Goal: Task Accomplishment & Management: Complete application form

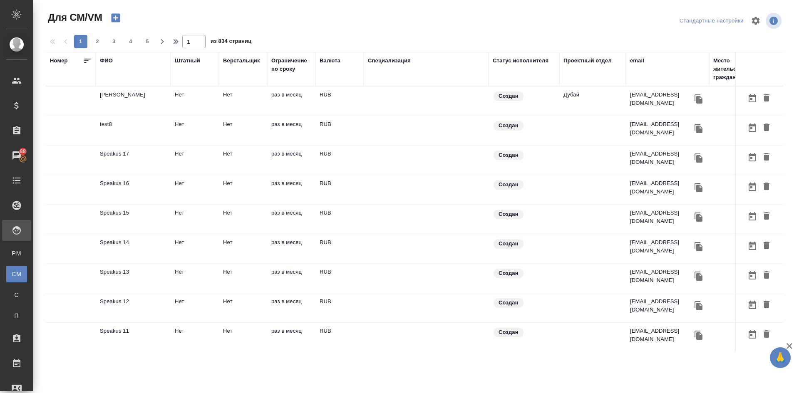
click at [115, 19] on icon "button" at bounding box center [116, 18] width 12 height 12
click at [118, 15] on icon "button" at bounding box center [115, 18] width 9 height 9
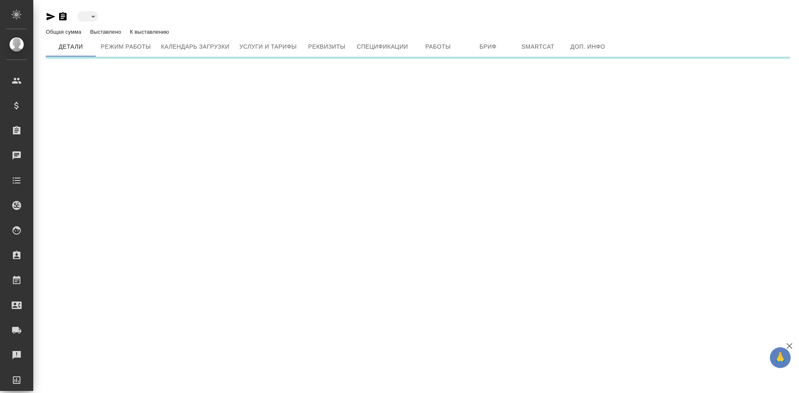
type input "created"
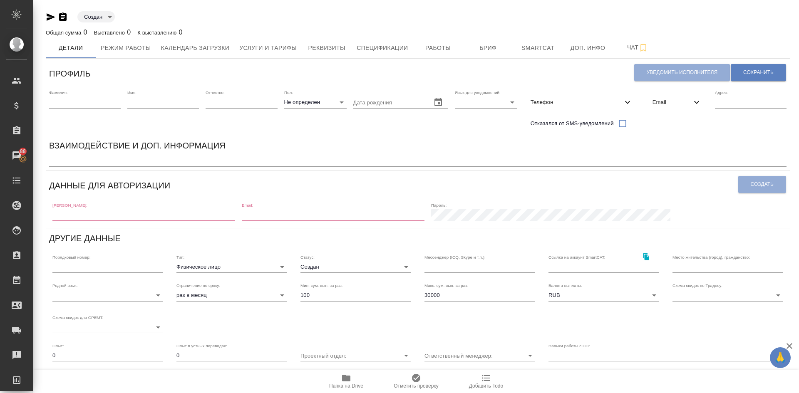
click at [74, 216] on input "text" at bounding box center [143, 215] width 183 height 12
paste input "[EMAIL_ADDRESS][DOMAIN_NAME]"
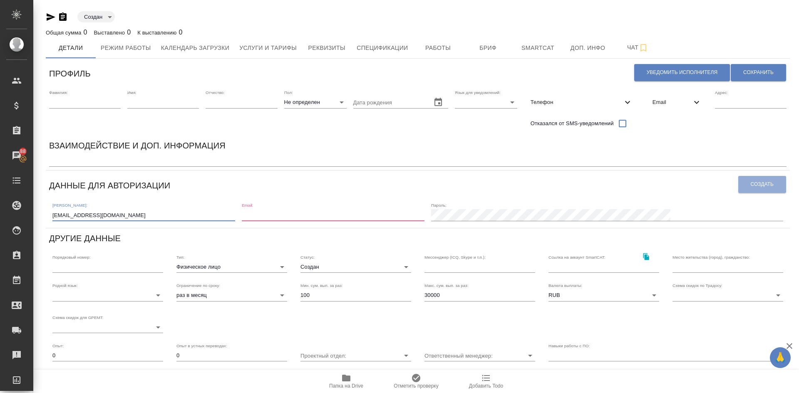
type input "[EMAIL_ADDRESS][DOMAIN_NAME]"
click at [346, 214] on input "email" at bounding box center [333, 215] width 183 height 12
paste input "[EMAIL_ADDRESS][DOMAIN_NAME]"
type input "[EMAIL_ADDRESS][DOMAIN_NAME]"
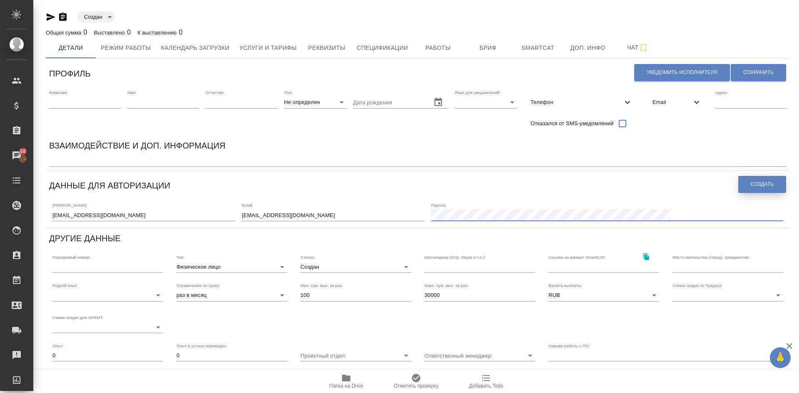
click at [756, 184] on span "Создать" at bounding box center [762, 184] width 23 height 7
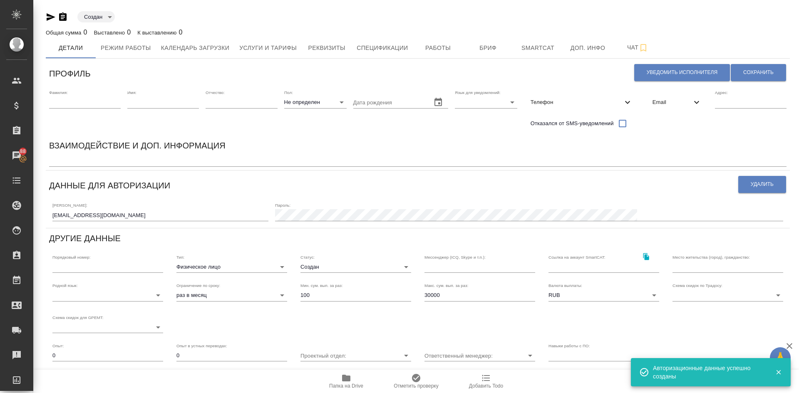
click at [85, 106] on input "text" at bounding box center [85, 103] width 72 height 12
type input "N"
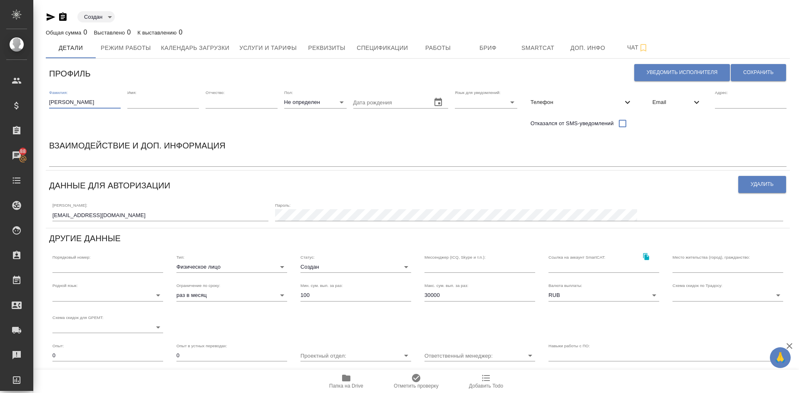
type input "[PERSON_NAME]"
click at [128, 99] on input "text" at bounding box center [163, 103] width 72 height 12
type input "Валерия"
click at [296, 105] on body "🙏 .cls-1 fill:#fff; AWATERA [PERSON_NAME] Спецификации Заказы 88 Чаты Todo Прое…" at bounding box center [399, 196] width 799 height 393
click at [298, 131] on li "Ж" at bounding box center [315, 128] width 62 height 13
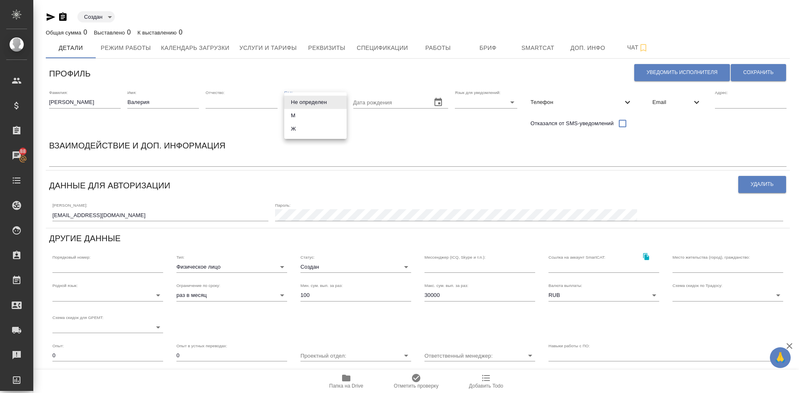
type input "[DEMOGRAPHIC_DATA]"
click at [460, 97] on body "🙏 .cls-1 fill:#fff; AWATERA [PERSON_NAME] Спецификации Заказы 88 Чаты Todo Прое…" at bounding box center [399, 196] width 799 height 393
click at [484, 100] on li "Русский" at bounding box center [486, 102] width 62 height 13
type input "RU"
click at [665, 102] on span "Email" at bounding box center [671, 102] width 39 height 8
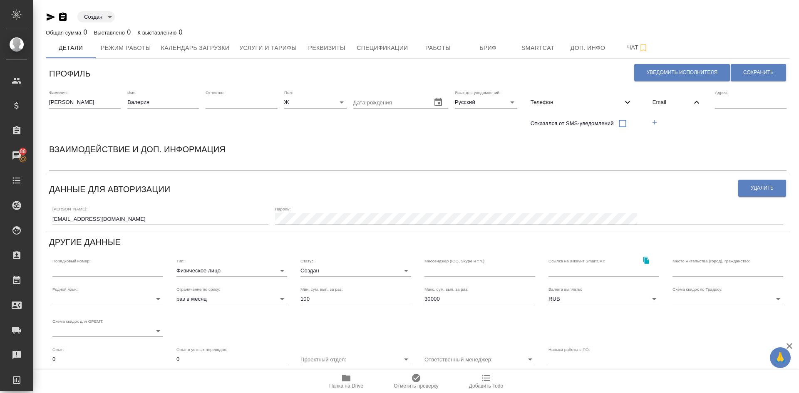
click at [654, 121] on icon "button" at bounding box center [654, 122] width 5 height 5
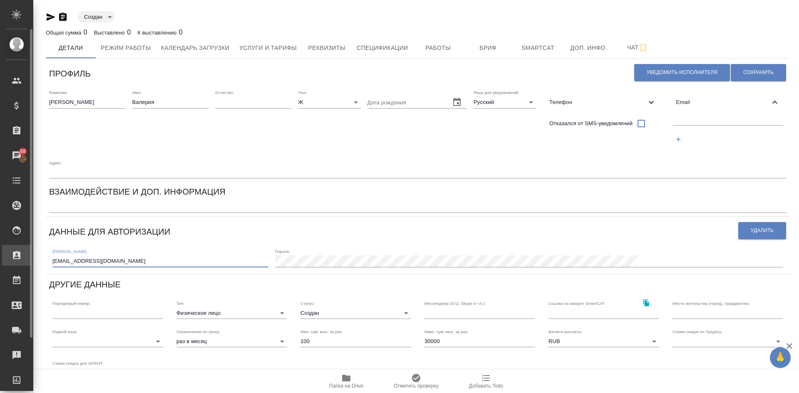
drag, startPoint x: 136, startPoint y: 261, endPoint x: 8, endPoint y: 254, distance: 127.9
click at [12, 256] on div ".cls-1 fill:#fff; AWATERA [PERSON_NAME] Спецификации Заказы 88 Чаты Todo Проект…" at bounding box center [399, 196] width 799 height 393
click at [682, 117] on input "text" at bounding box center [728, 120] width 111 height 10
paste input "[EMAIL_ADDRESS][DOMAIN_NAME]"
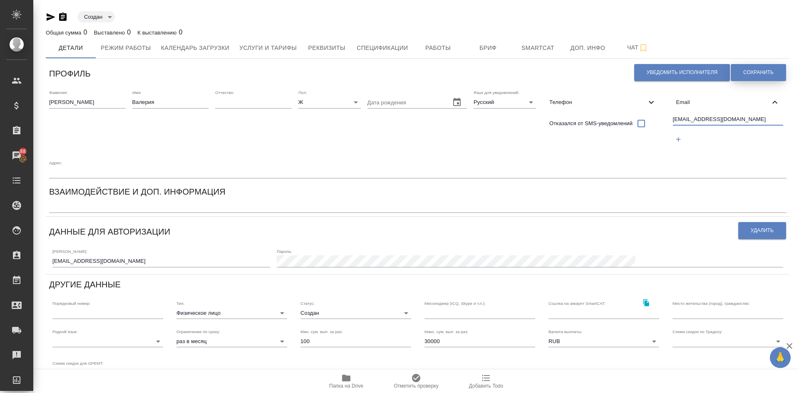
type input "[EMAIL_ADDRESS][DOMAIN_NAME]"
click at [749, 72] on span "Сохранить" at bounding box center [758, 72] width 30 height 7
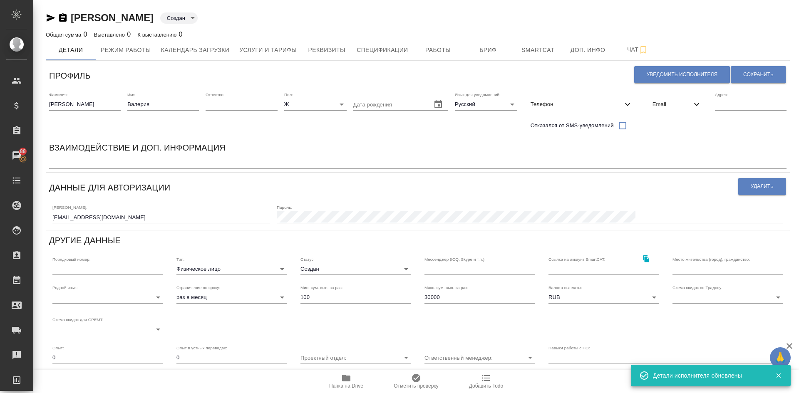
click at [69, 161] on textarea at bounding box center [417, 163] width 737 height 6
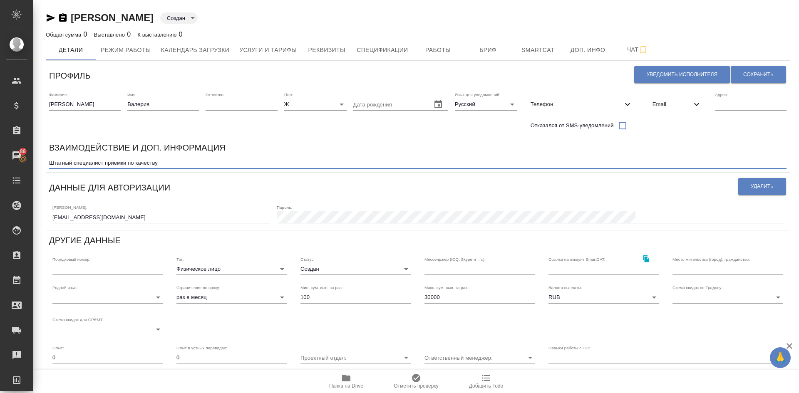
type textarea "Штатный специалист приемки по качеству"
click at [743, 75] on span "Сохранить" at bounding box center [758, 74] width 30 height 7
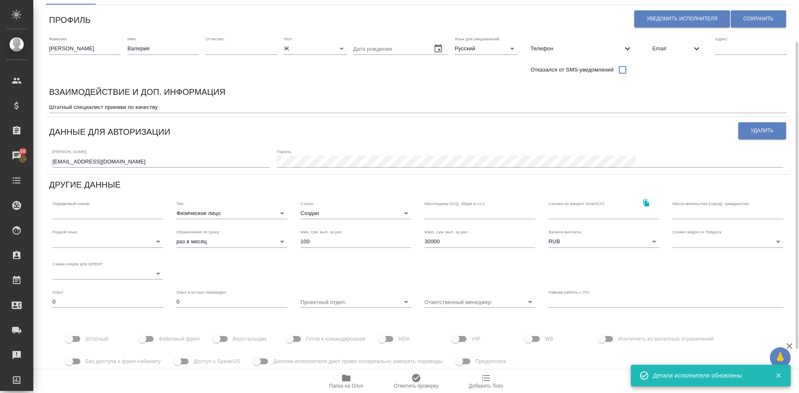
scroll to position [59, 0]
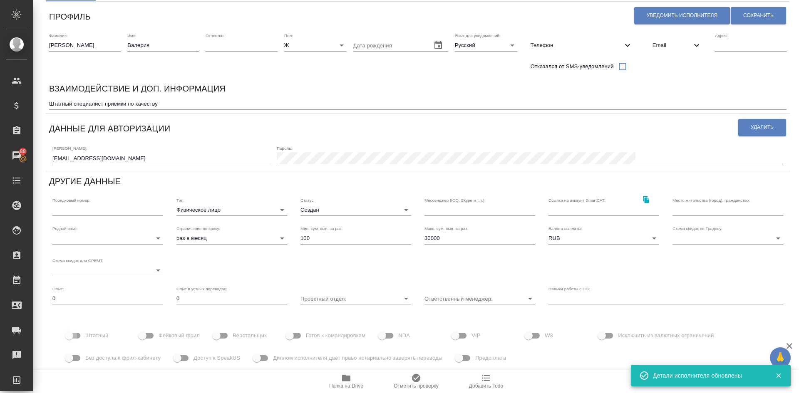
click at [76, 337] on input "Штатный" at bounding box center [68, 336] width 47 height 16
checkbox input "true"
click at [755, 16] on span "Сохранить" at bounding box center [758, 15] width 30 height 7
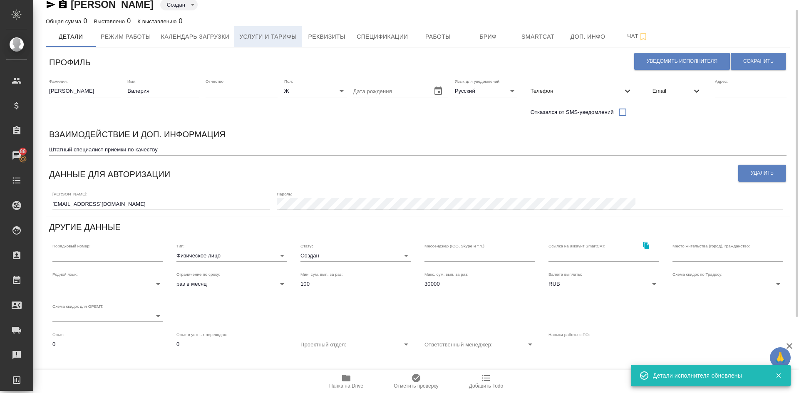
click at [276, 32] on span "Услуги и тарифы" at bounding box center [267, 37] width 57 height 10
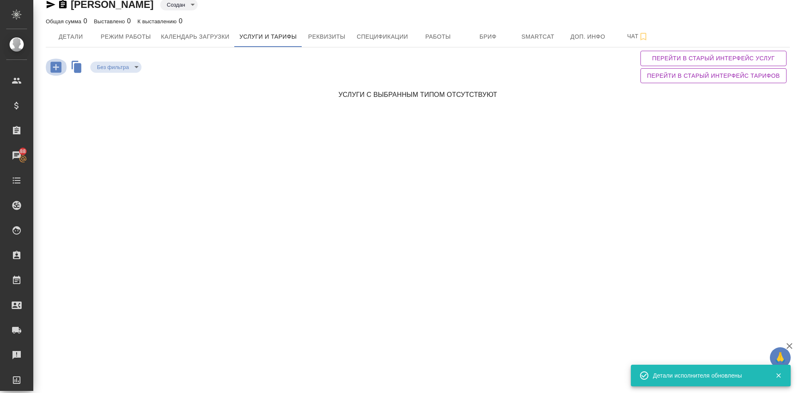
click at [55, 65] on icon "button" at bounding box center [55, 67] width 11 height 11
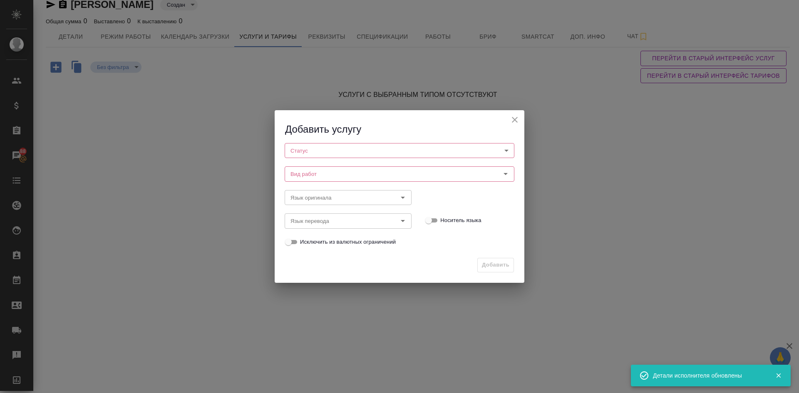
click at [343, 148] on body "🙏 .cls-1 fill:#fff; AWATERA [PERSON_NAME] Спецификации Заказы 88 Чаты Todo Прое…" at bounding box center [399, 196] width 799 height 393
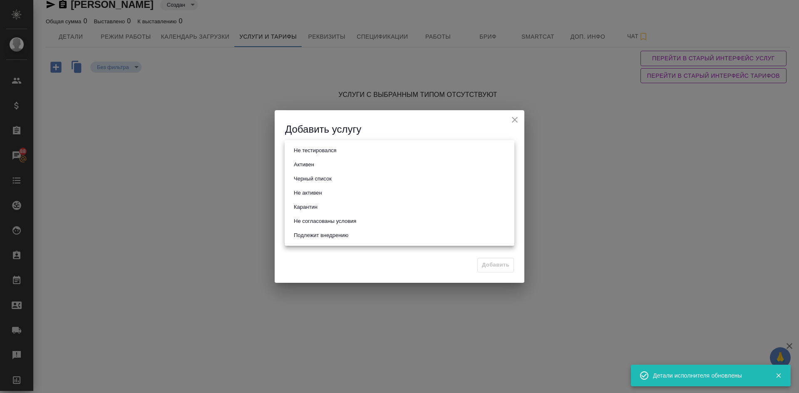
click at [322, 164] on li "Активен" at bounding box center [400, 165] width 230 height 14
type input "active"
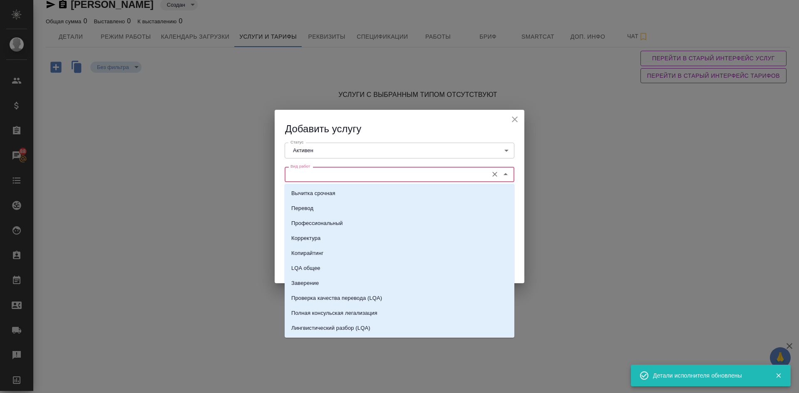
click at [315, 171] on input "Вид работ" at bounding box center [385, 174] width 197 height 10
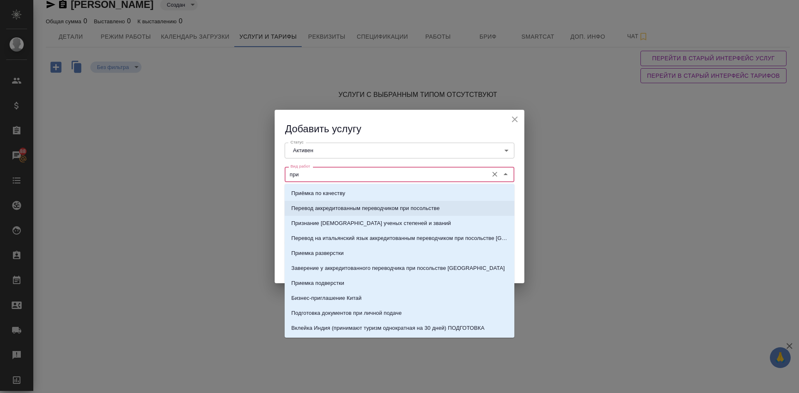
click at [327, 194] on p "Приёмка по качеству" at bounding box center [318, 193] width 54 height 8
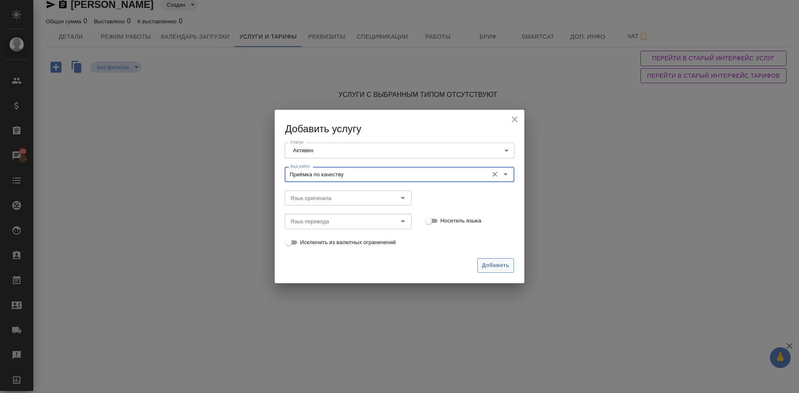
type input "Приёмка по качеству"
click at [498, 269] on span "Добавить" at bounding box center [495, 266] width 27 height 10
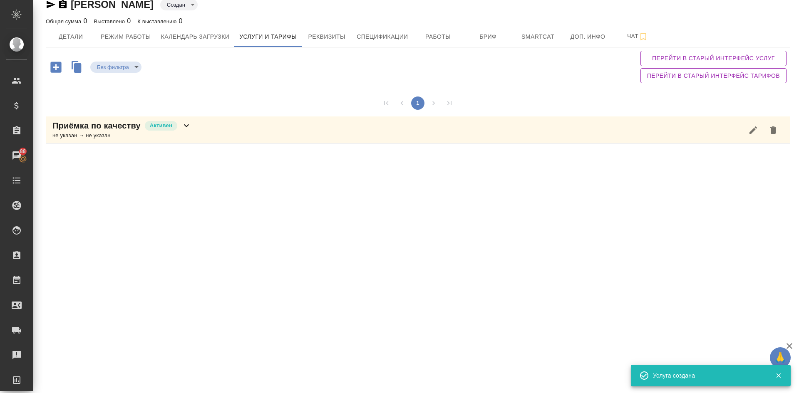
click at [55, 70] on icon "button" at bounding box center [55, 67] width 11 height 11
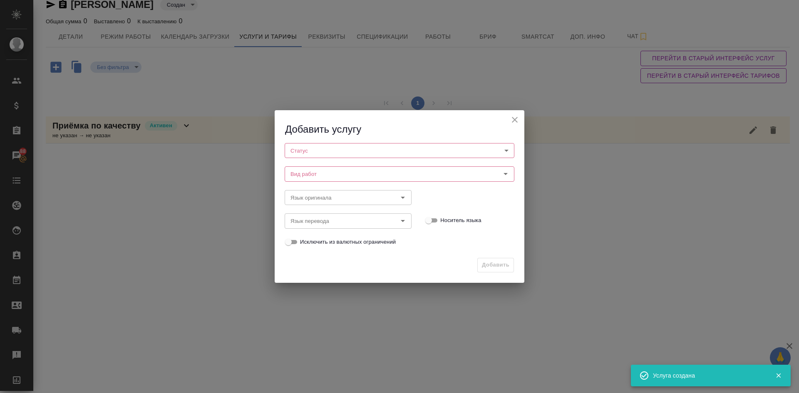
click at [330, 151] on body "🙏 .cls-1 fill:#fff; AWATERA [PERSON_NAME] Спецификации Заказы 88 Чаты Todo Прое…" at bounding box center [399, 196] width 799 height 393
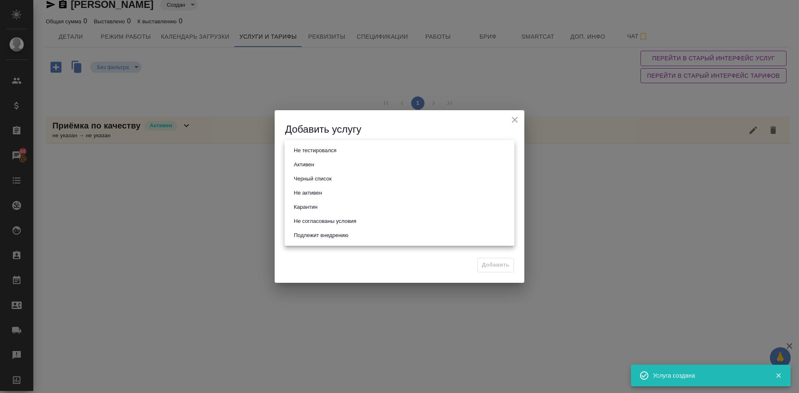
click at [308, 168] on button "Активен" at bounding box center [303, 164] width 25 height 9
type input "active"
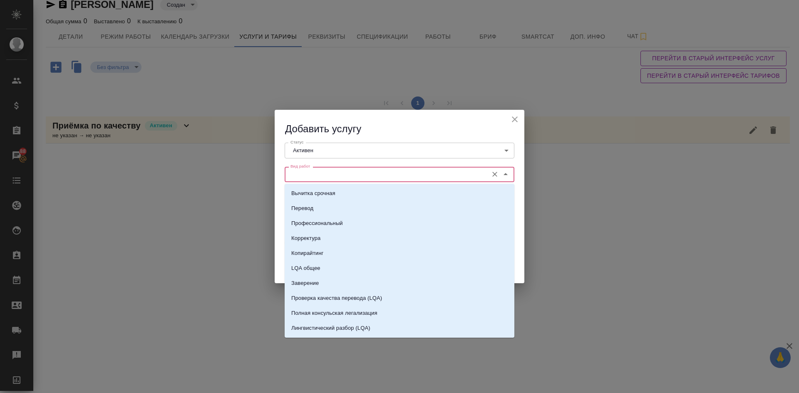
click at [305, 170] on input "Вид работ" at bounding box center [385, 174] width 197 height 10
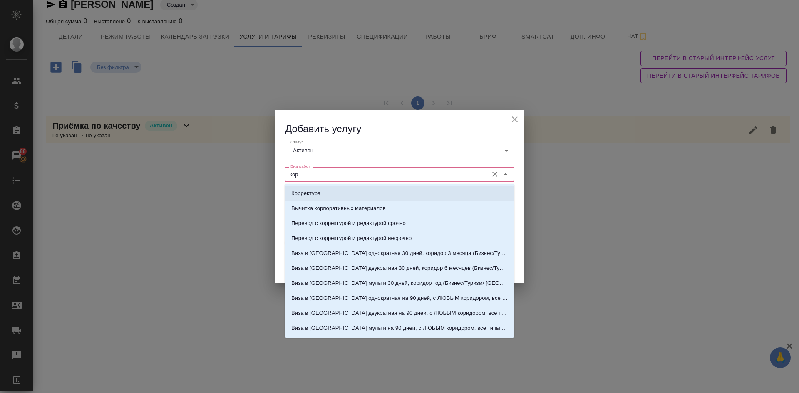
click at [306, 190] on p "Корректура" at bounding box center [305, 193] width 29 height 8
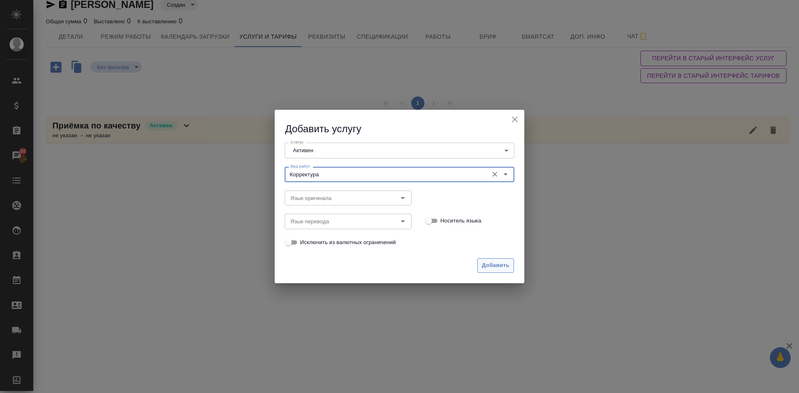
type input "Корректура"
click at [493, 267] on span "Добавить" at bounding box center [495, 266] width 27 height 10
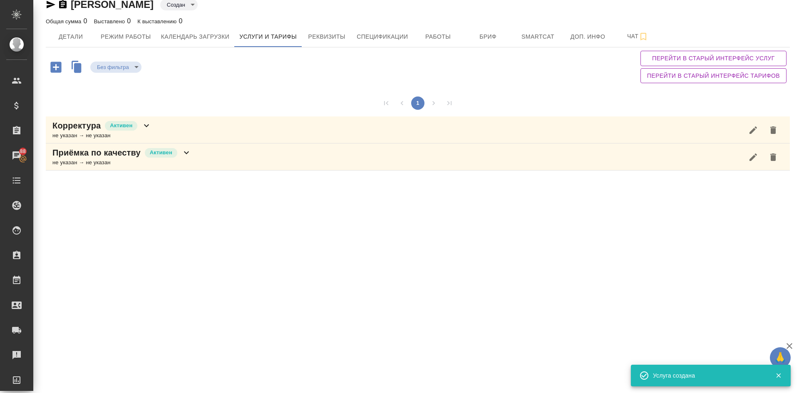
click at [54, 68] on icon "button" at bounding box center [55, 67] width 11 height 11
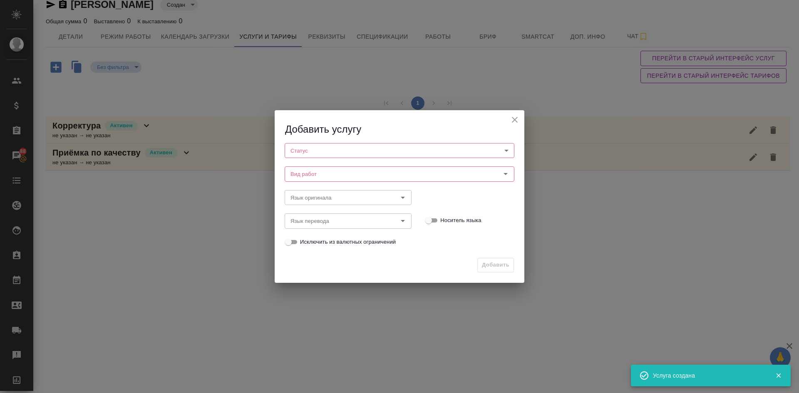
click at [295, 150] on body "🙏 .cls-1 fill:#fff; AWATERA [PERSON_NAME] Спецификации Заказы 88 Чаты Todo Прое…" at bounding box center [399, 196] width 799 height 393
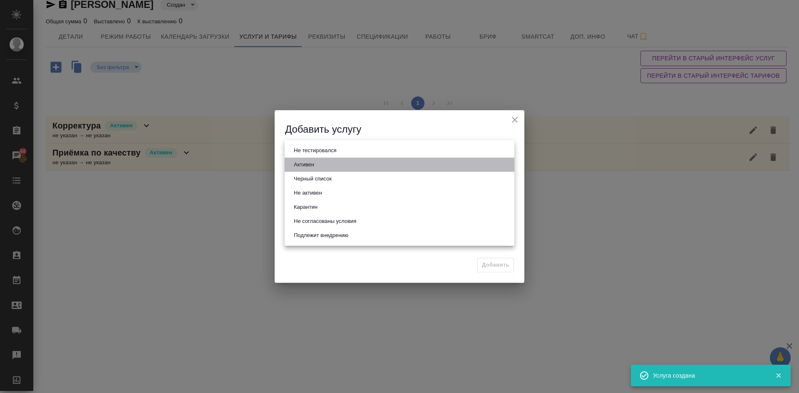
drag, startPoint x: 315, startPoint y: 165, endPoint x: 315, endPoint y: 174, distance: 8.7
click at [315, 165] on button "Активен" at bounding box center [303, 164] width 25 height 9
type input "active"
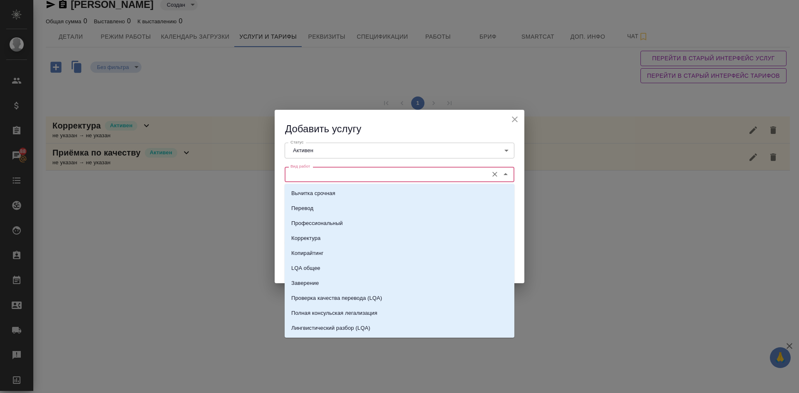
click at [313, 174] on input "Вид работ" at bounding box center [385, 174] width 197 height 10
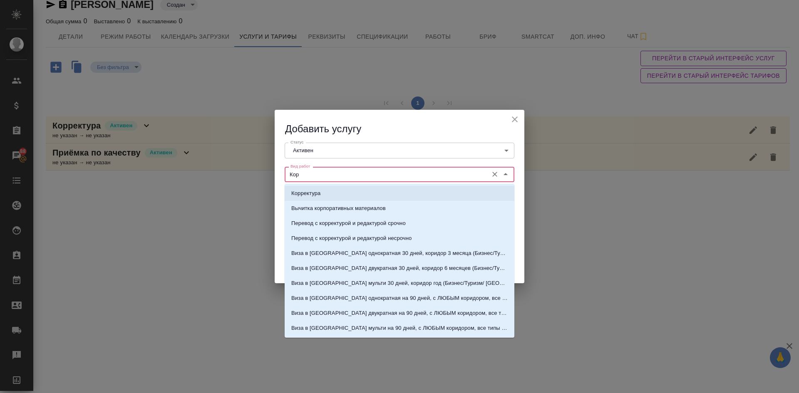
click at [316, 191] on p "Корректура" at bounding box center [305, 193] width 29 height 8
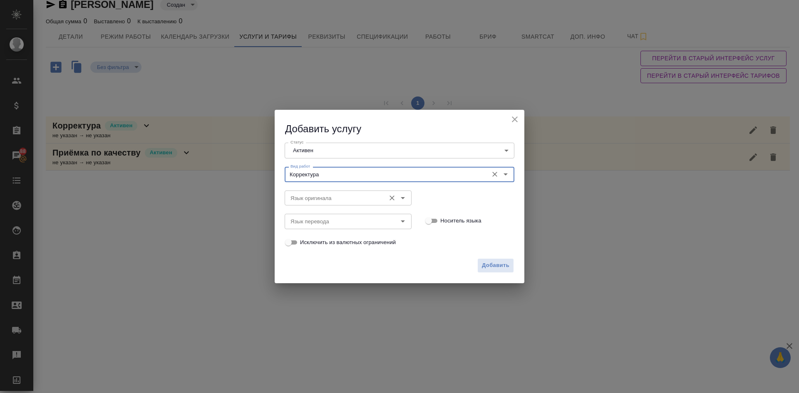
type input "Корректура"
click at [306, 202] on input "Язык оригинала" at bounding box center [334, 198] width 94 height 10
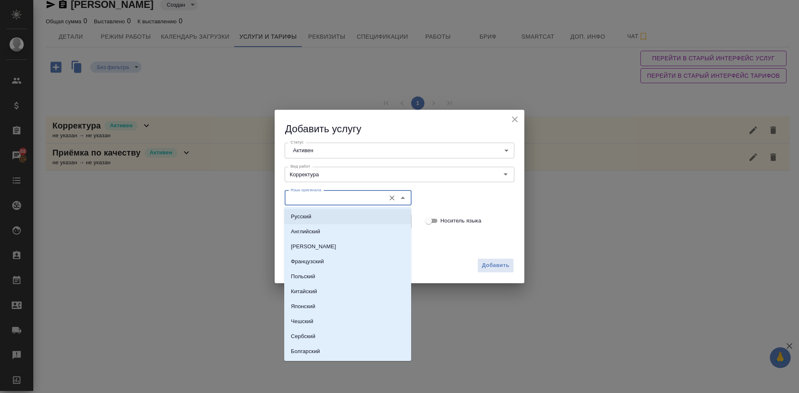
click at [303, 216] on p "Русский" at bounding box center [301, 217] width 20 height 8
type input "Русский"
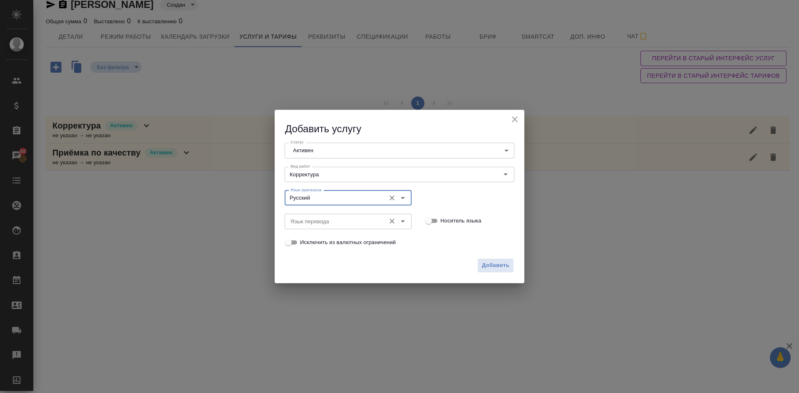
click at [306, 220] on input "Язык перевода" at bounding box center [334, 221] width 94 height 10
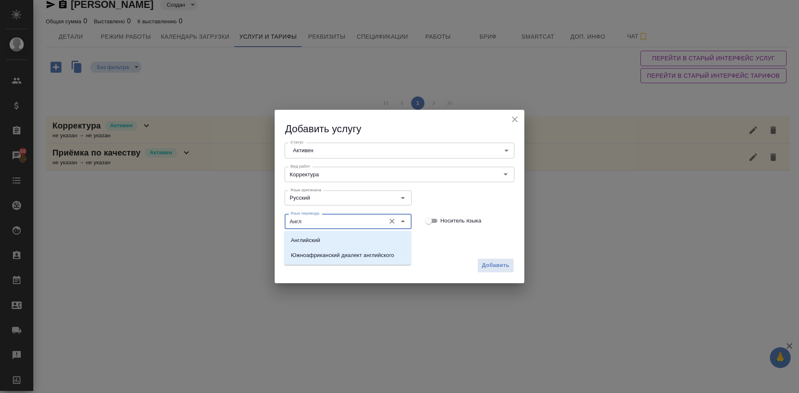
click at [305, 238] on p "Английский" at bounding box center [305, 240] width 29 height 8
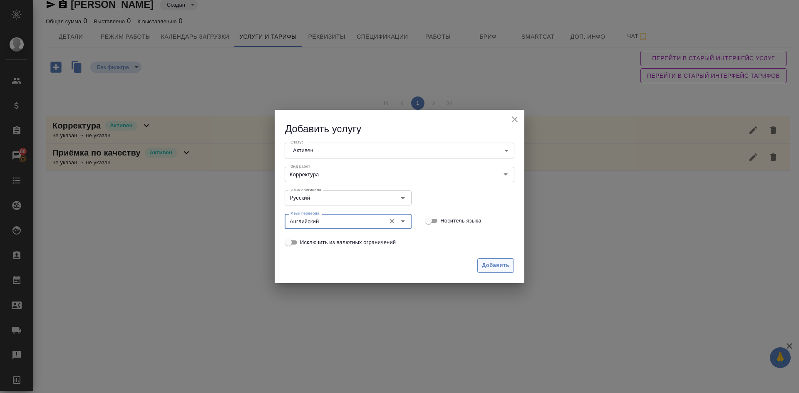
type input "Английский"
click at [495, 267] on span "Добавить" at bounding box center [495, 266] width 27 height 10
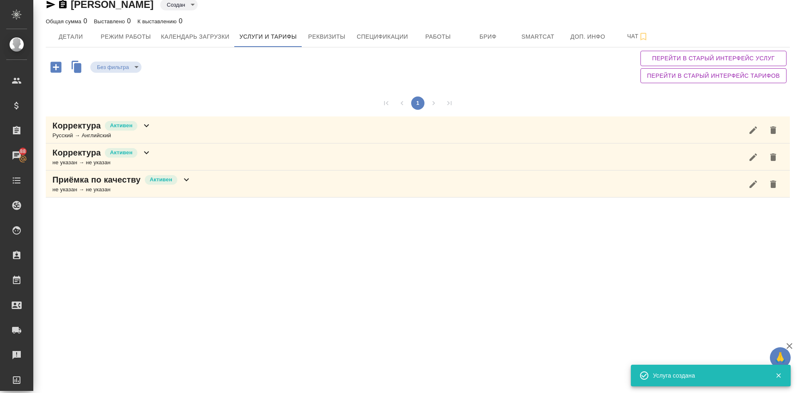
click at [55, 67] on icon "button" at bounding box center [56, 67] width 15 height 15
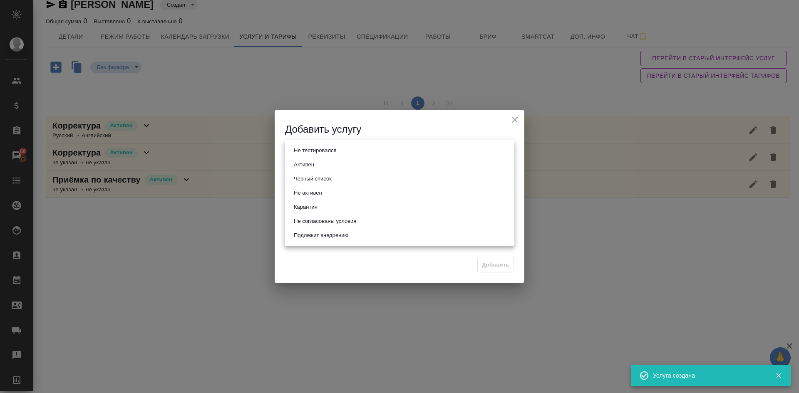
drag, startPoint x: 323, startPoint y: 146, endPoint x: 306, endPoint y: 164, distance: 24.4
click at [322, 146] on body "🙏 .cls-1 fill:#fff; AWATERA [PERSON_NAME] Спецификации Заказы 88 Чаты Todo Прое…" at bounding box center [399, 196] width 799 height 393
click at [303, 159] on li "Активен" at bounding box center [400, 165] width 230 height 14
type input "active"
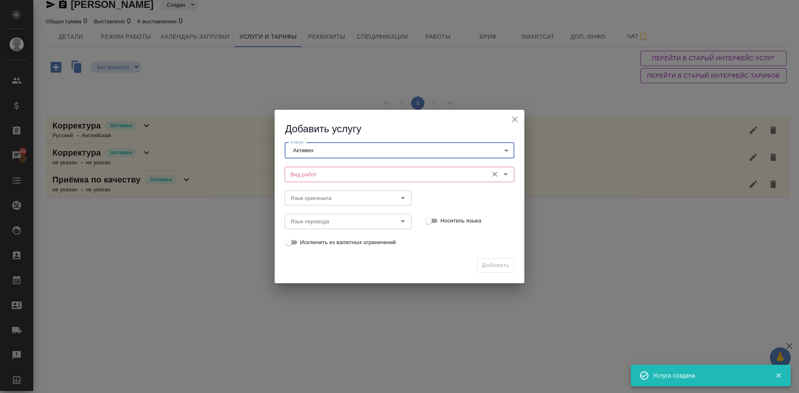
click at [307, 175] on input "Вид работ" at bounding box center [385, 174] width 197 height 10
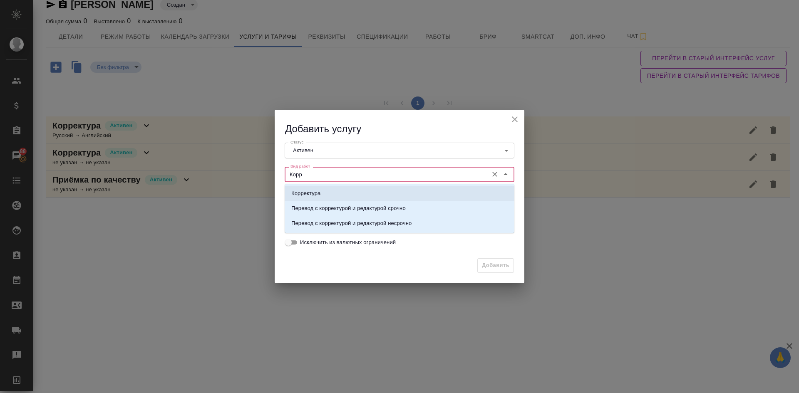
click at [313, 198] on li "Корректура" at bounding box center [400, 193] width 230 height 15
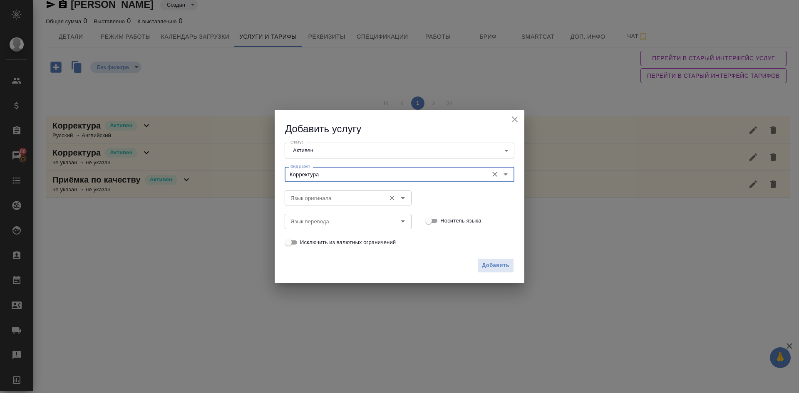
type input "Корректура"
click at [312, 198] on input "Язык оригинала" at bounding box center [334, 198] width 94 height 10
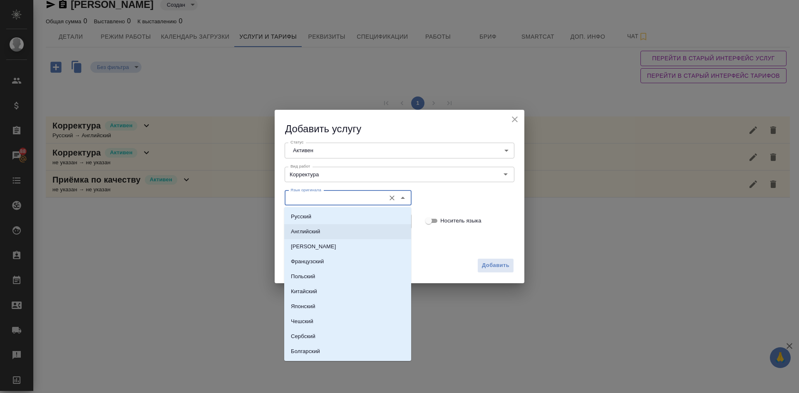
click at [300, 232] on p "Английский" at bounding box center [305, 232] width 29 height 8
type input "Английский"
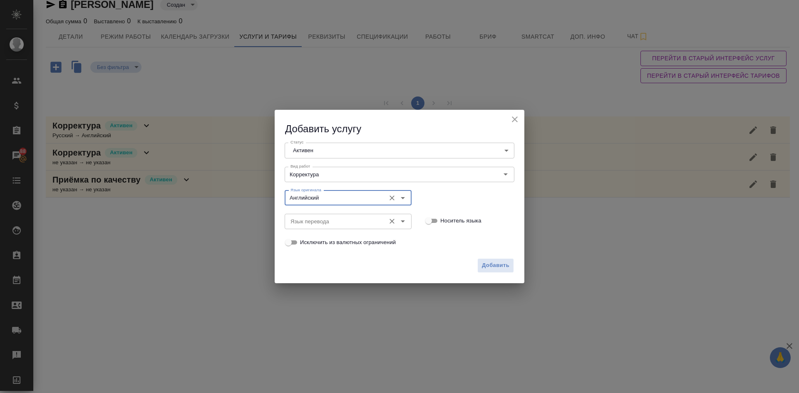
click at [302, 226] on input "Язык перевода" at bounding box center [334, 221] width 94 height 10
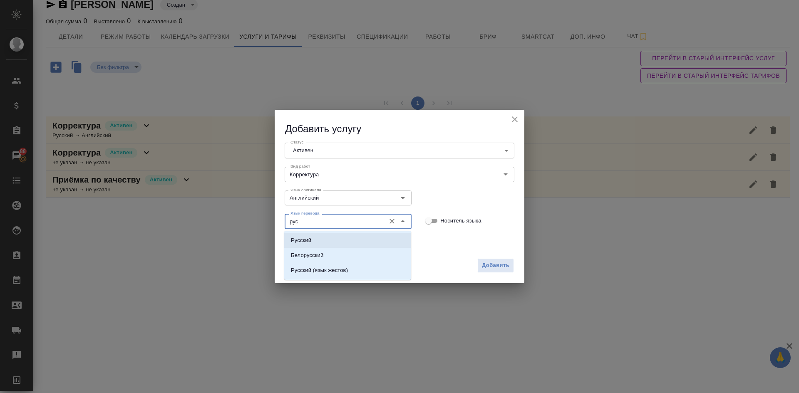
click at [307, 237] on p "Русский" at bounding box center [301, 240] width 20 height 8
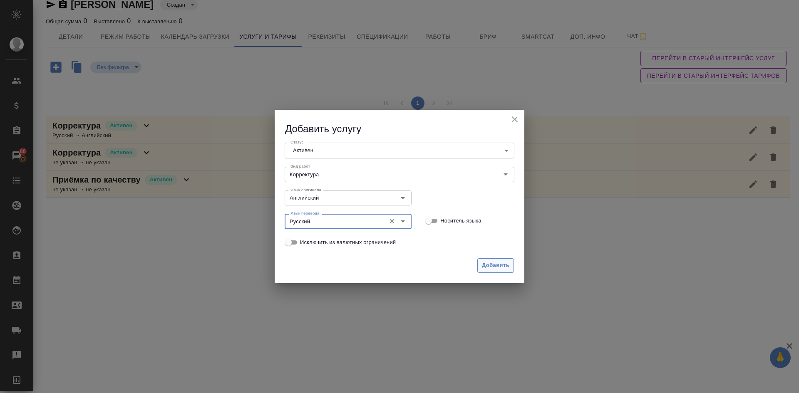
type input "Русский"
click at [496, 265] on span "Добавить" at bounding box center [495, 266] width 27 height 10
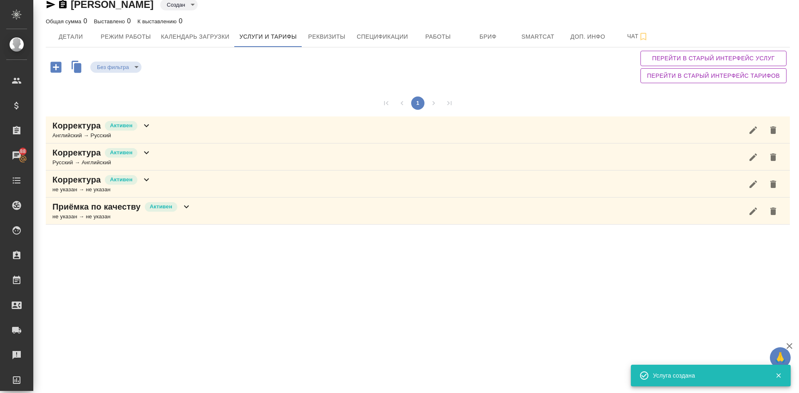
click at [55, 68] on icon "button" at bounding box center [55, 67] width 11 height 11
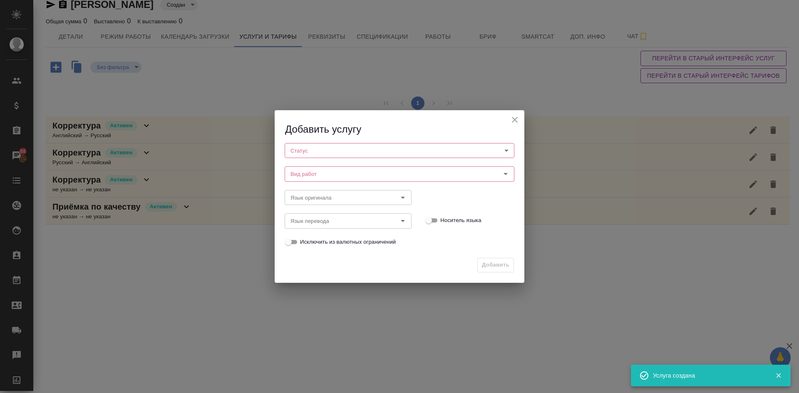
click at [308, 147] on body "🙏 .cls-1 fill:#fff; AWATERA [PERSON_NAME] Спецификации Заказы 88 Чаты Todo Прое…" at bounding box center [399, 196] width 799 height 393
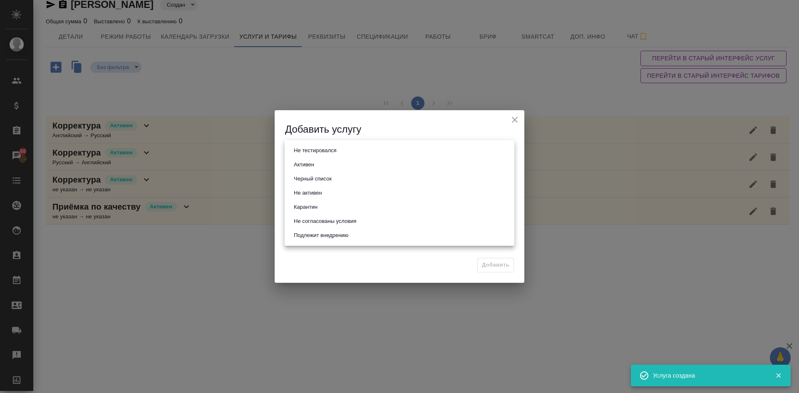
drag, startPoint x: 307, startPoint y: 162, endPoint x: 307, endPoint y: 174, distance: 12.1
click at [307, 162] on button "Активен" at bounding box center [303, 164] width 25 height 9
type input "active"
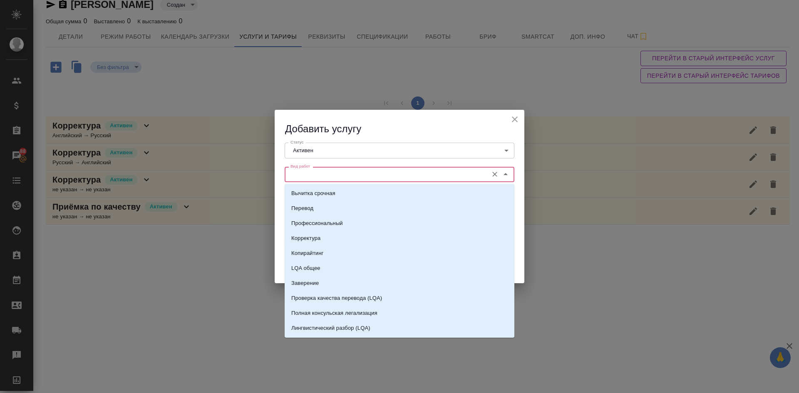
drag, startPoint x: 318, startPoint y: 178, endPoint x: 321, endPoint y: 188, distance: 9.5
click at [321, 188] on body "🙏 .cls-1 fill:#fff; AWATERA [PERSON_NAME] Спецификации Заказы 88 Чаты Todo Прое…" at bounding box center [399, 196] width 799 height 393
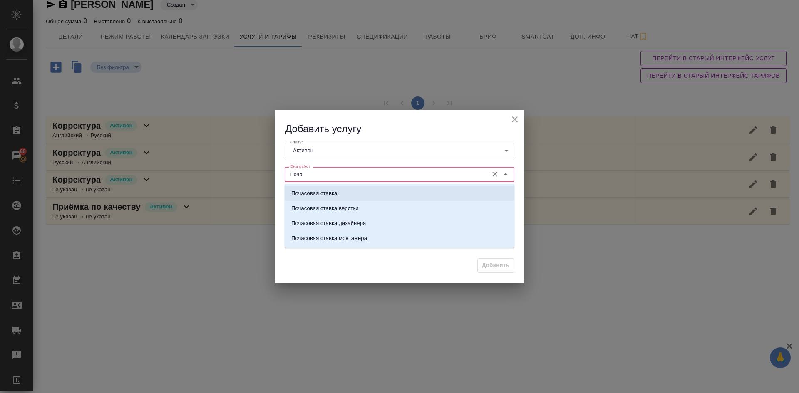
click at [324, 191] on p "Почасовая ставка" at bounding box center [314, 193] width 46 height 8
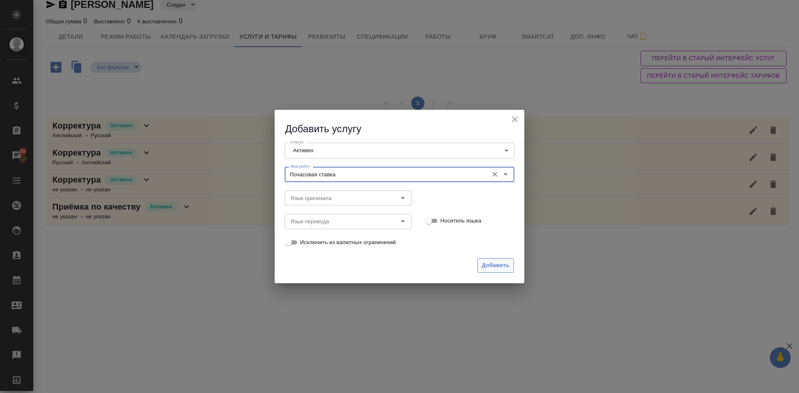
type input "Почасовая ставка"
click at [483, 269] on span "Добавить" at bounding box center [495, 266] width 27 height 10
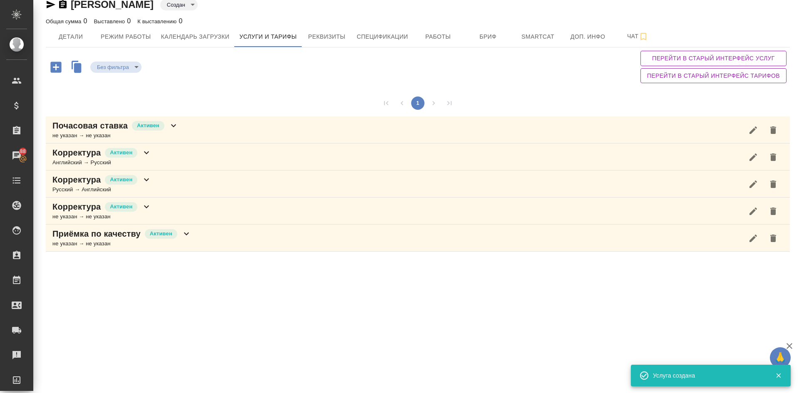
click at [83, 246] on div "не указан → не указан" at bounding box center [121, 244] width 139 height 8
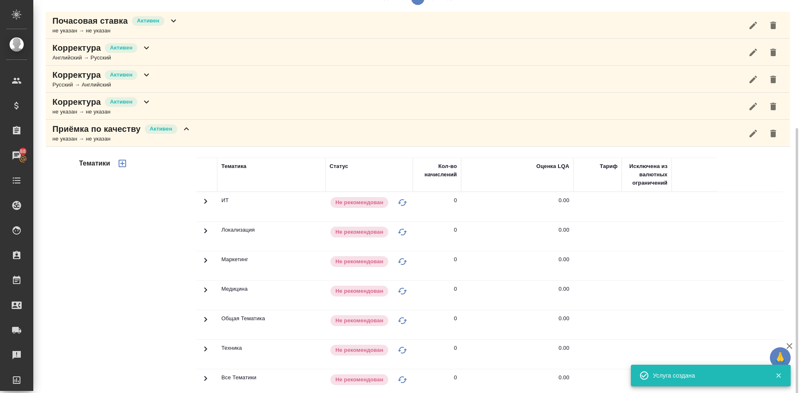
scroll to position [185, 0]
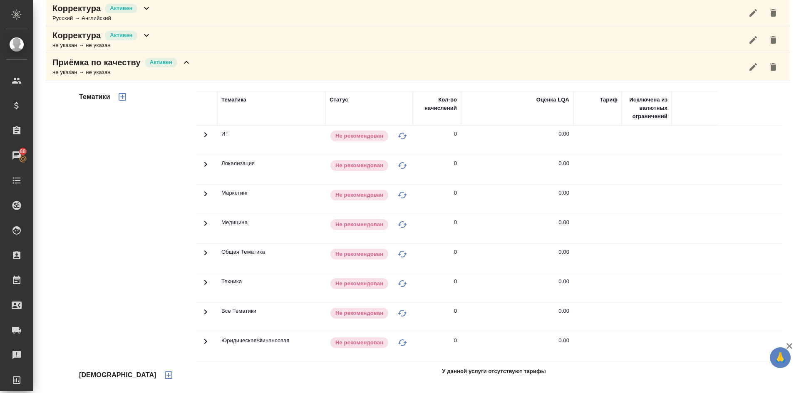
click at [164, 376] on icon "button" at bounding box center [169, 375] width 10 height 10
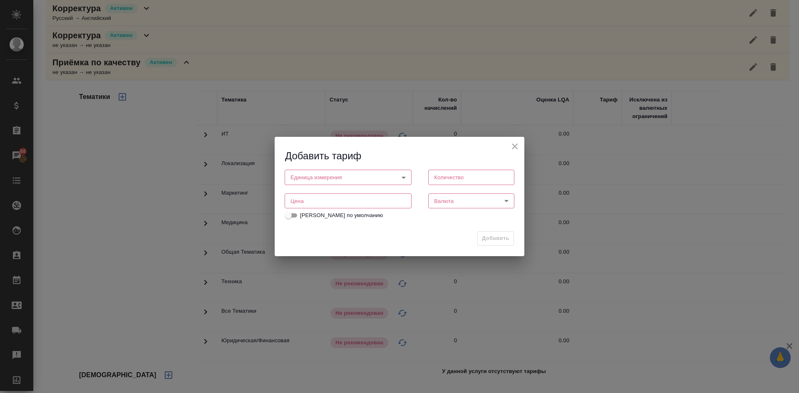
click at [323, 181] on body "🙏 .cls-1 fill:#fff; AWATERA [PERSON_NAME] Спецификации Заказы 88 Чаты Todo Прое…" at bounding box center [399, 196] width 799 height 393
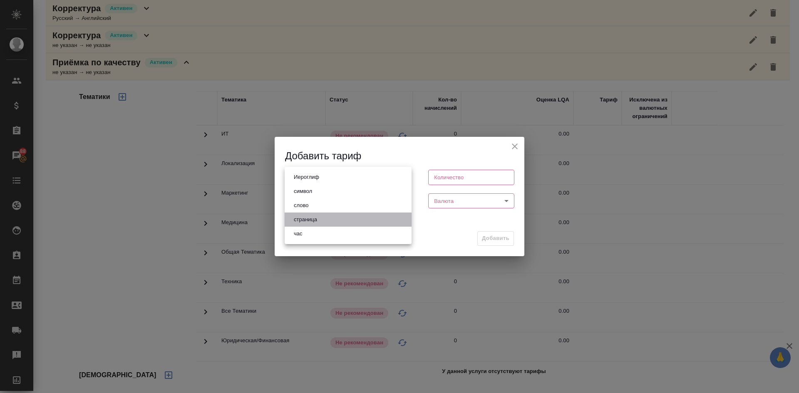
click at [311, 219] on button "страница" at bounding box center [305, 219] width 28 height 9
type input "5a8b1489cc6b4906c91bfdb2"
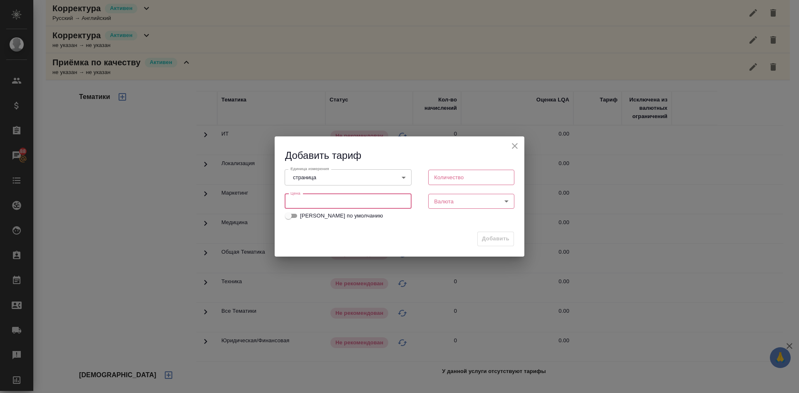
click at [305, 195] on input "number" at bounding box center [348, 201] width 127 height 15
type input "5"
type input "150"
click at [448, 182] on input "number" at bounding box center [471, 177] width 86 height 15
type input "1"
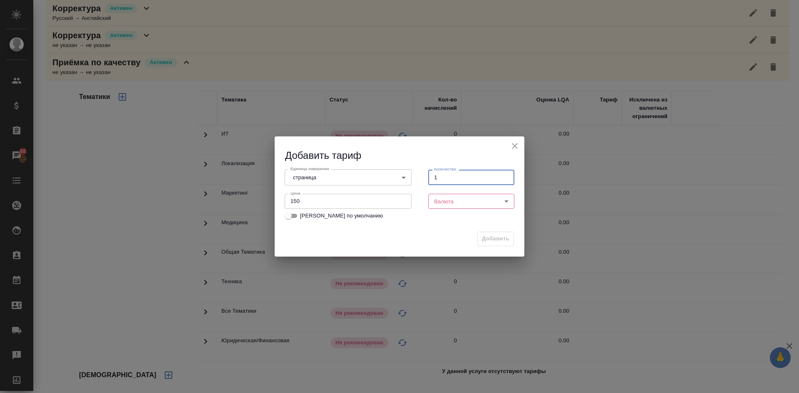
click at [447, 201] on body "🙏 .cls-1 fill:#fff; AWATERA [PERSON_NAME] Спецификации Заказы 88 Чаты Todo Прое…" at bounding box center [399, 196] width 799 height 393
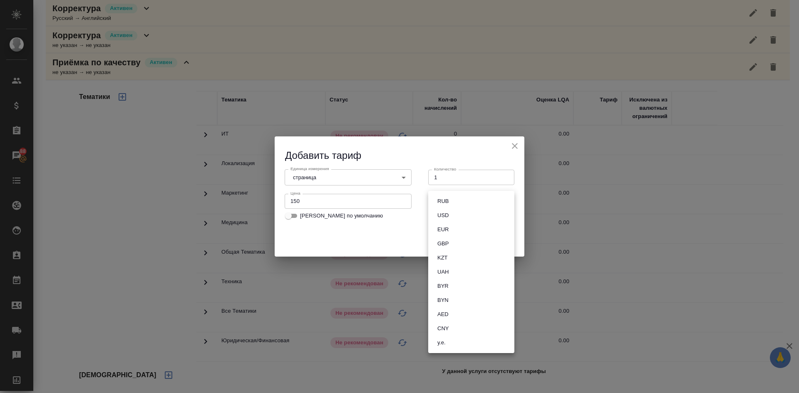
click at [447, 198] on button "RUB" at bounding box center [443, 201] width 16 height 9
type input "RUB"
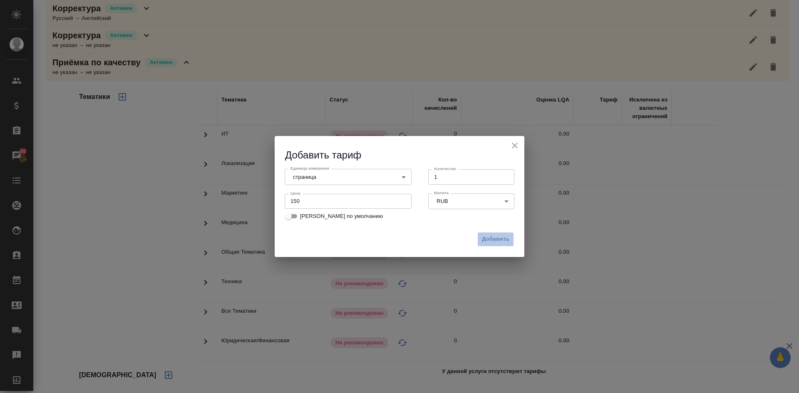
click at [495, 241] on span "Добавить" at bounding box center [495, 240] width 27 height 10
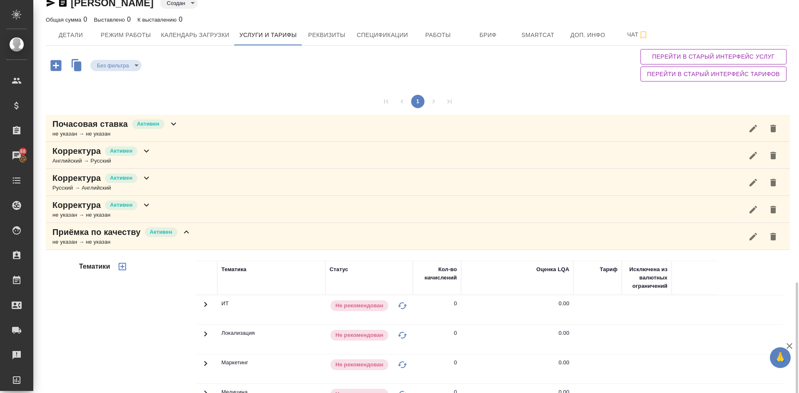
scroll to position [181, 0]
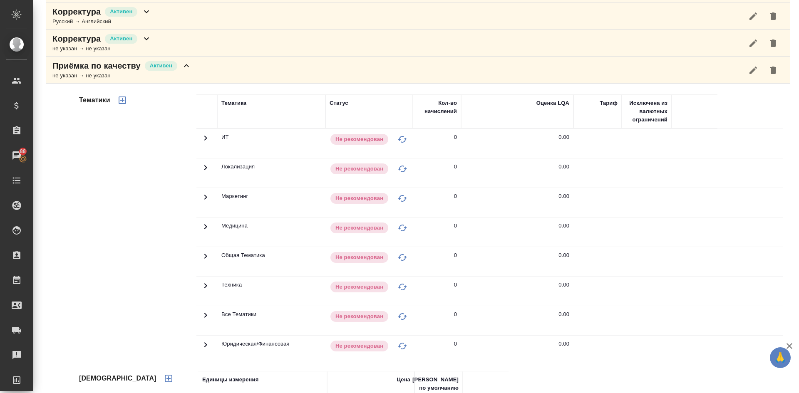
click at [117, 99] on icon "button" at bounding box center [122, 100] width 10 height 10
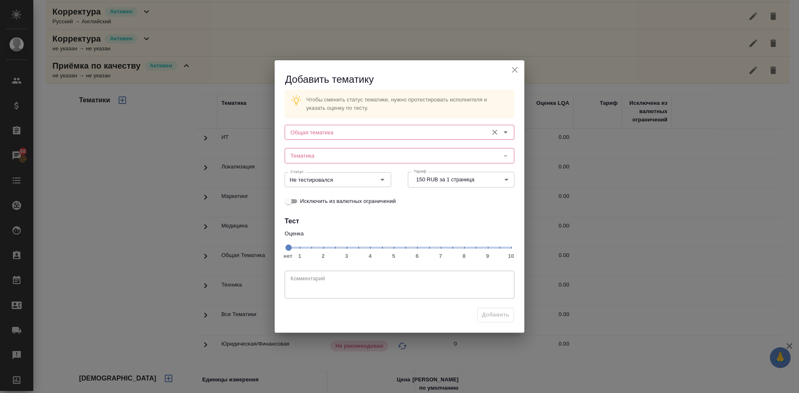
click at [304, 130] on input "Общая тематика" at bounding box center [385, 132] width 197 height 10
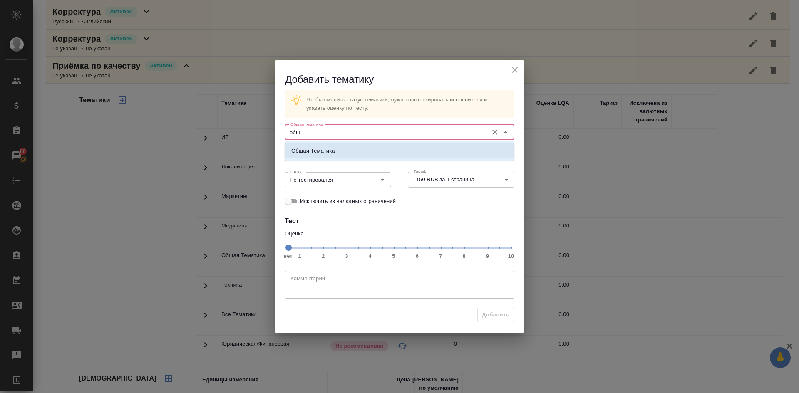
click at [314, 150] on p "Общая Тематика" at bounding box center [313, 151] width 44 height 8
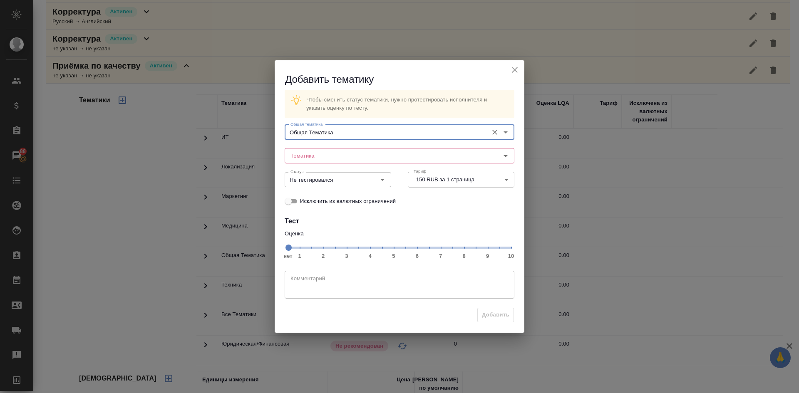
type input "Общая Тематика"
click at [464, 250] on span "нет 1 2 3 4 5 6 7 8 9 10" at bounding box center [399, 247] width 223 height 12
click at [342, 178] on input "Не тестировался" at bounding box center [324, 180] width 74 height 10
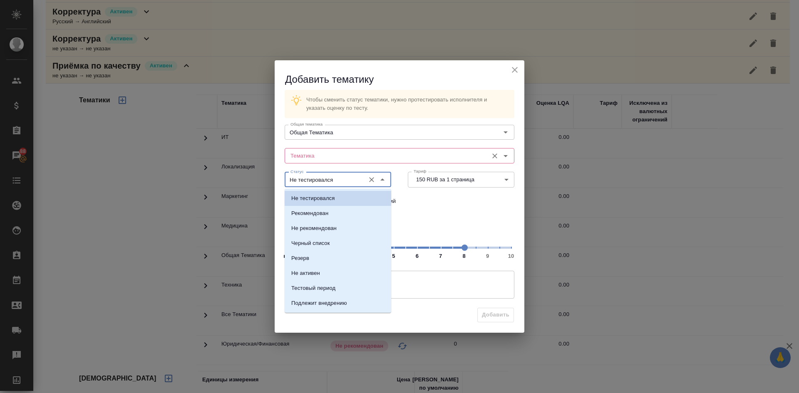
click at [330, 153] on input "Тематика" at bounding box center [385, 156] width 197 height 10
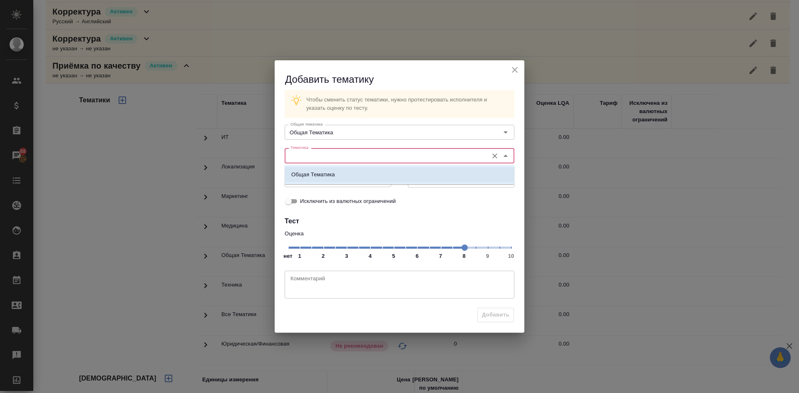
click at [332, 173] on p "Общая Тематика" at bounding box center [313, 175] width 44 height 8
type input "Общая Тематика"
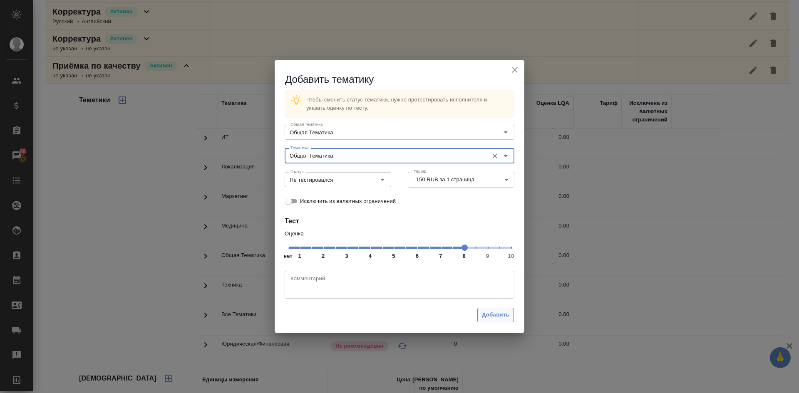
click at [483, 314] on span "Добавить" at bounding box center [495, 315] width 27 height 10
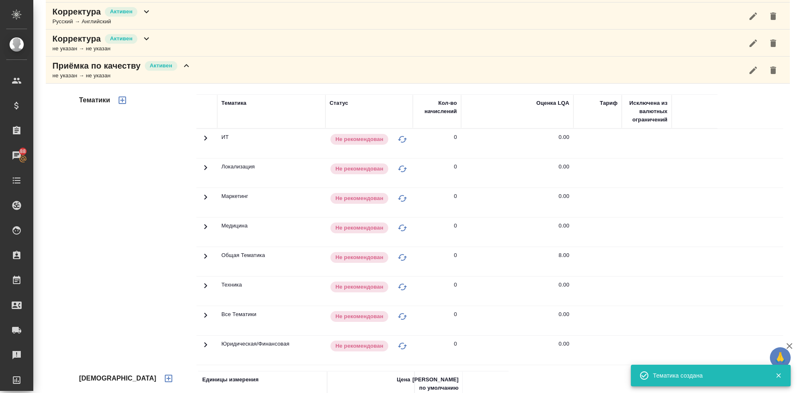
click at [205, 253] on icon at bounding box center [206, 256] width 10 height 10
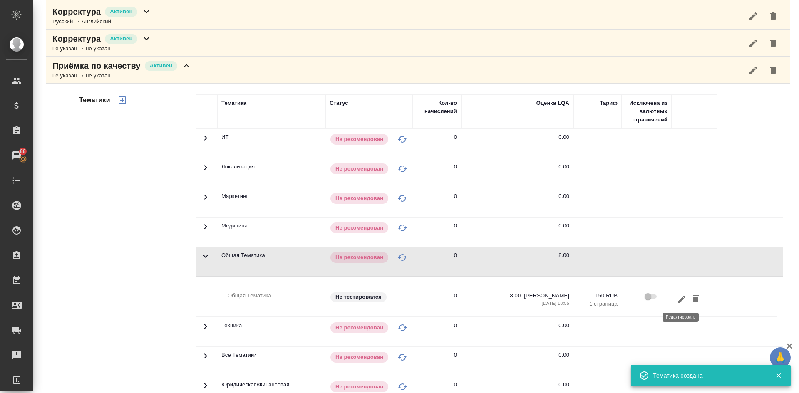
click at [678, 298] on icon "button" at bounding box center [682, 300] width 10 height 10
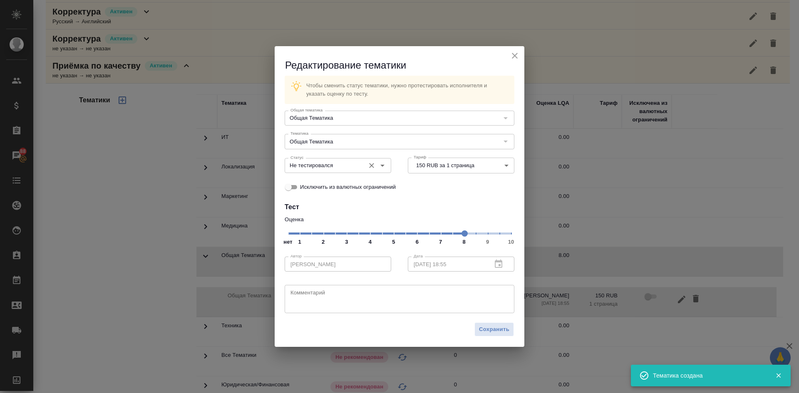
click at [343, 169] on input "Не тестировался" at bounding box center [324, 166] width 74 height 10
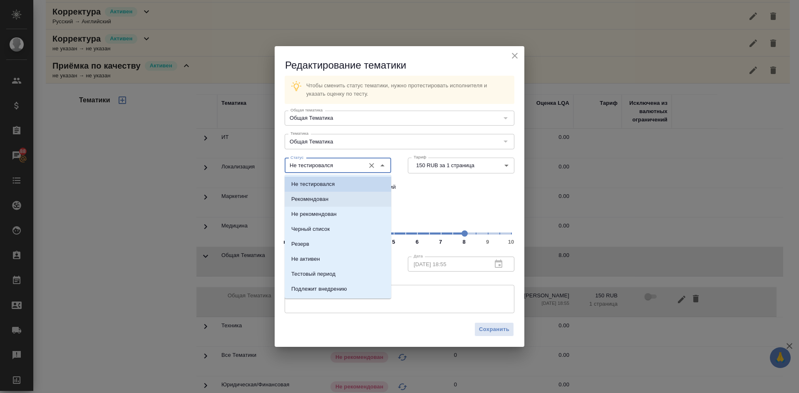
click at [316, 200] on p "Рекомендован" at bounding box center [309, 199] width 37 height 8
type input "Рекомендован"
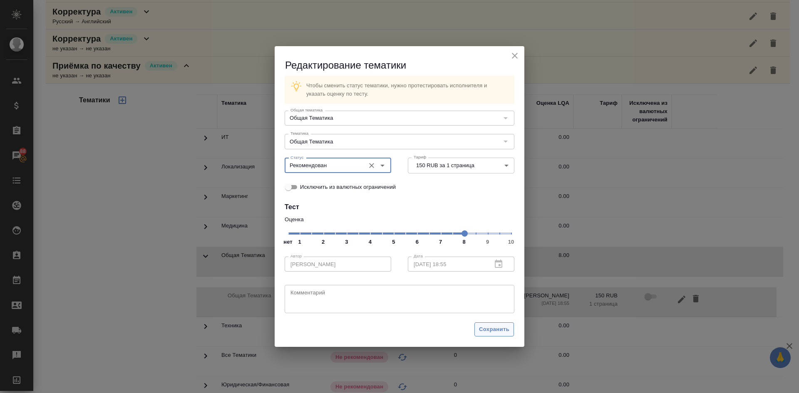
click at [489, 332] on span "Сохранить" at bounding box center [494, 330] width 30 height 10
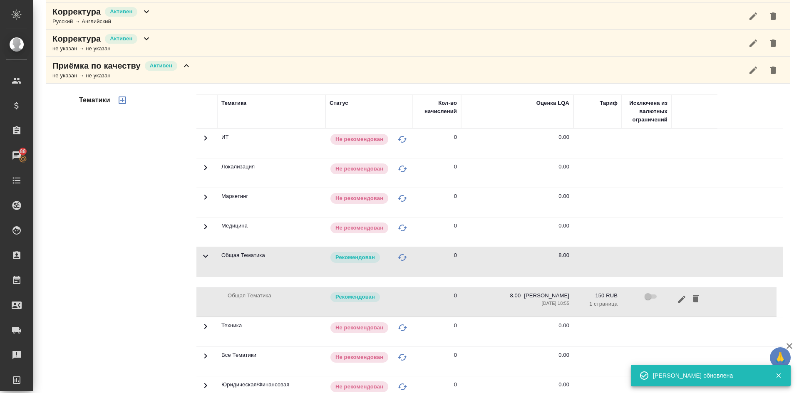
click at [121, 99] on icon "button" at bounding box center [122, 100] width 10 height 10
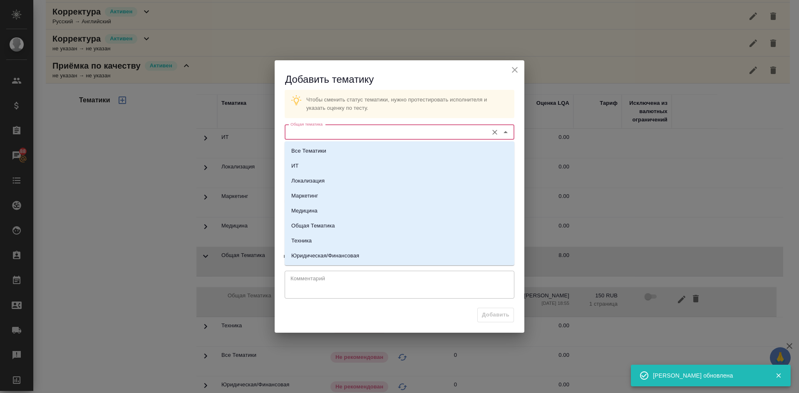
click at [314, 137] on input "Общая тематика" at bounding box center [385, 132] width 197 height 10
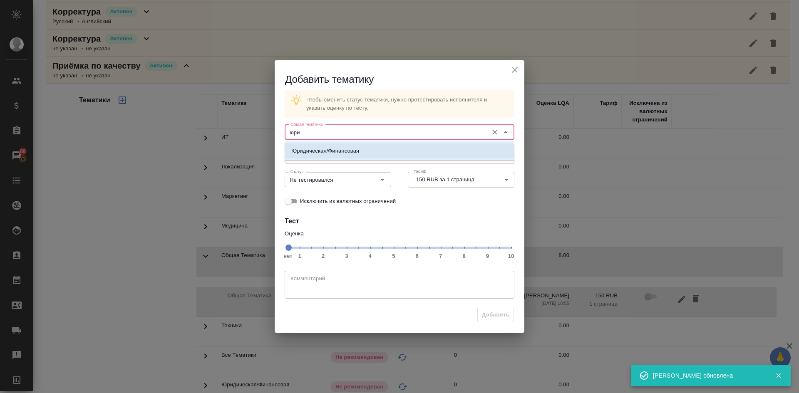
click at [318, 146] on li "Юридическая/Финансовая" at bounding box center [400, 151] width 230 height 15
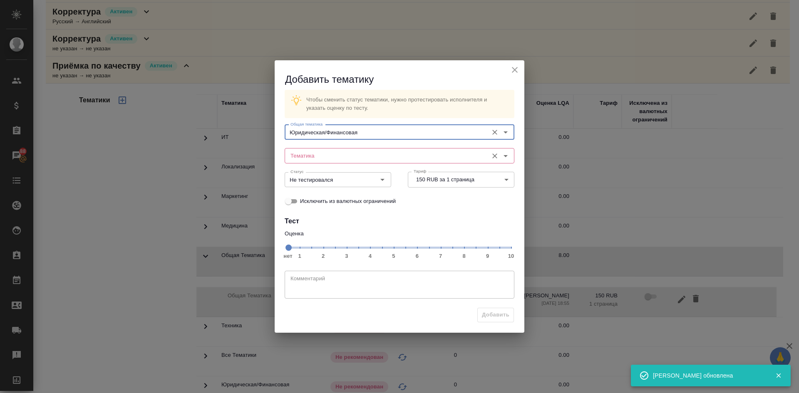
type input "Юридическая/Финансовая"
click at [311, 151] on input "Тематика" at bounding box center [385, 156] width 197 height 10
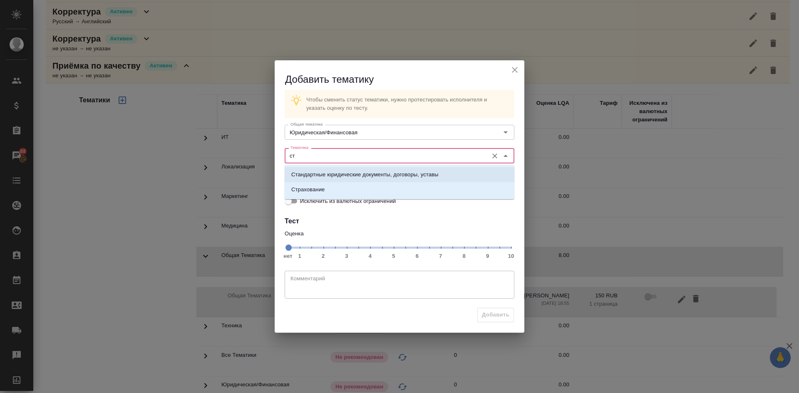
click at [317, 173] on p "Стандартные юридические документы, договоры, уставы" at bounding box center [364, 175] width 147 height 8
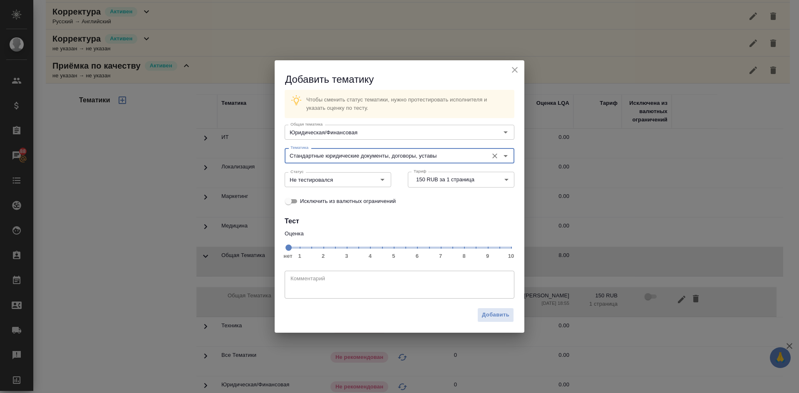
type input "Стандартные юридические документы, договоры, уставы"
click at [464, 253] on span "нет 1 2 3 4 5 6 7 8 9 10" at bounding box center [399, 247] width 223 height 12
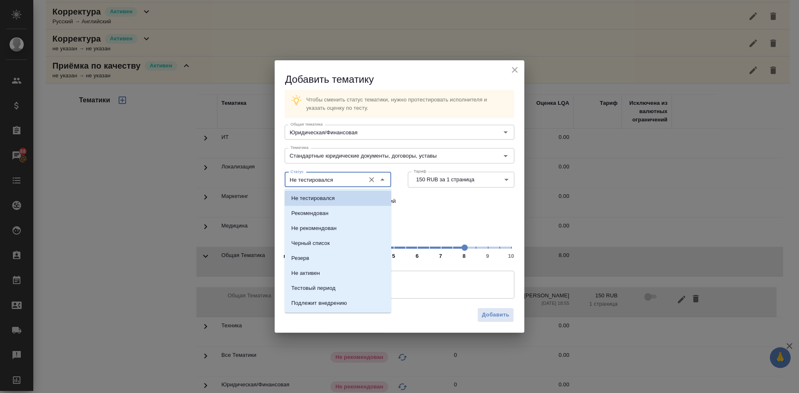
click at [347, 181] on input "Не тестировался" at bounding box center [324, 180] width 74 height 10
click at [306, 213] on p "Рекомендован" at bounding box center [309, 213] width 37 height 8
type input "Рекомендован"
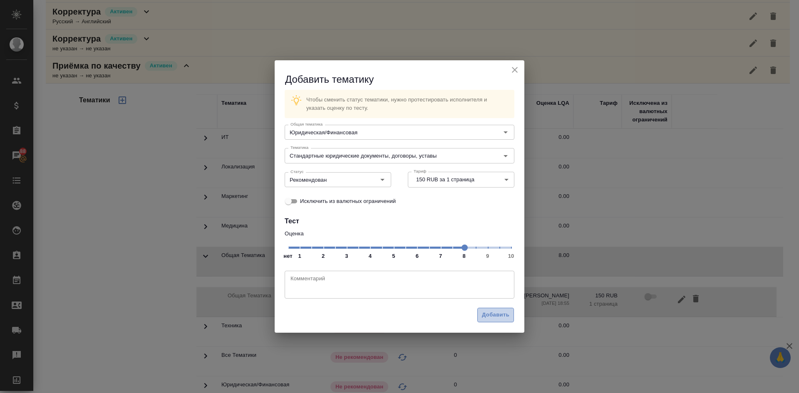
click at [487, 312] on span "Добавить" at bounding box center [495, 315] width 27 height 10
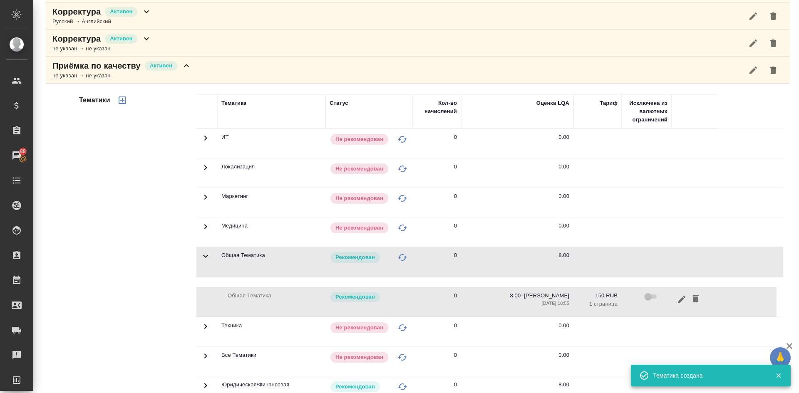
click at [98, 65] on p "Приёмка по качеству" at bounding box center [96, 66] width 88 height 12
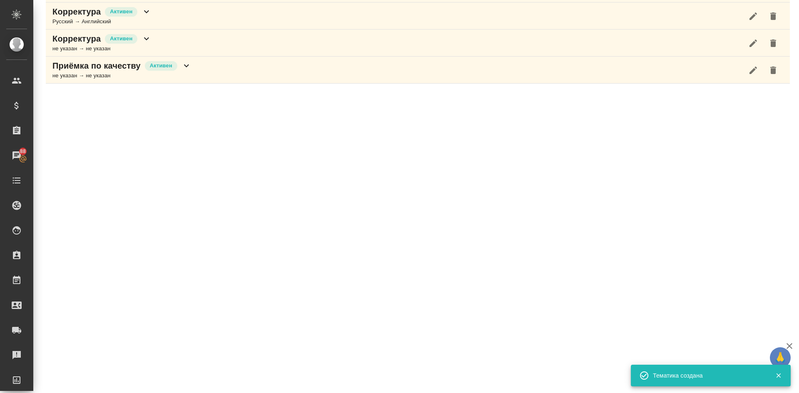
click at [84, 17] on p "Корректура" at bounding box center [76, 12] width 48 height 12
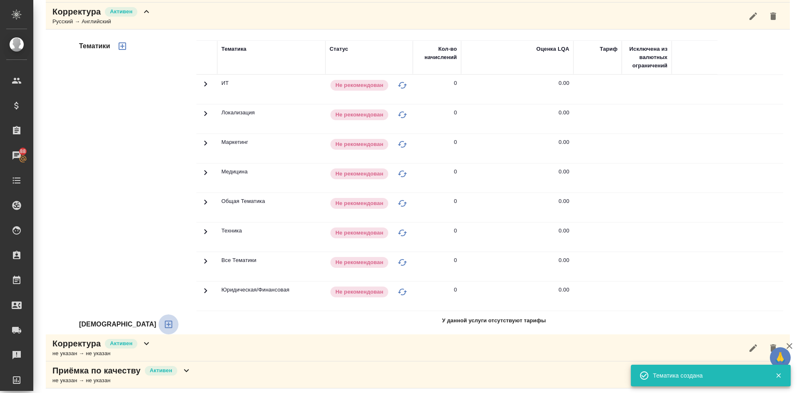
click at [164, 323] on icon "button" at bounding box center [169, 325] width 10 height 10
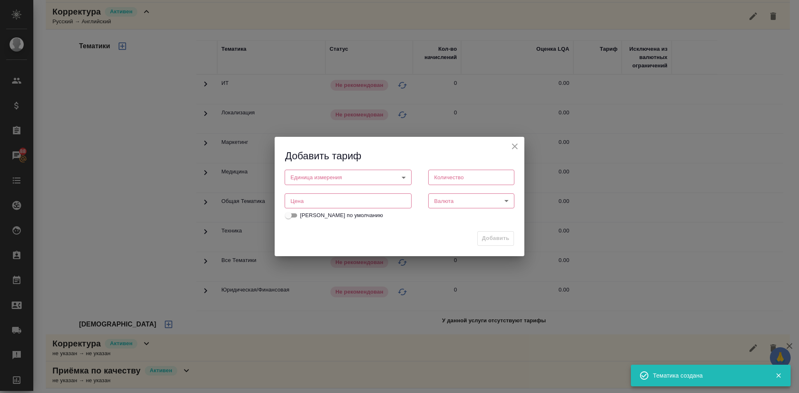
click at [295, 183] on body "🙏 .cls-1 fill:#fff; AWATERA [PERSON_NAME] Спецификации Заказы 88 Чаты Todo Прое…" at bounding box center [399, 196] width 799 height 393
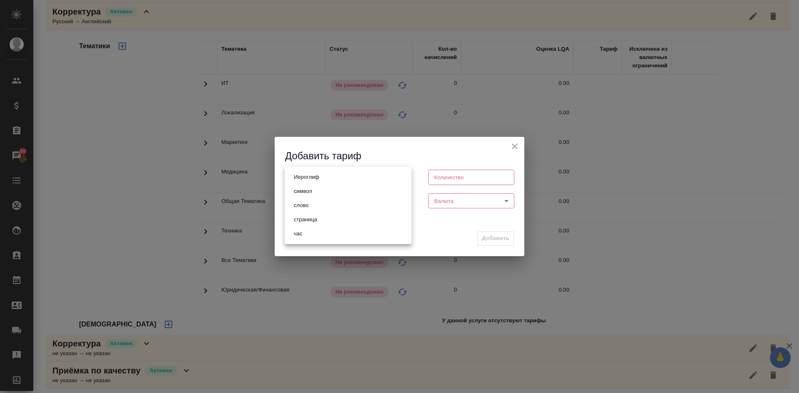
click at [319, 208] on li "слово" at bounding box center [348, 205] width 127 height 14
type input "5a8b1489cc6b4906c91bfd90"
type input "1"
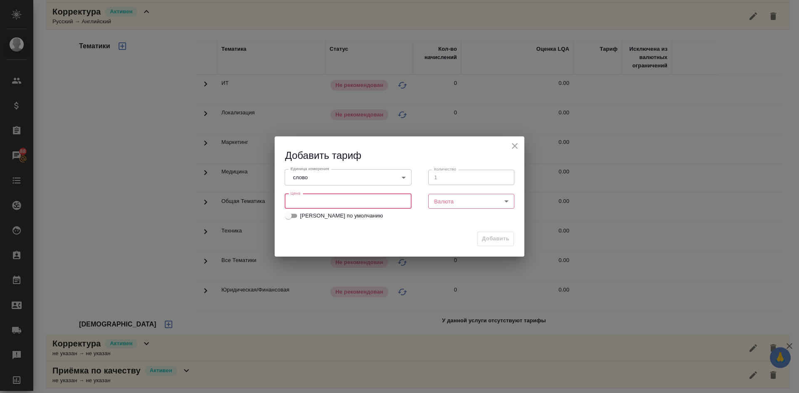
click at [307, 197] on input "number" at bounding box center [348, 201] width 127 height 15
type input "0.16"
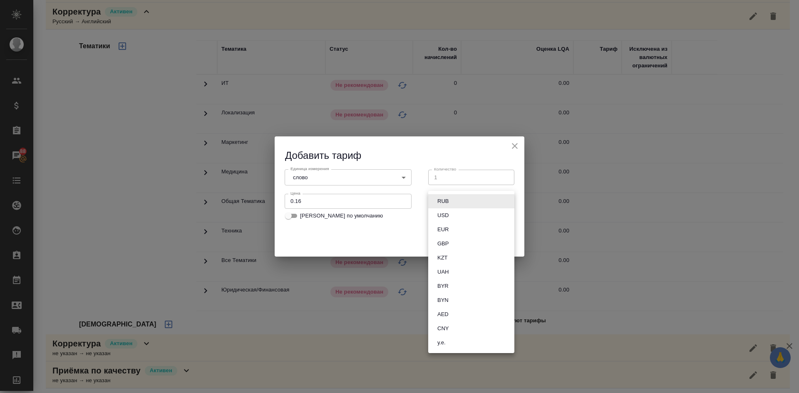
click at [447, 203] on body "🙏 .cls-1 fill:#fff; AWATERA [PERSON_NAME] Спецификации Заказы 88 Чаты Todo Прое…" at bounding box center [399, 196] width 799 height 393
click at [449, 198] on button "RUB" at bounding box center [443, 201] width 16 height 9
type input "RUB"
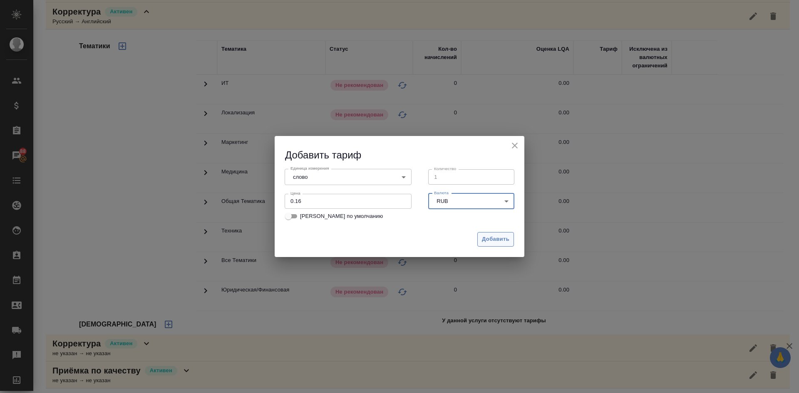
click at [503, 245] on button "Добавить" at bounding box center [495, 239] width 37 height 15
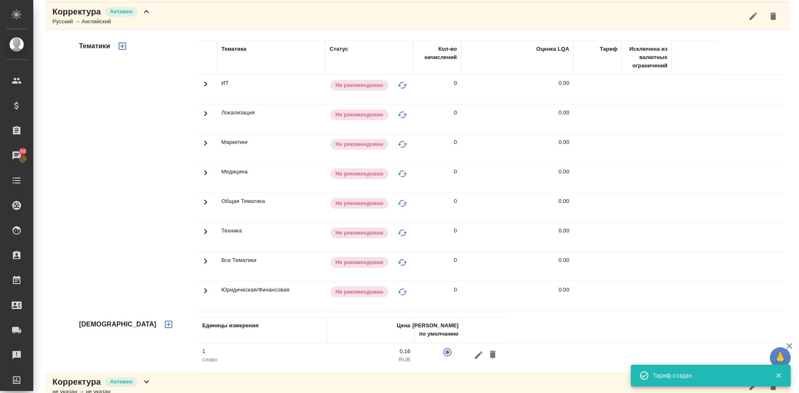
click at [121, 50] on icon "button" at bounding box center [122, 45] width 7 height 7
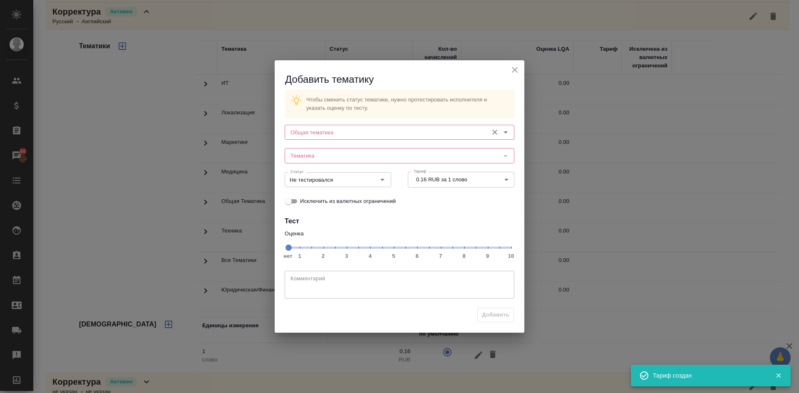
click at [300, 134] on input "Общая тематика" at bounding box center [385, 132] width 197 height 10
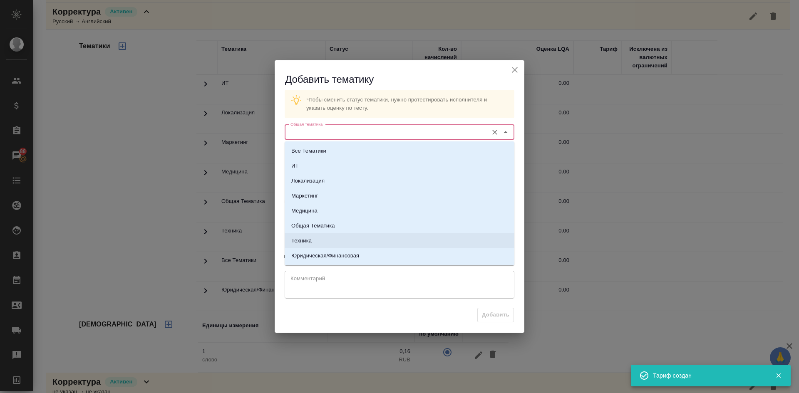
click at [322, 226] on p "Общая Тематика" at bounding box center [313, 226] width 44 height 8
type input "Общая Тематика"
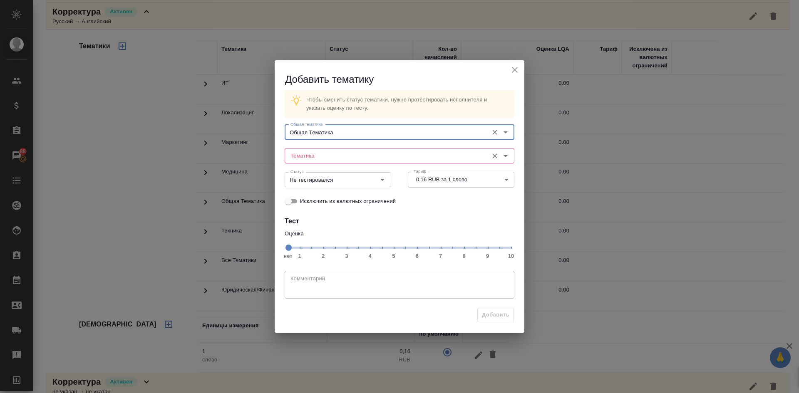
click at [308, 153] on input "Тематика" at bounding box center [385, 156] width 197 height 10
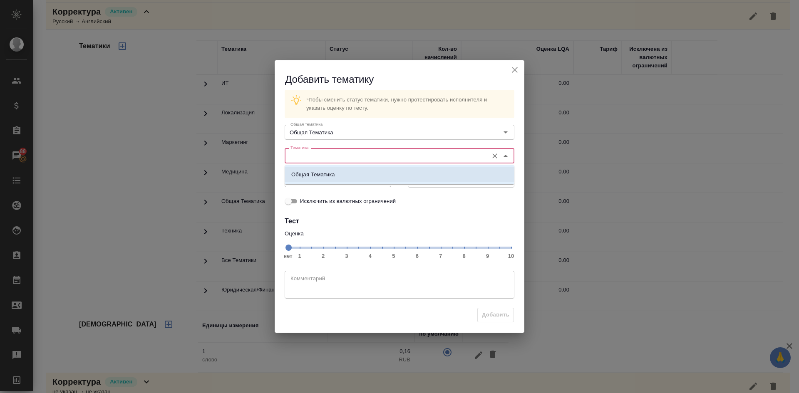
click at [318, 177] on p "Общая Тематика" at bounding box center [313, 175] width 44 height 8
type input "Общая Тематика"
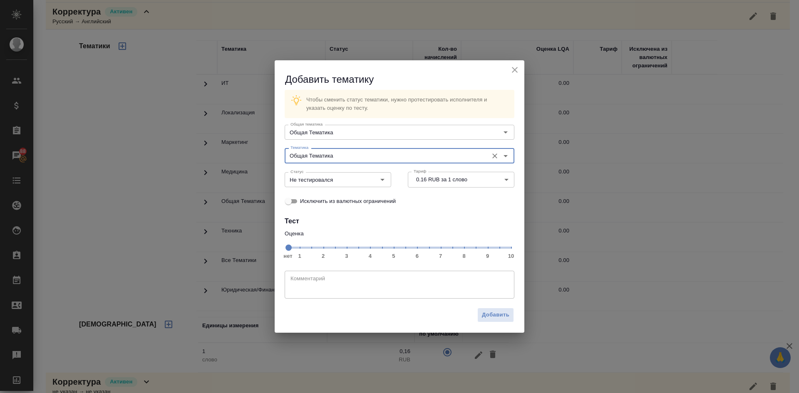
click at [466, 254] on div "нет 1 2 3 4 5 6 7 8 9 10" at bounding box center [399, 248] width 223 height 15
click at [465, 253] on span "нет 1 2 3 4 5 6 7 8 9 10" at bounding box center [399, 247] width 223 height 12
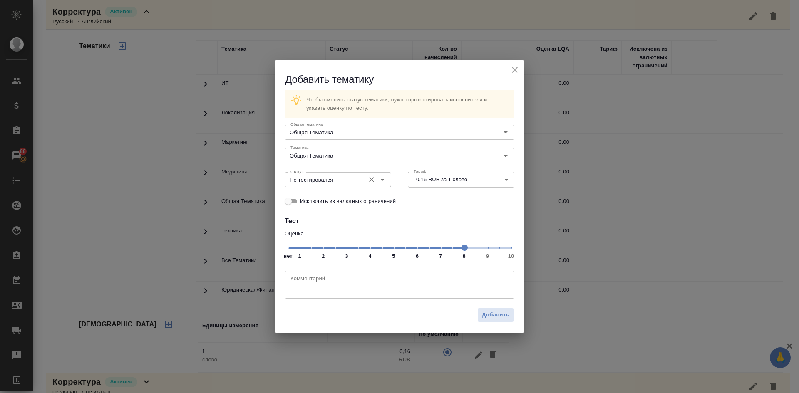
click at [341, 183] on input "Не тестировался" at bounding box center [324, 180] width 74 height 10
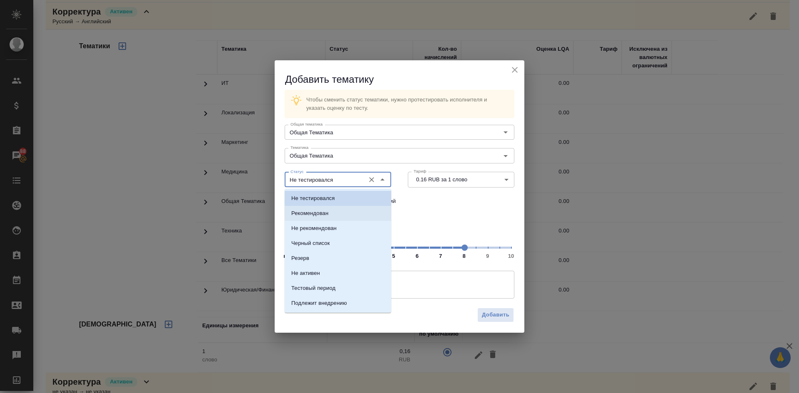
click at [304, 213] on p "Рекомендован" at bounding box center [309, 213] width 37 height 8
type input "Рекомендован"
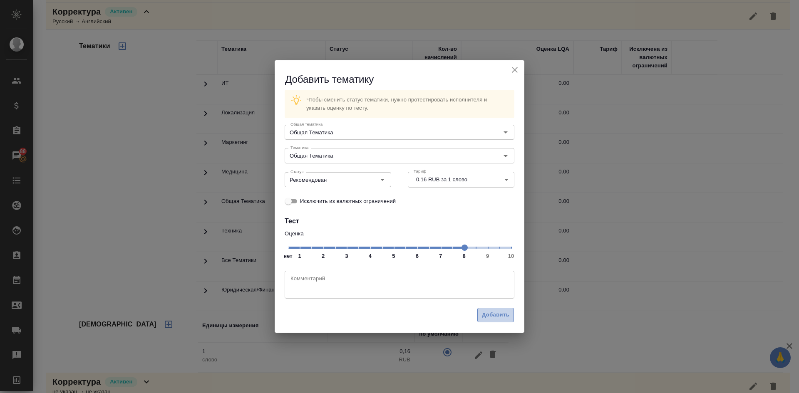
click at [493, 316] on span "Добавить" at bounding box center [495, 315] width 27 height 10
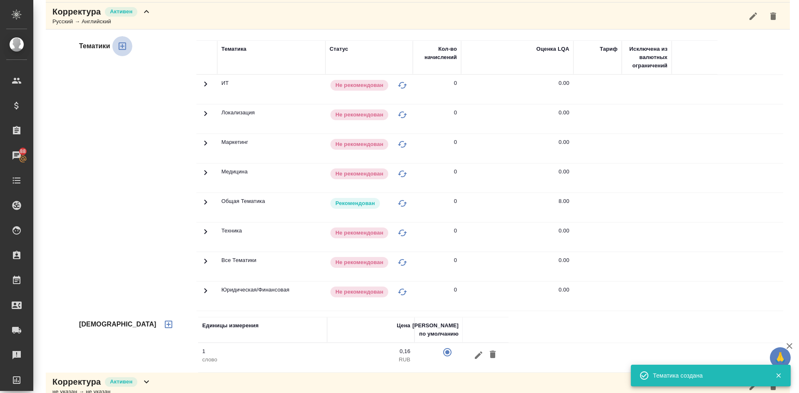
click at [119, 45] on icon "button" at bounding box center [122, 45] width 7 height 7
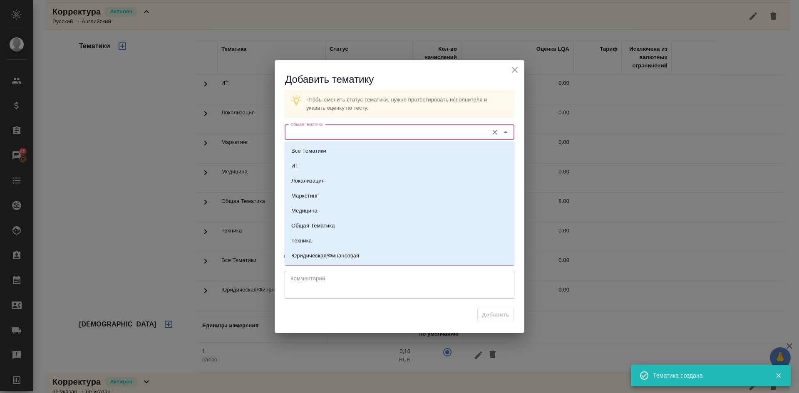
click at [308, 131] on input "Общая тематика" at bounding box center [385, 132] width 197 height 10
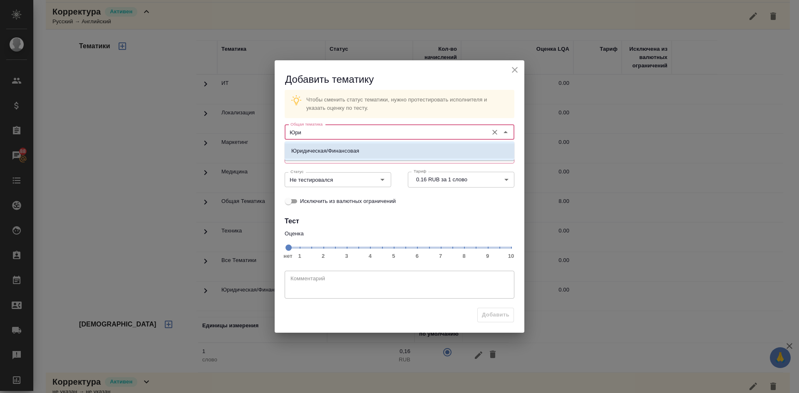
click at [315, 150] on p "Юридическая/Финансовая" at bounding box center [325, 151] width 68 height 8
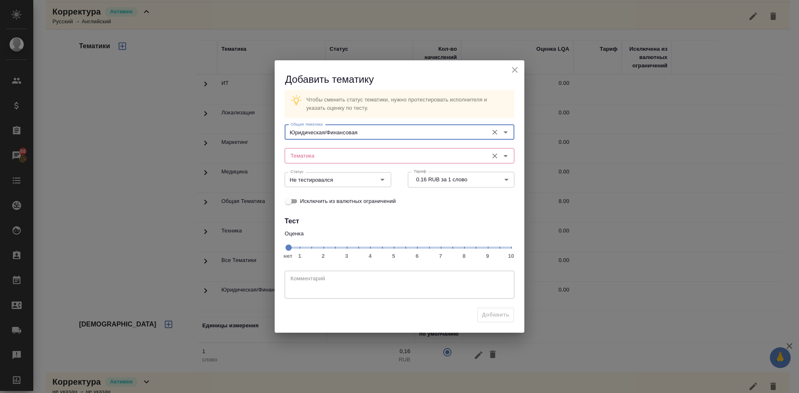
type input "Юридическая/Финансовая"
click at [312, 154] on input "Тематика" at bounding box center [385, 156] width 197 height 10
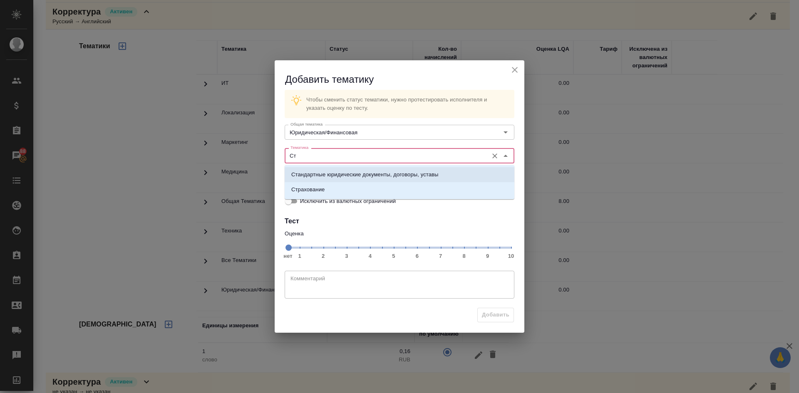
click at [312, 175] on p "Стандартные юридические документы, договоры, уставы" at bounding box center [364, 175] width 147 height 8
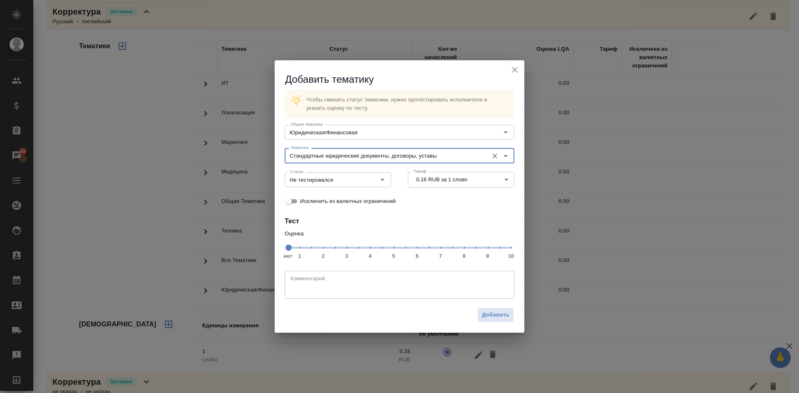
type input "Стандартные юридические документы, договоры, уставы"
click at [464, 250] on span "нет 1 2 3 4 5 6 7 8 9 10" at bounding box center [399, 247] width 223 height 12
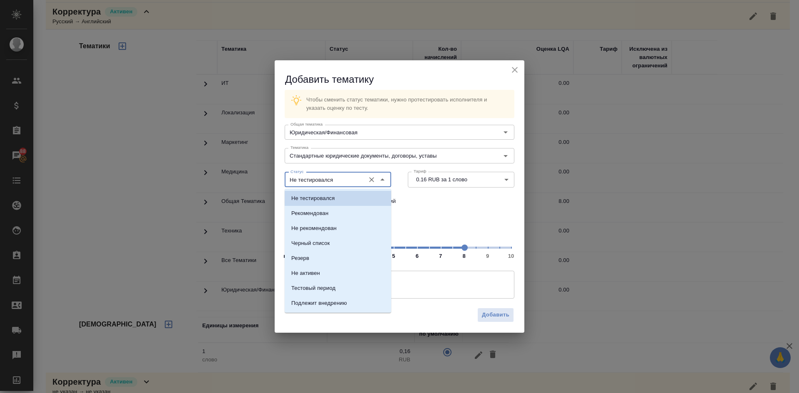
click at [345, 183] on input "Не тестировался" at bounding box center [324, 180] width 74 height 10
click at [323, 210] on p "Рекомендован" at bounding box center [309, 213] width 37 height 8
type input "Рекомендован"
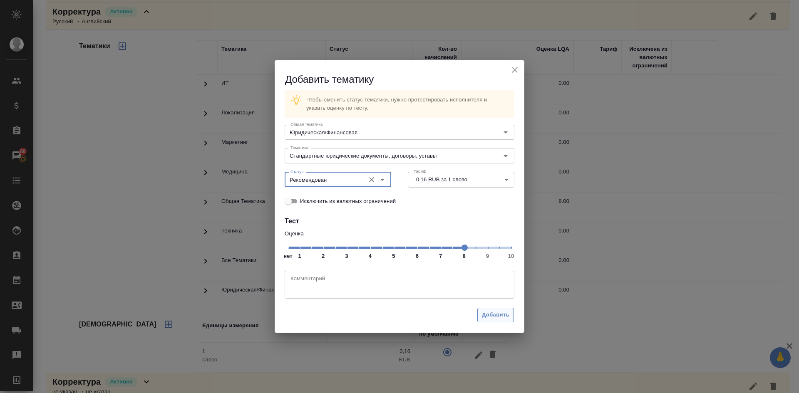
click at [479, 312] on button "Добавить" at bounding box center [495, 315] width 37 height 15
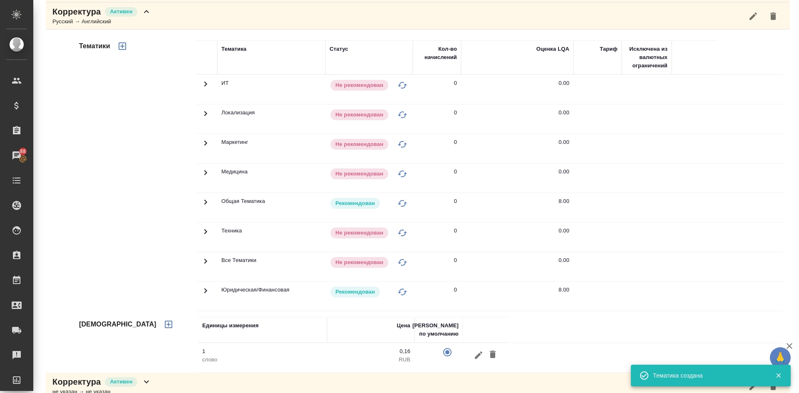
click at [74, 17] on div "Русский → Английский" at bounding box center [101, 21] width 99 height 8
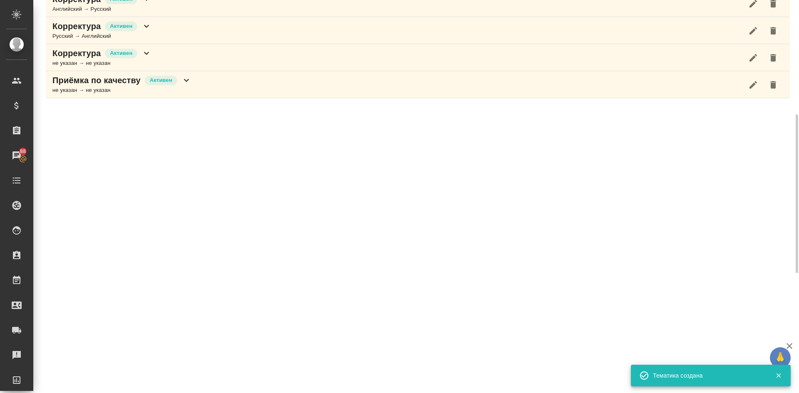
scroll to position [150, 0]
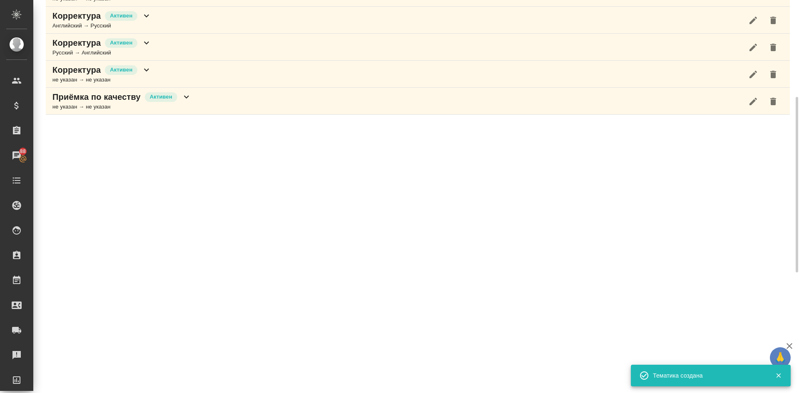
click at [100, 23] on div "Английский → Русский" at bounding box center [101, 26] width 99 height 8
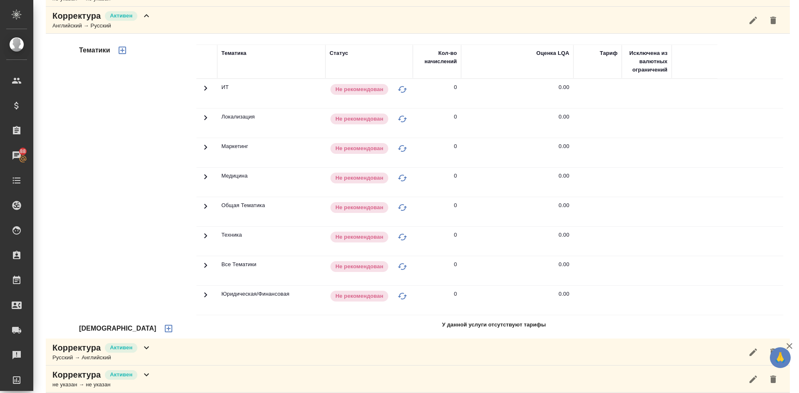
click at [164, 330] on icon "button" at bounding box center [169, 329] width 10 height 10
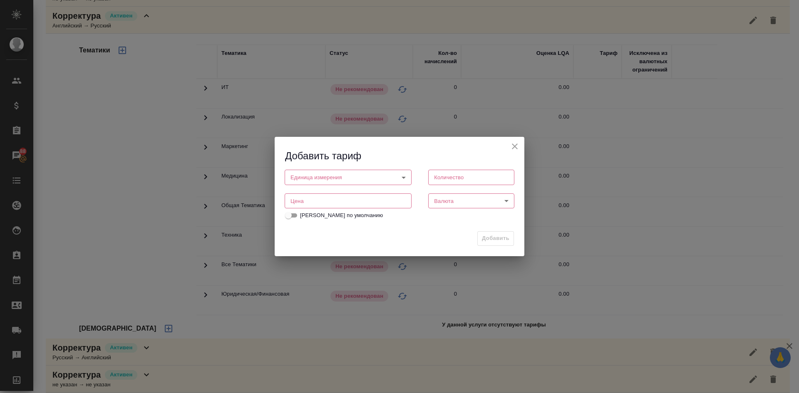
click at [300, 178] on body "🙏 .cls-1 fill:#fff; AWATERA [PERSON_NAME] Спецификации Заказы 88 Чаты Todo Прое…" at bounding box center [399, 196] width 799 height 393
click at [300, 206] on button "слово" at bounding box center [301, 205] width 20 height 9
type input "5a8b1489cc6b4906c91bfd90"
type input "1"
click at [306, 201] on input "number" at bounding box center [348, 201] width 127 height 15
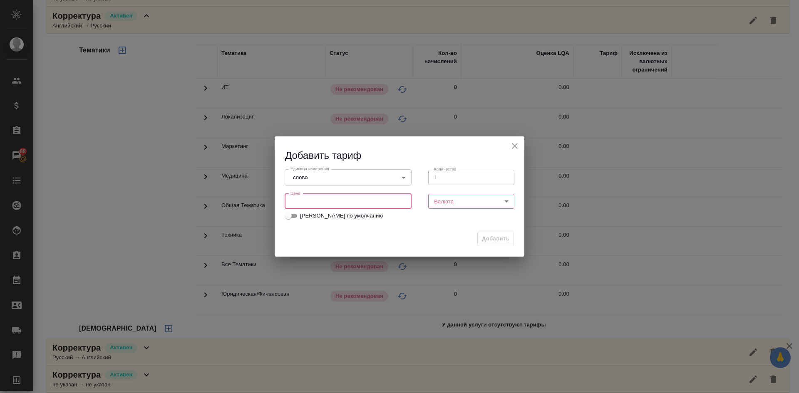
type input "0"
type input "0.16"
click at [446, 206] on body "🙏 .cls-1 fill:#fff; AWATERA [PERSON_NAME] Спецификации Заказы 88 Чаты Todo Прое…" at bounding box center [399, 196] width 799 height 393
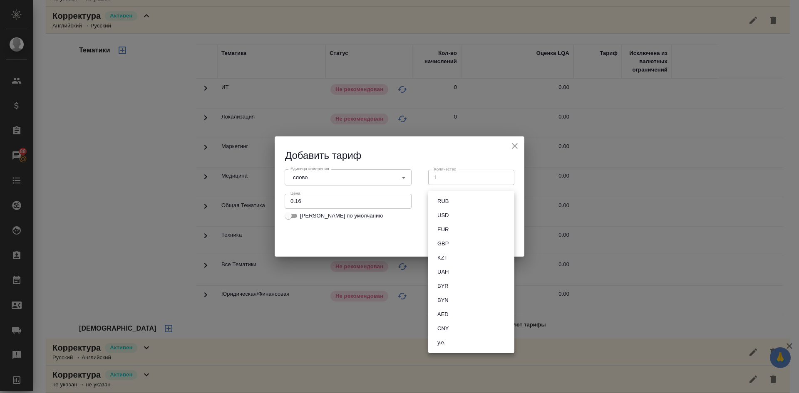
click at [445, 203] on button "RUB" at bounding box center [443, 201] width 16 height 9
type input "RUB"
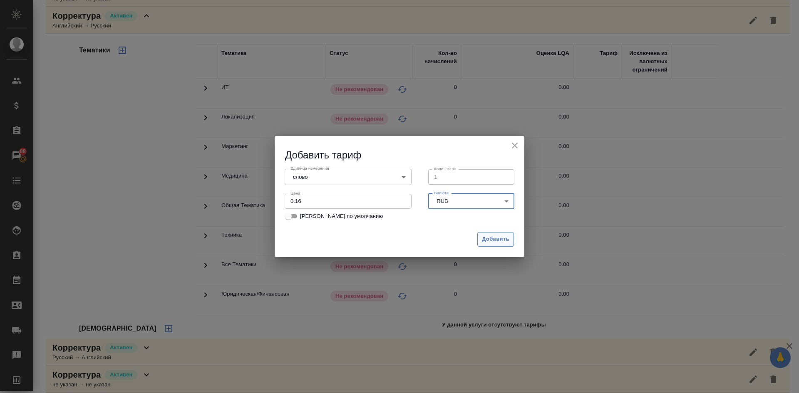
click at [486, 240] on span "Добавить" at bounding box center [495, 240] width 27 height 10
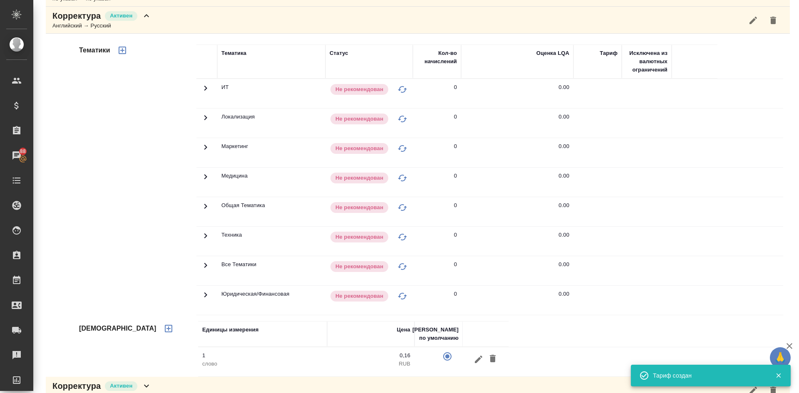
click at [121, 50] on icon "button" at bounding box center [122, 50] width 7 height 7
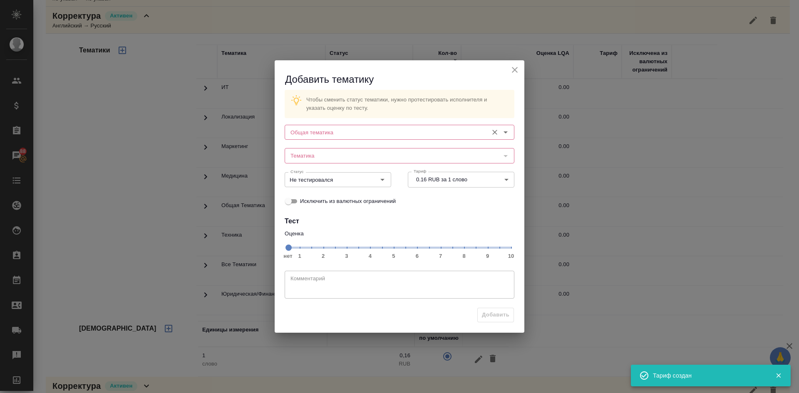
click at [311, 134] on input "Общая тематика" at bounding box center [385, 132] width 197 height 10
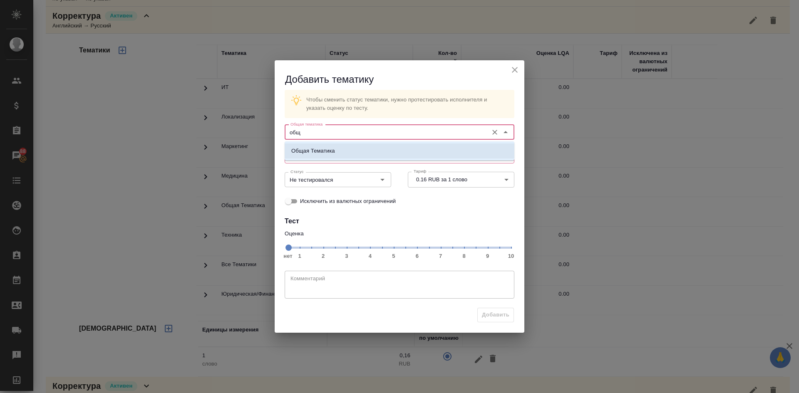
click at [293, 149] on p "Общая Тематика" at bounding box center [313, 151] width 44 height 8
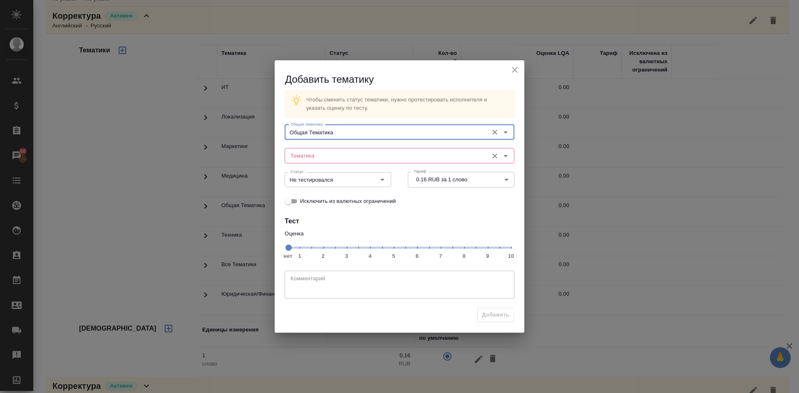
type input "Общая Тематика"
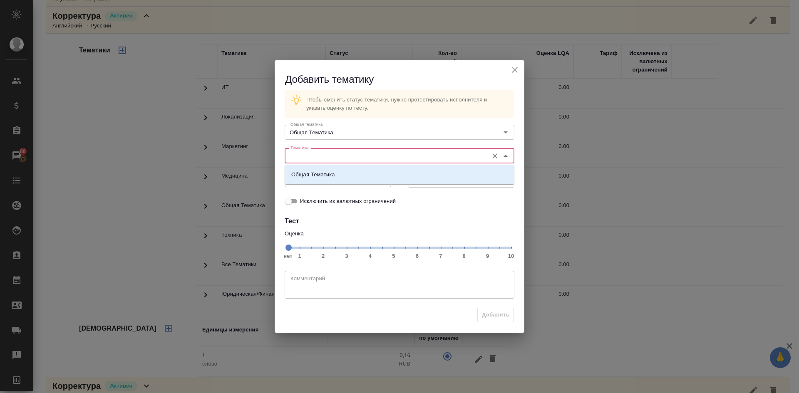
click at [307, 153] on input "Тематика" at bounding box center [385, 156] width 197 height 10
click at [312, 177] on p "Общая Тематика" at bounding box center [313, 175] width 44 height 8
type input "Общая Тематика"
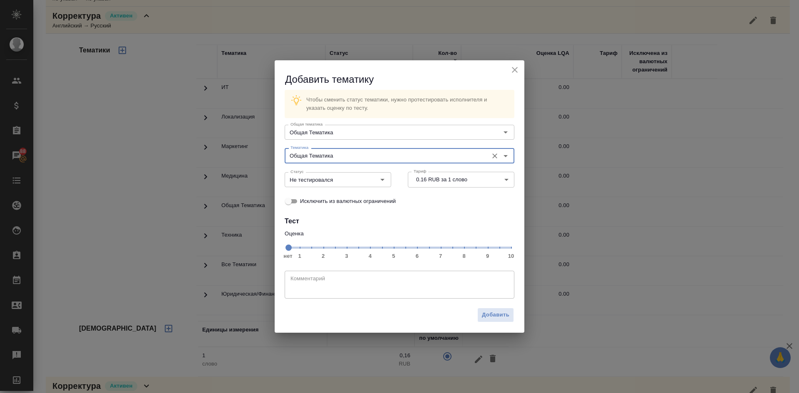
click at [465, 250] on span "нет 1 2 3 4 5 6 7 8 9 10" at bounding box center [399, 247] width 223 height 12
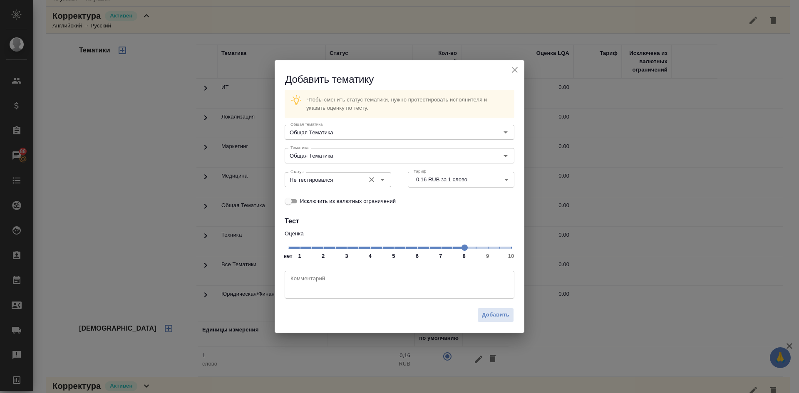
click at [338, 185] on input "Не тестировался" at bounding box center [324, 180] width 74 height 10
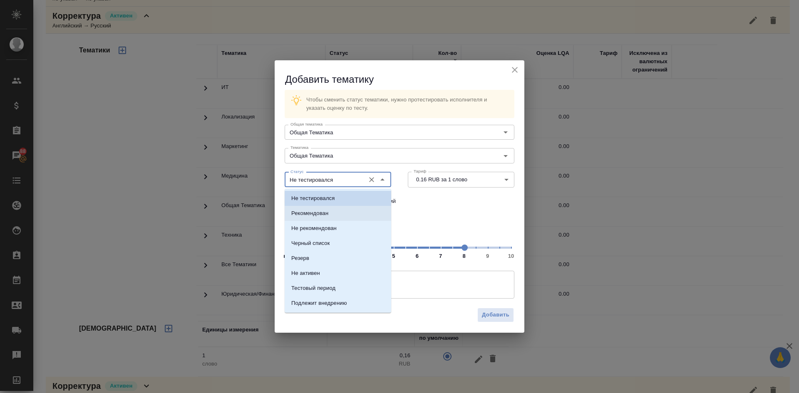
drag, startPoint x: 315, startPoint y: 213, endPoint x: 329, endPoint y: 227, distance: 19.4
click at [315, 213] on p "Рекомендован" at bounding box center [309, 213] width 37 height 8
type input "Рекомендован"
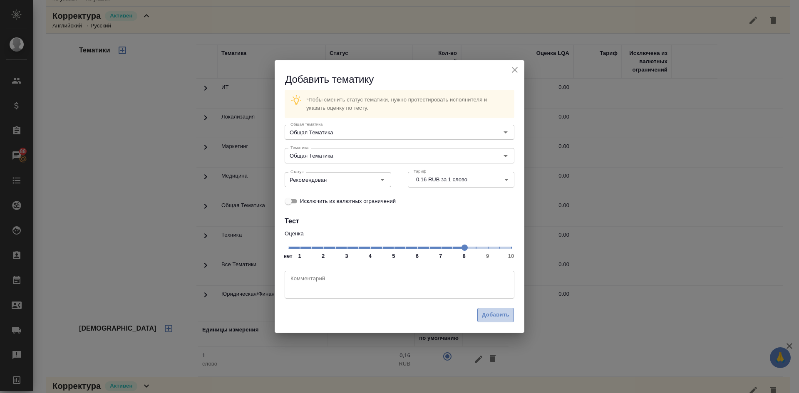
click at [491, 309] on button "Добавить" at bounding box center [495, 315] width 37 height 15
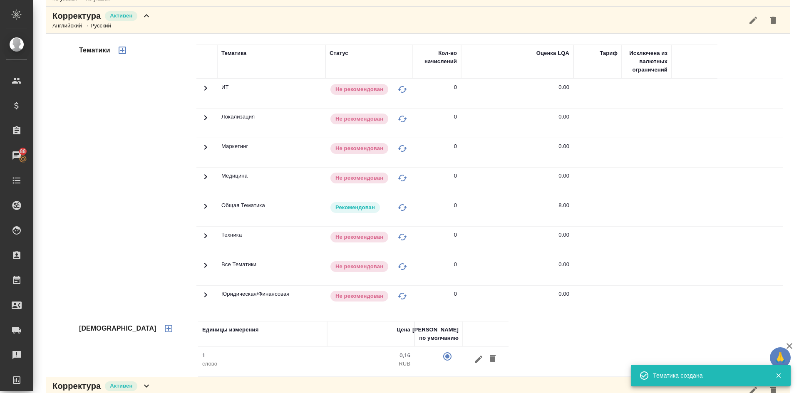
click at [122, 51] on icon "button" at bounding box center [122, 50] width 7 height 7
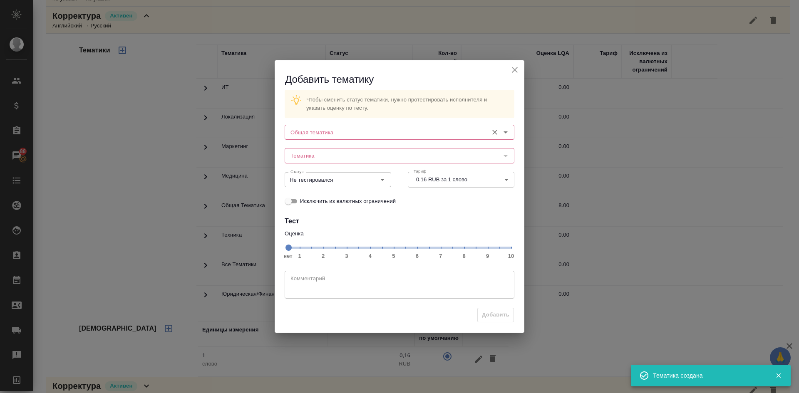
click at [303, 128] on input "Общая тематика" at bounding box center [385, 132] width 197 height 10
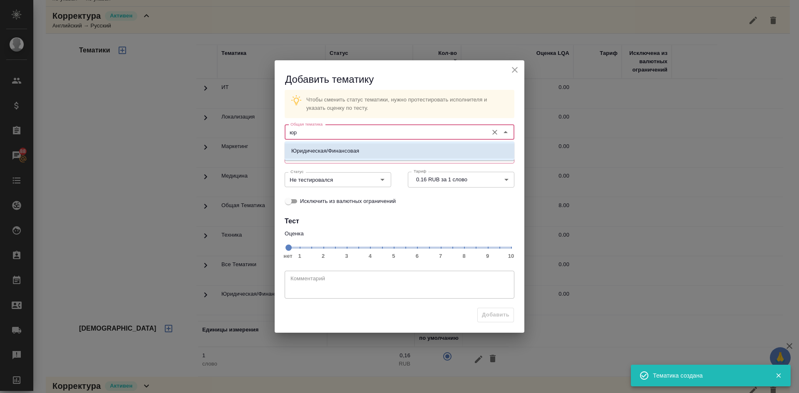
click at [316, 150] on p "Юридическая/Финансовая" at bounding box center [325, 151] width 68 height 8
type input "Юридическая/Финансовая"
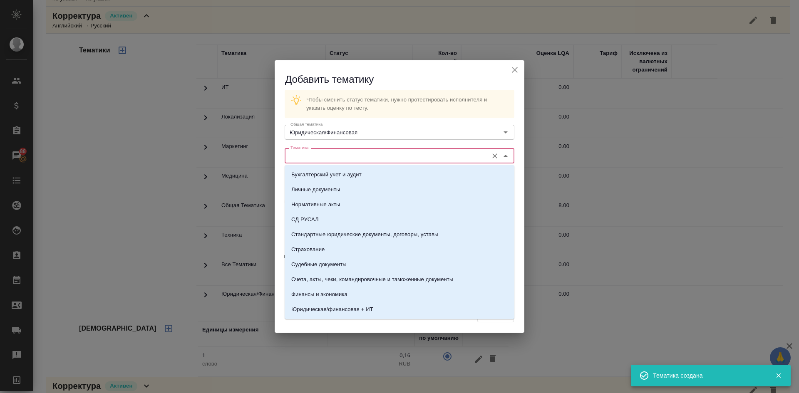
click at [316, 151] on input "Тематика" at bounding box center [385, 156] width 197 height 10
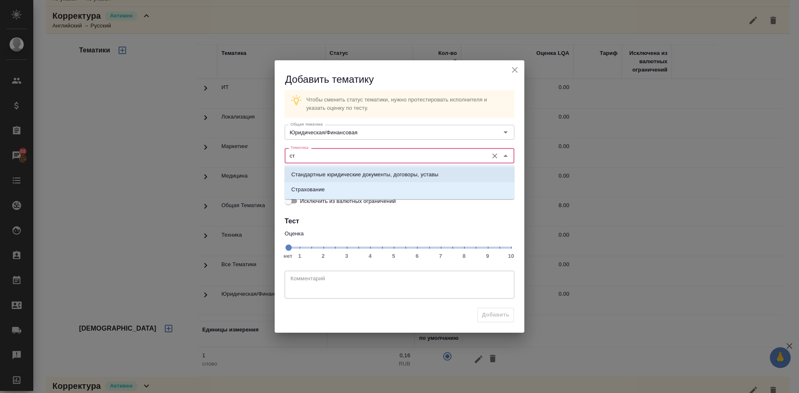
click at [310, 171] on p "Стандартные юридические документы, договоры, уставы" at bounding box center [364, 175] width 147 height 8
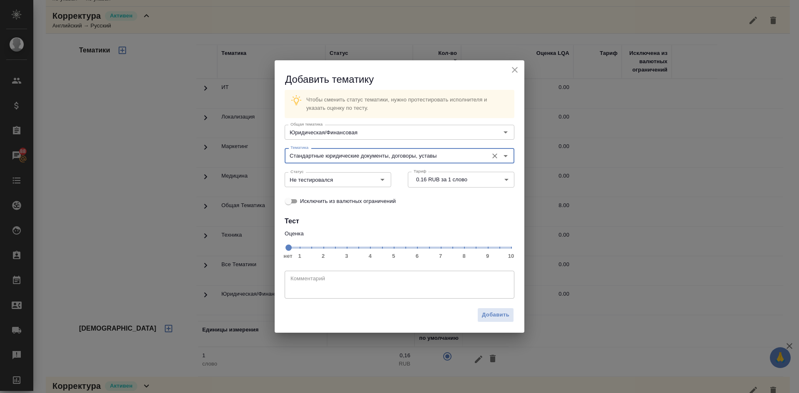
type input "Стандартные юридические документы, договоры, уставы"
click at [465, 251] on span "нет 1 2 3 4 5 6 7 8 9 10" at bounding box center [399, 247] width 223 height 12
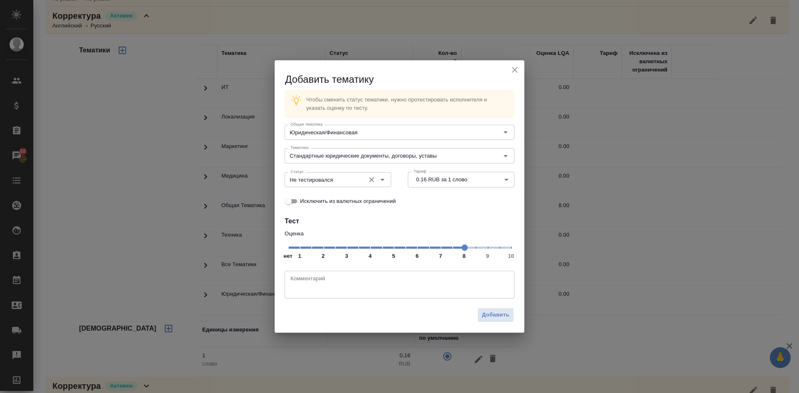
click at [346, 175] on input "Не тестировался" at bounding box center [324, 180] width 74 height 10
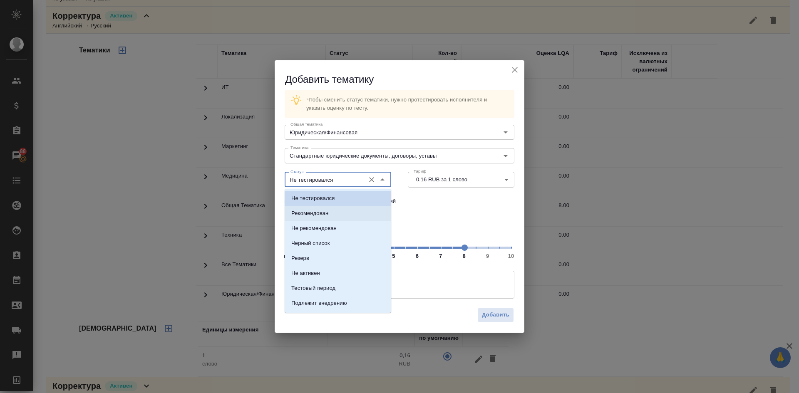
click at [310, 215] on p "Рекомендован" at bounding box center [309, 213] width 37 height 8
type input "Рекомендован"
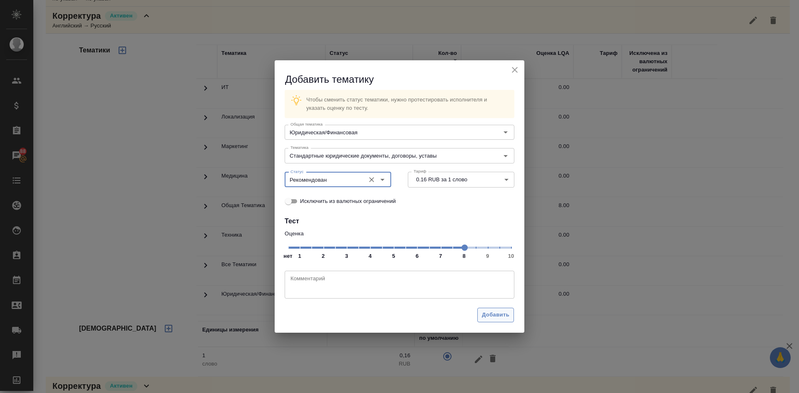
click at [492, 314] on span "Добавить" at bounding box center [495, 315] width 27 height 10
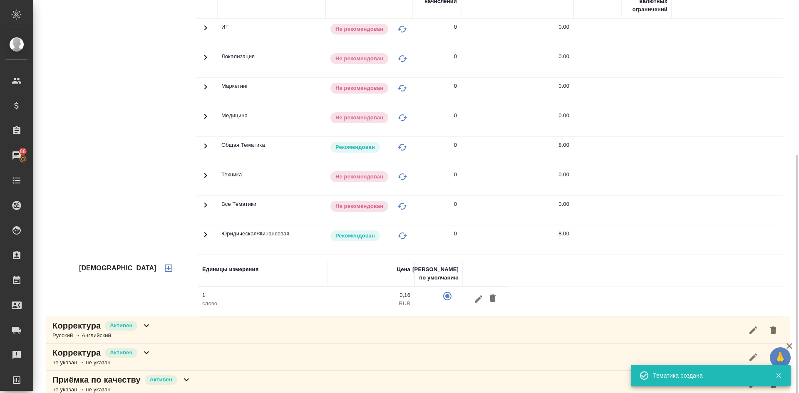
scroll to position [223, 0]
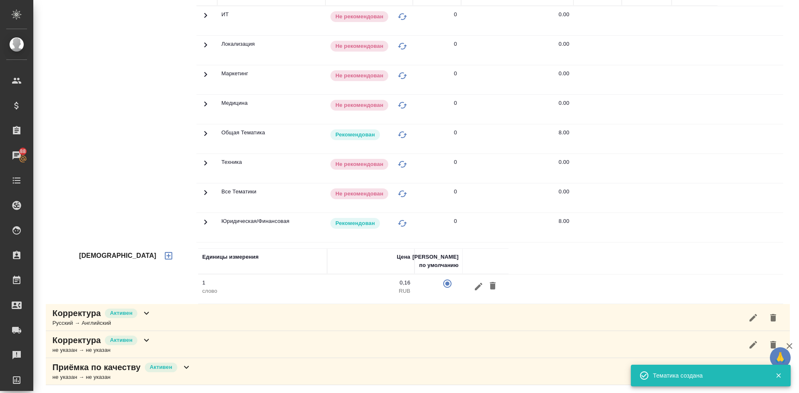
click at [95, 345] on p "Корректура" at bounding box center [76, 341] width 48 height 12
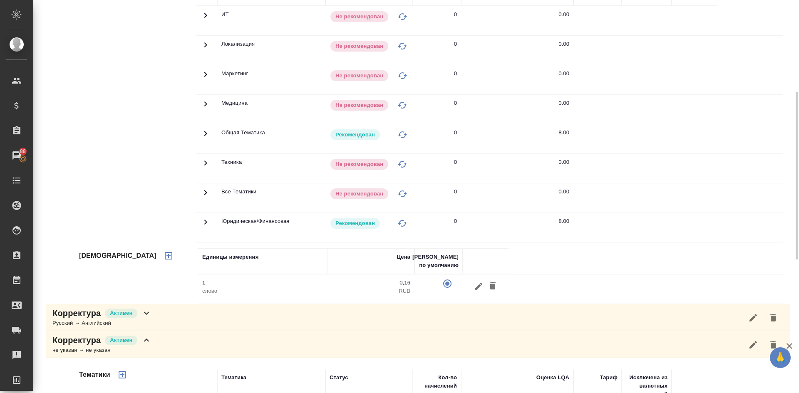
scroll to position [0, 0]
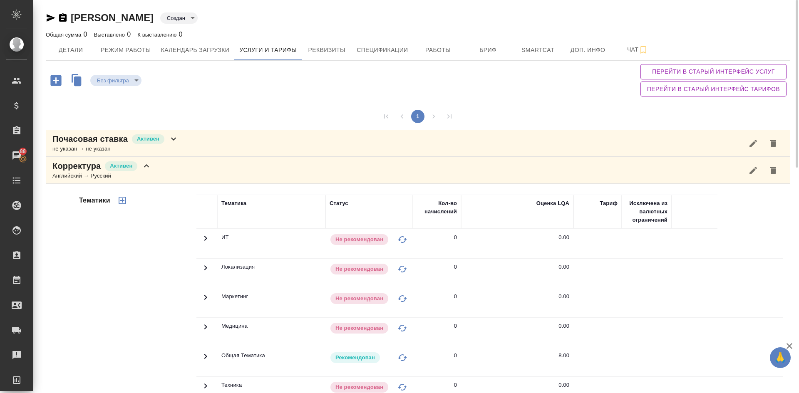
click at [110, 142] on p "Почасовая ставка" at bounding box center [89, 139] width 75 height 12
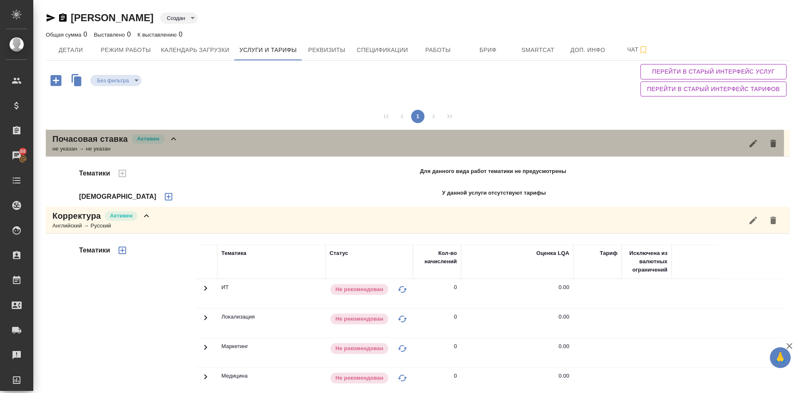
click at [109, 143] on p "Почасовая ставка" at bounding box center [89, 139] width 75 height 12
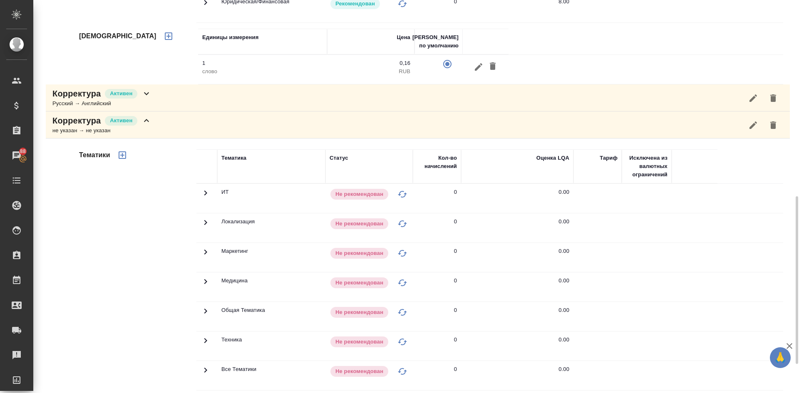
scroll to position [528, 0]
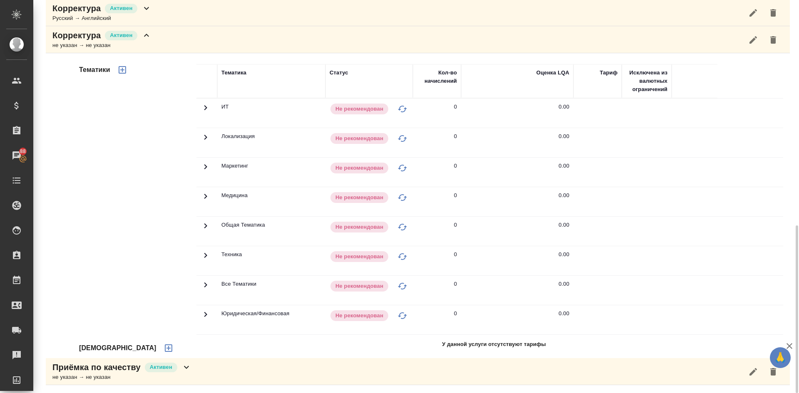
click at [102, 370] on p "Приёмка по качеству" at bounding box center [96, 368] width 88 height 12
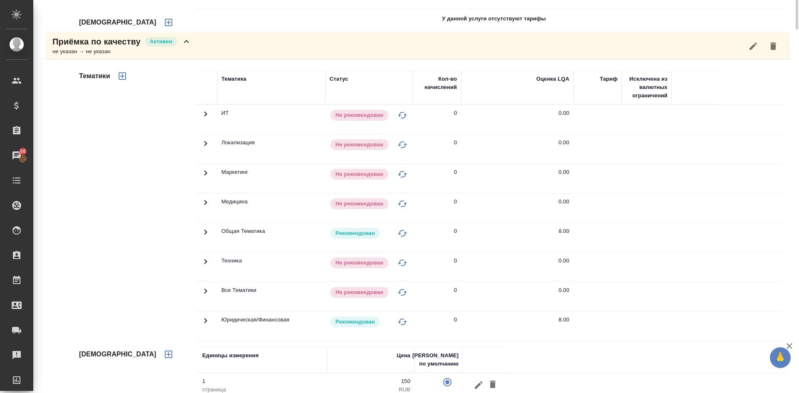
scroll to position [871, 0]
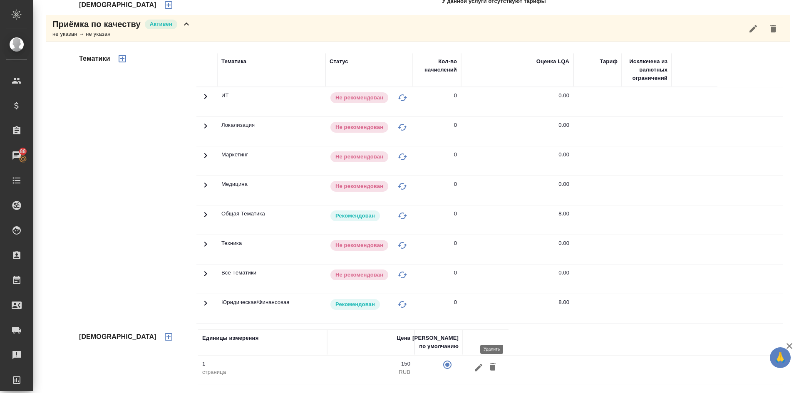
click at [493, 366] on icon "button" at bounding box center [493, 366] width 6 height 7
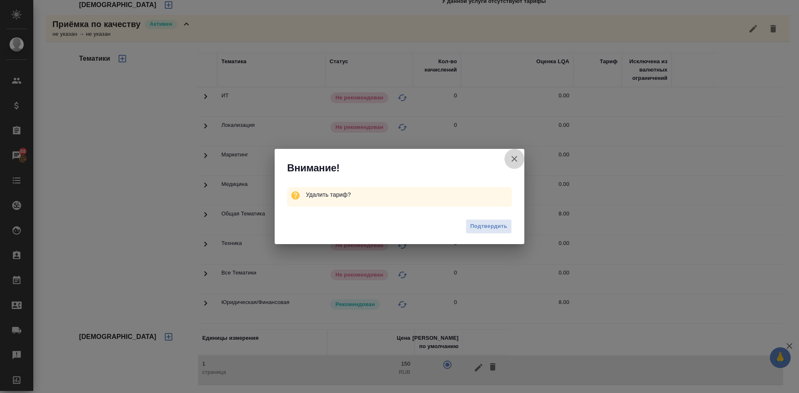
click at [518, 160] on icon "button" at bounding box center [514, 159] width 10 height 10
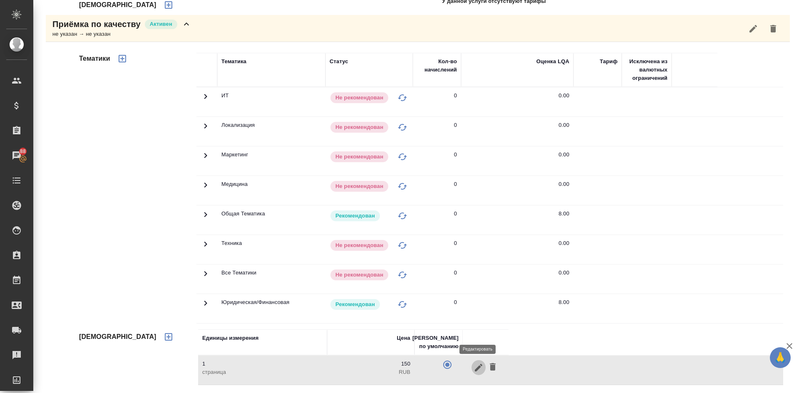
click at [481, 368] on icon "button" at bounding box center [478, 368] width 10 height 10
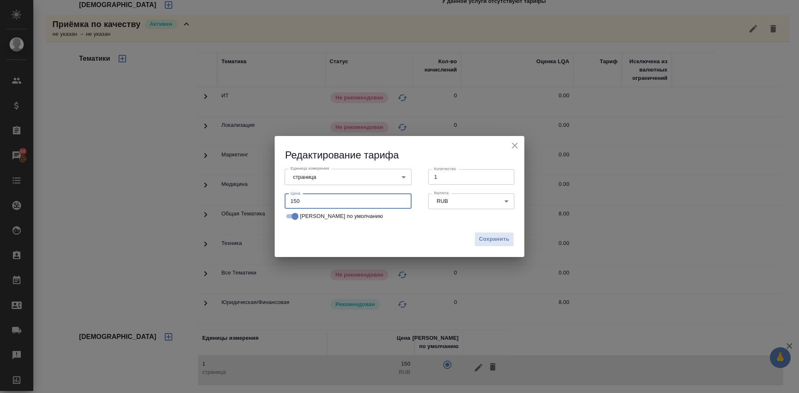
drag, startPoint x: 323, startPoint y: 203, endPoint x: 233, endPoint y: 189, distance: 91.3
click at [233, 189] on div "Редактирование тарифа Единица измерения страница 5a8b1489cc6b4906c91bfdb2 Едини…" at bounding box center [399, 196] width 799 height 393
type input "0.9"
click at [297, 178] on body "🙏 .cls-1 fill:#fff; AWATERA [PERSON_NAME] Спецификации Заказы 88 Чаты Todo Прое…" at bounding box center [399, 196] width 799 height 393
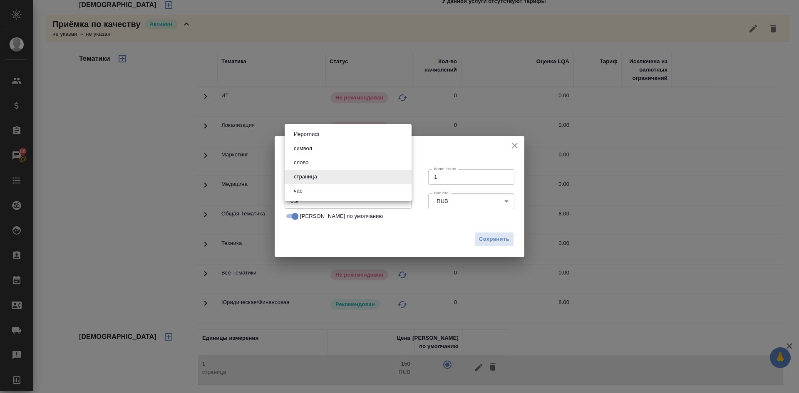
click at [303, 161] on button "слово" at bounding box center [301, 162] width 20 height 9
type input "5a8b1489cc6b4906c91bfd90"
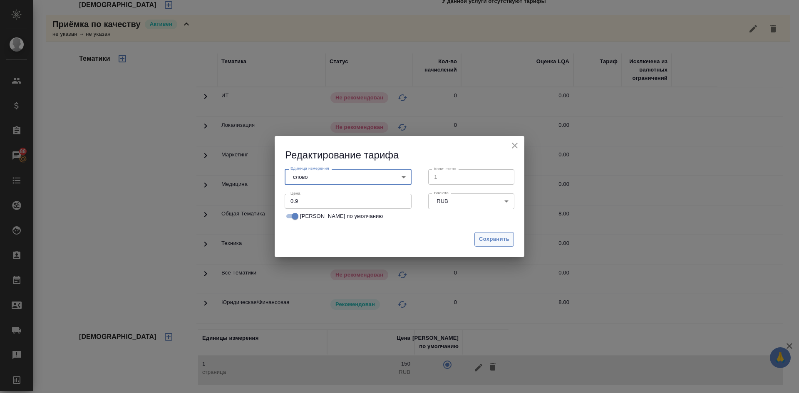
click at [488, 239] on span "Сохранить" at bounding box center [494, 240] width 30 height 10
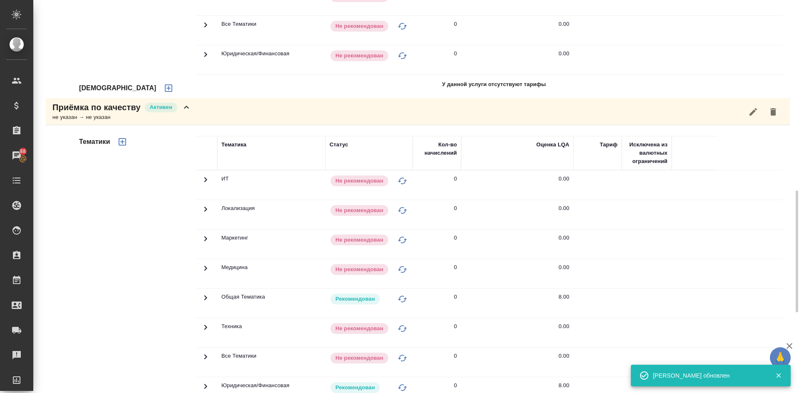
scroll to position [705, 0]
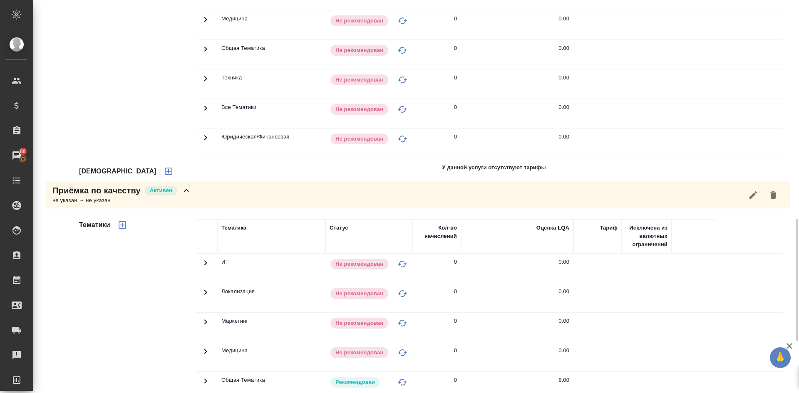
click at [96, 194] on p "Приёмка по качеству" at bounding box center [96, 191] width 88 height 12
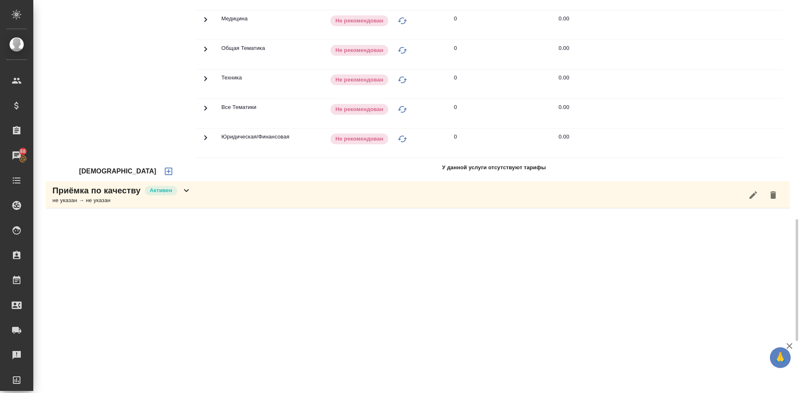
scroll to position [414, 0]
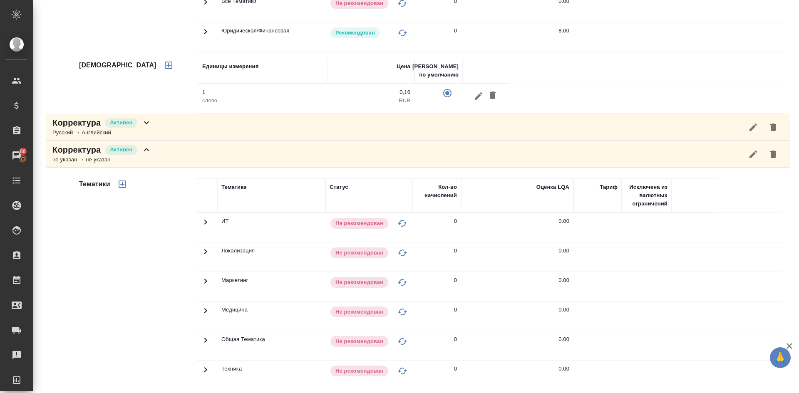
click at [79, 151] on p "Корректура" at bounding box center [76, 150] width 48 height 12
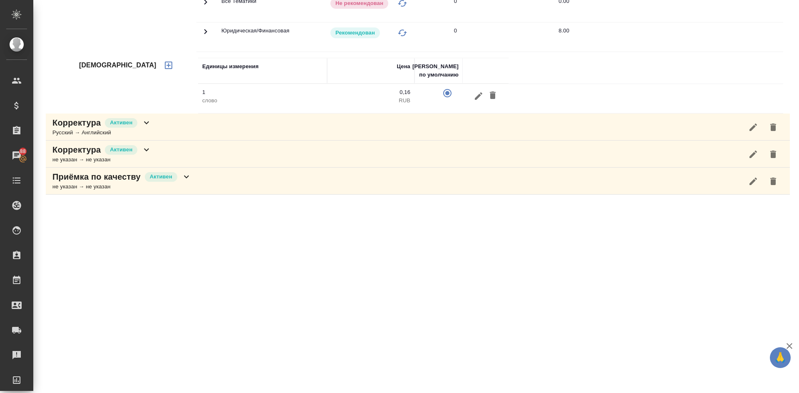
click at [79, 151] on p "Корректура" at bounding box center [76, 150] width 48 height 12
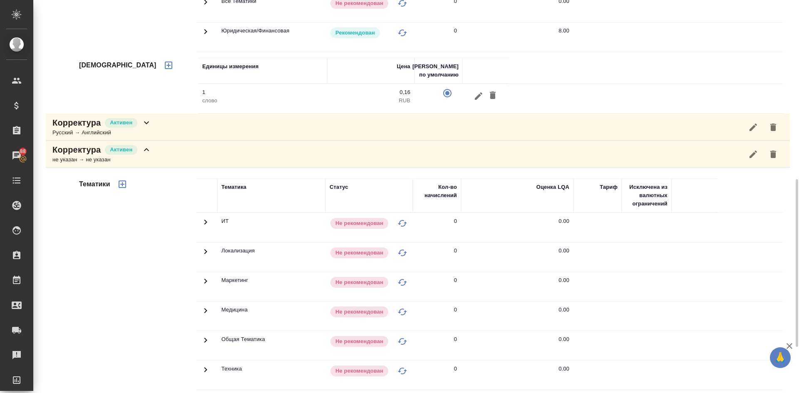
scroll to position [528, 0]
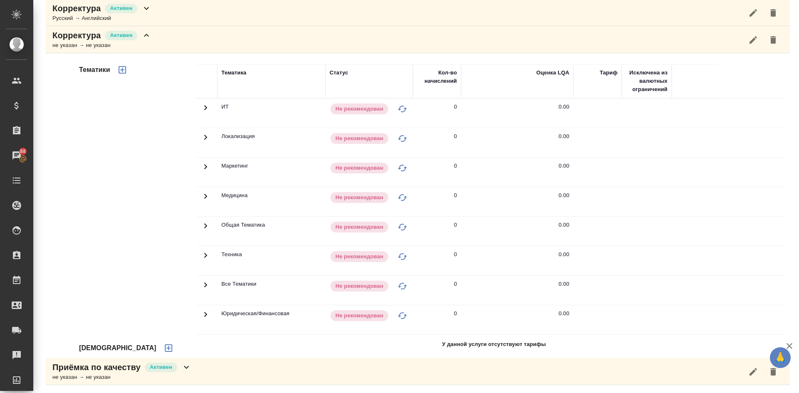
click at [165, 348] on icon "button" at bounding box center [168, 348] width 7 height 7
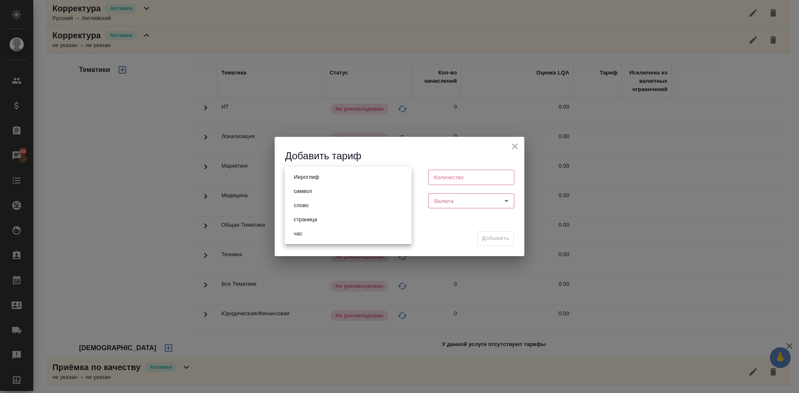
click at [322, 171] on body "🙏 .cls-1 fill:#fff; AWATERA [PERSON_NAME] Спецификации Заказы 88 Чаты Todo Прое…" at bounding box center [399, 196] width 799 height 393
click at [312, 203] on li "слово" at bounding box center [348, 205] width 127 height 14
type input "5a8b1489cc6b4906c91bfd90"
type input "1"
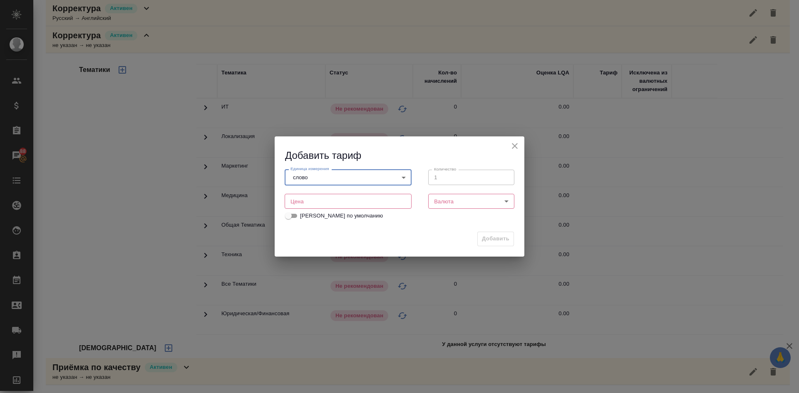
click at [309, 205] on input "number" at bounding box center [348, 201] width 127 height 15
type input "0"
type input "0.16"
click at [448, 205] on body "🙏 .cls-1 fill:#fff; AWATERA [PERSON_NAME] Спецификации Заказы 88 Чаты Todo Прое…" at bounding box center [399, 196] width 799 height 393
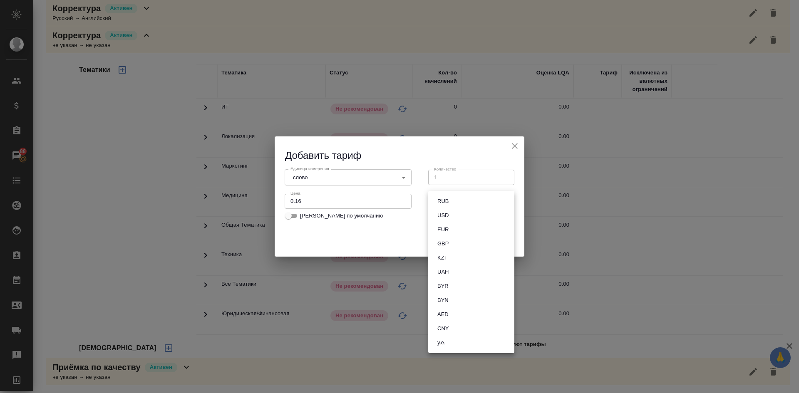
click at [447, 199] on button "RUB" at bounding box center [443, 201] width 16 height 9
type input "RUB"
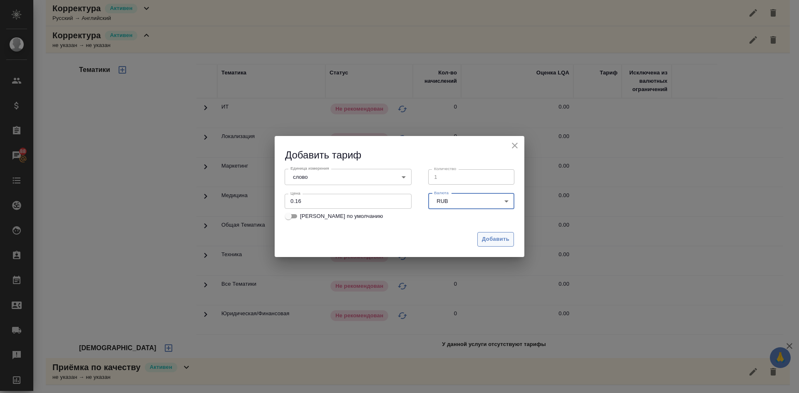
click at [485, 237] on span "Добавить" at bounding box center [495, 240] width 27 height 10
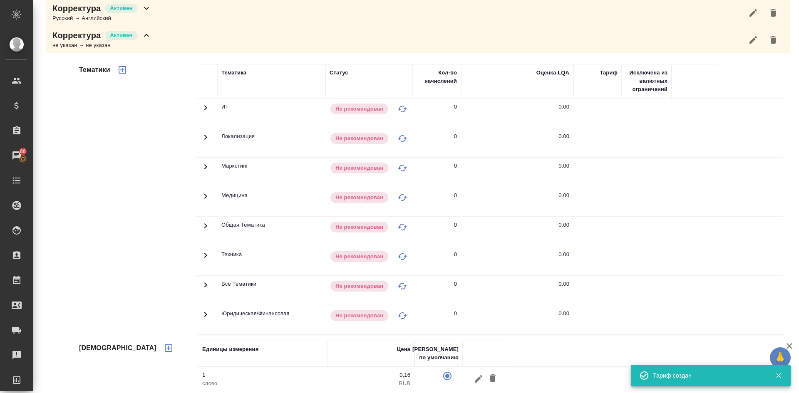
click at [121, 68] on icon "button" at bounding box center [122, 70] width 10 height 10
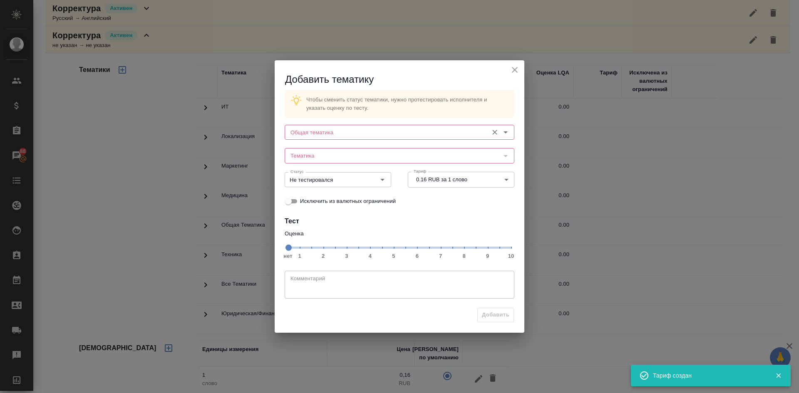
click at [296, 134] on input "Общая тематика" at bounding box center [385, 132] width 197 height 10
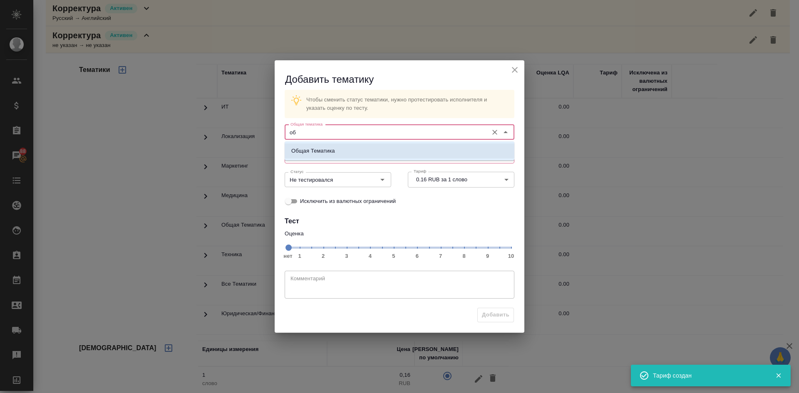
click at [308, 150] on p "Общая Тематика" at bounding box center [313, 151] width 44 height 8
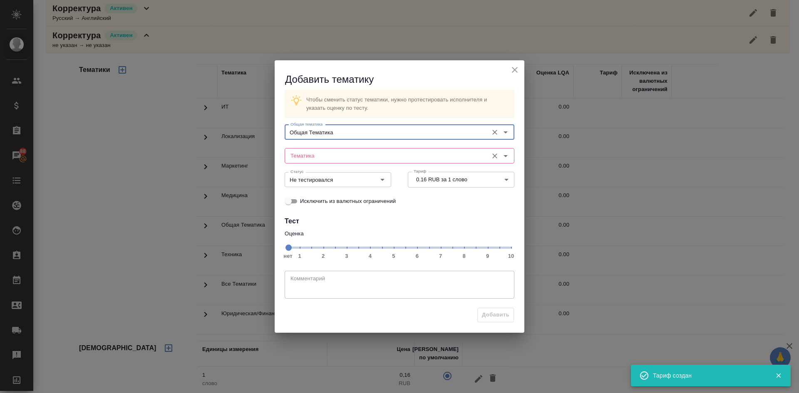
type input "Общая Тематика"
click at [307, 155] on input "Тематика" at bounding box center [385, 156] width 197 height 10
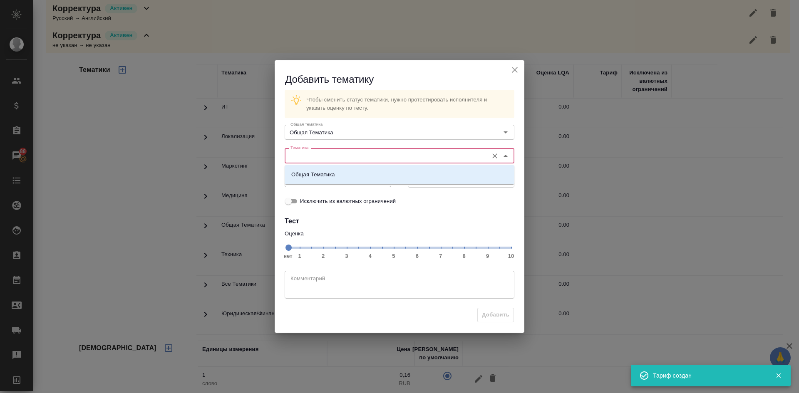
click at [317, 174] on p "Общая Тематика" at bounding box center [313, 175] width 44 height 8
type input "Общая Тематика"
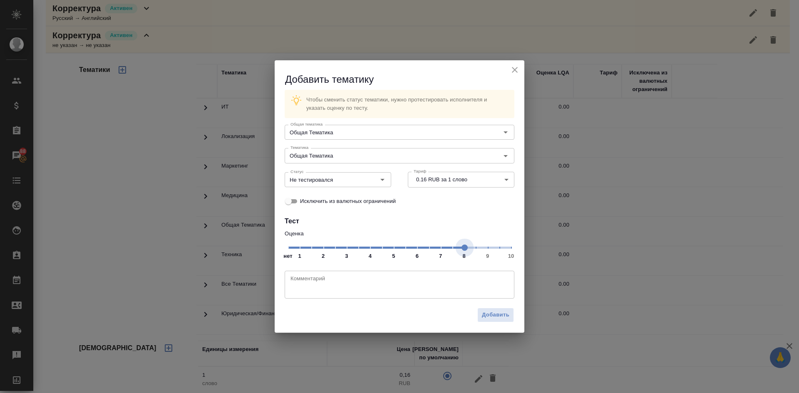
click at [464, 250] on span "нет 1 2 3 4 5 6 7 8 9 10" at bounding box center [399, 247] width 223 height 12
click at [340, 177] on input "Не тестировался" at bounding box center [324, 180] width 74 height 10
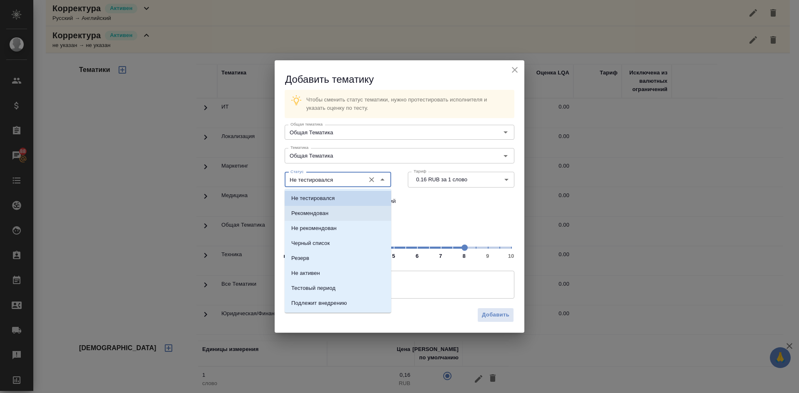
click at [320, 208] on li "Рекомендован" at bounding box center [338, 213] width 107 height 15
type input "Рекомендован"
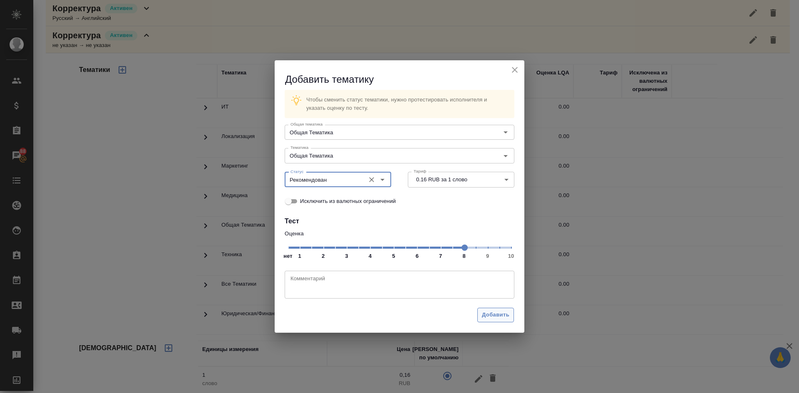
click at [486, 310] on button "Добавить" at bounding box center [495, 315] width 37 height 15
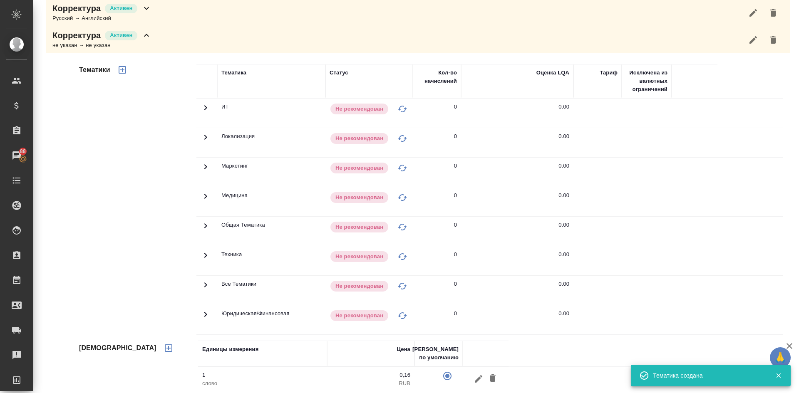
click at [122, 69] on icon "button" at bounding box center [122, 69] width 7 height 7
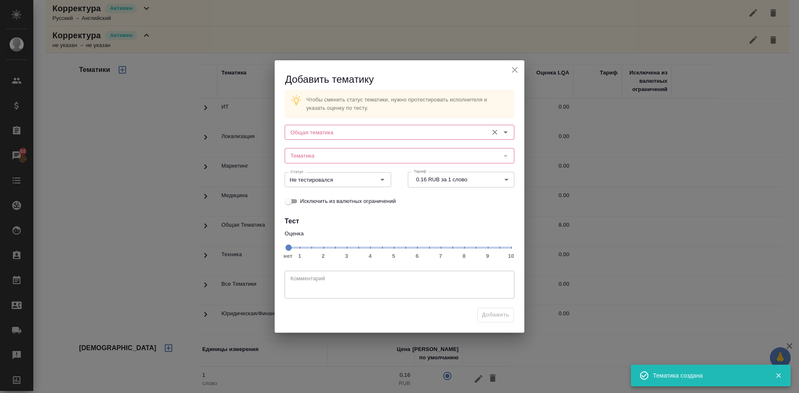
click at [316, 137] on input "Общая тематика" at bounding box center [385, 132] width 197 height 10
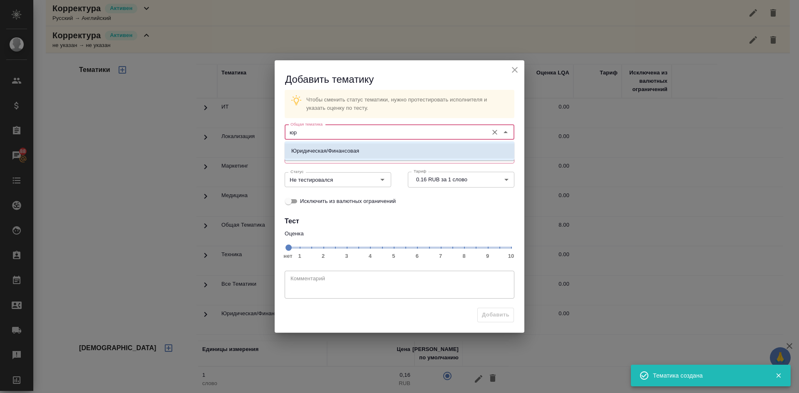
click at [332, 154] on p "Юридическая/Финансовая" at bounding box center [325, 151] width 68 height 8
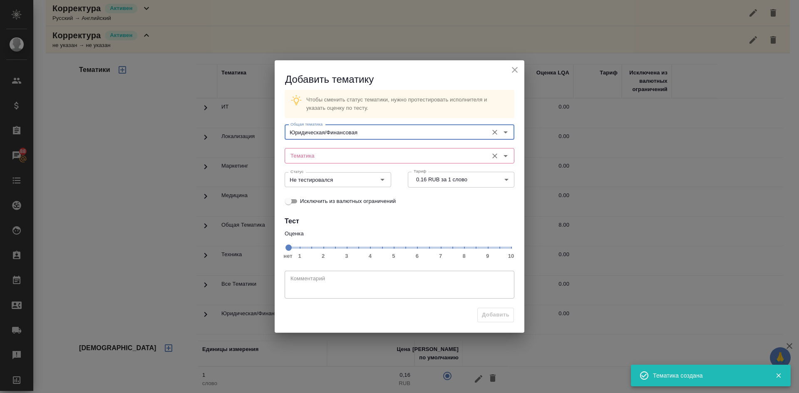
type input "Юридическая/Финансовая"
click at [330, 154] on input "Тематика" at bounding box center [385, 156] width 197 height 10
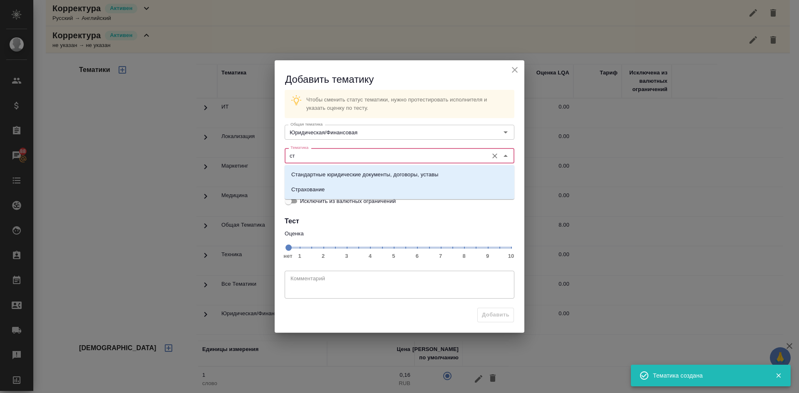
click at [322, 173] on p "Стандартные юридические документы, договоры, уставы" at bounding box center [364, 175] width 147 height 8
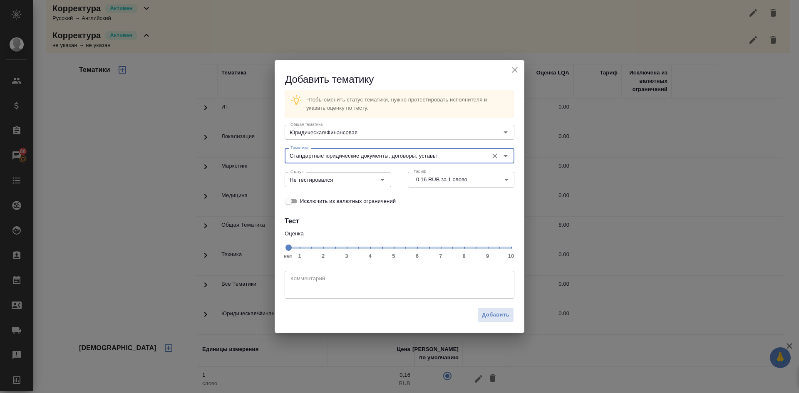
type input "Стандартные юридические документы, договоры, уставы"
click at [462, 248] on span "нет 1 2 3 4 5 6 7 8 9 10" at bounding box center [399, 247] width 223 height 12
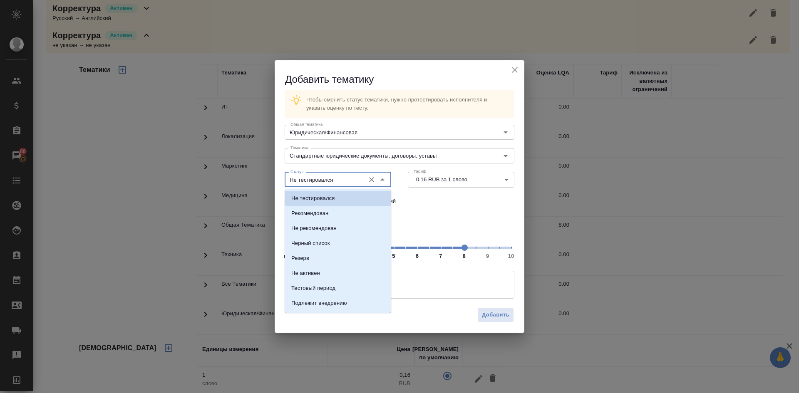
click at [350, 176] on input "Не тестировался" at bounding box center [324, 180] width 74 height 10
click at [325, 215] on p "Рекомендован" at bounding box center [309, 213] width 37 height 8
type input "Рекомендован"
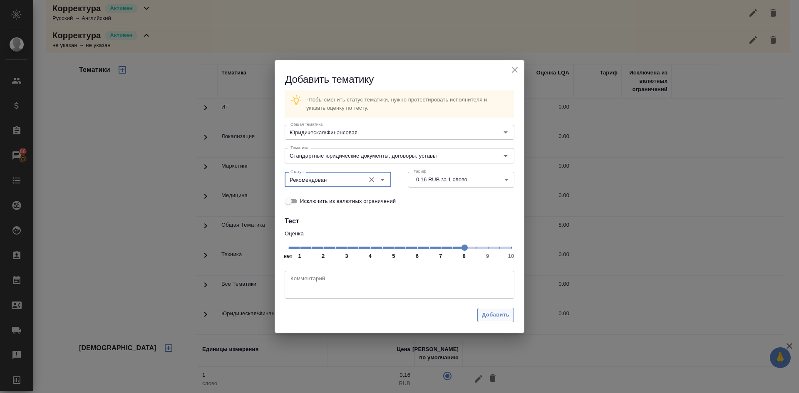
click at [492, 313] on span "Добавить" at bounding box center [495, 315] width 27 height 10
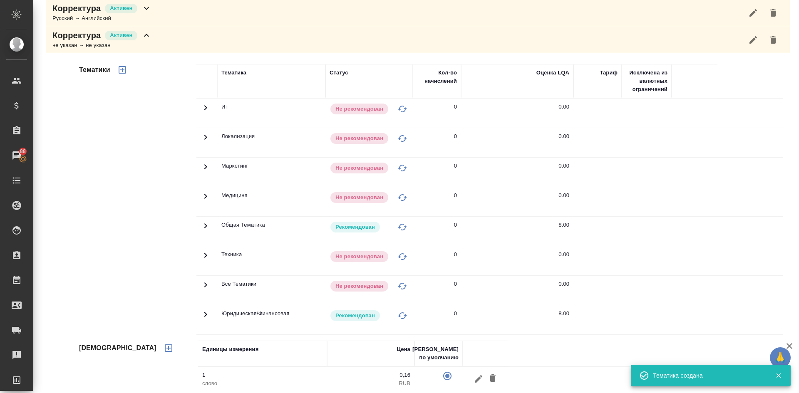
click at [90, 43] on div "не указан → не указан" at bounding box center [101, 45] width 99 height 8
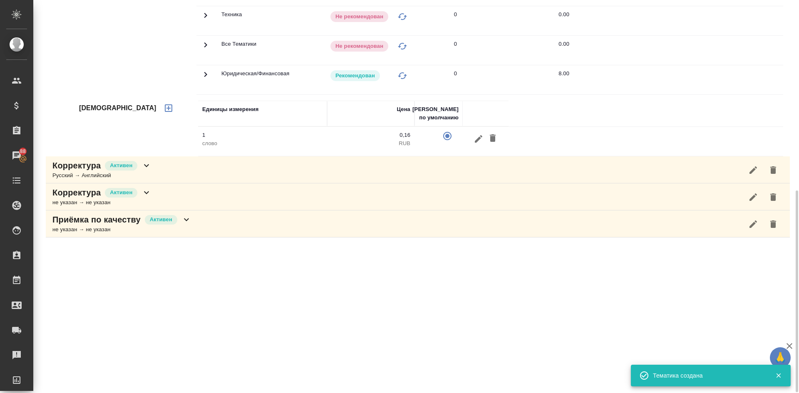
scroll to position [370, 0]
click at [793, 199] on div "[PERSON_NAME] created Общая сумма 0 Выставлено 0 К выставлению 0 Детали Режим р…" at bounding box center [416, 196] width 766 height 393
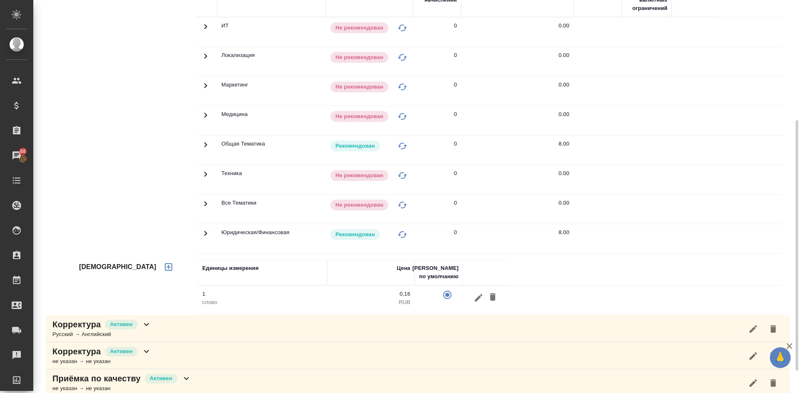
scroll to position [0, 0]
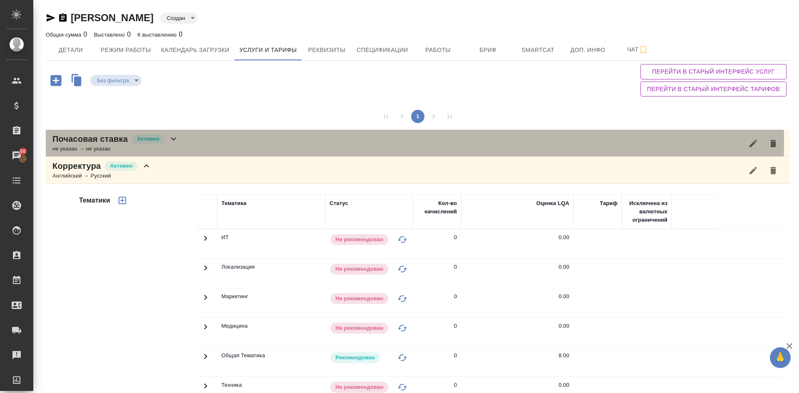
click at [107, 140] on p "Почасовая ставка" at bounding box center [89, 139] width 75 height 12
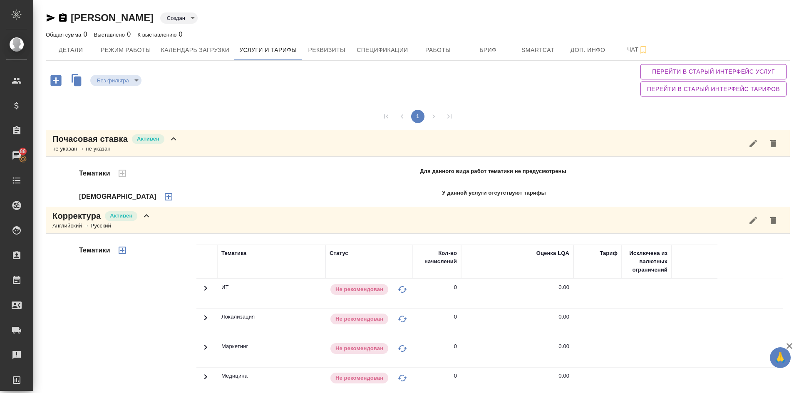
click at [165, 196] on icon "button" at bounding box center [168, 196] width 7 height 7
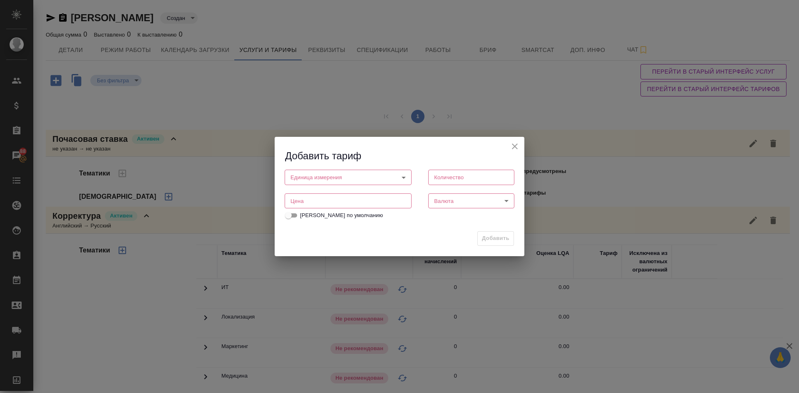
click at [304, 178] on body "🙏 .cls-1 fill:#fff; AWATERA [PERSON_NAME] Спецификации Заказы 88 Чаты Todo Прое…" at bounding box center [399, 196] width 799 height 393
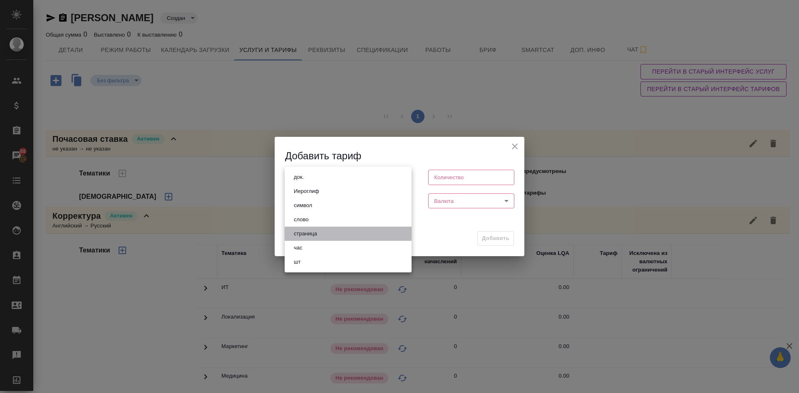
click at [310, 230] on button "страница" at bounding box center [305, 233] width 28 height 9
type input "5a8b1489cc6b4906c91bfdb2"
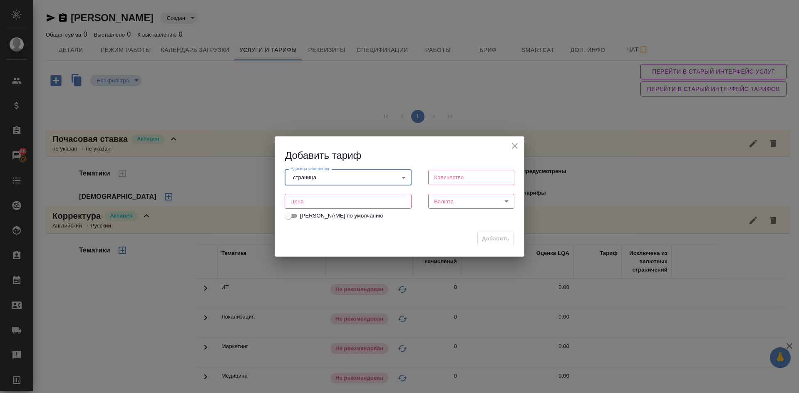
click at [310, 204] on input "number" at bounding box center [348, 201] width 127 height 15
type input "150"
click at [464, 178] on input "number" at bounding box center [471, 177] width 86 height 15
type input "1"
click at [466, 201] on body "🙏 .cls-1 fill:#fff; AWATERA [PERSON_NAME] Спецификации Заказы 88 Чаты Todo Прое…" at bounding box center [399, 196] width 799 height 393
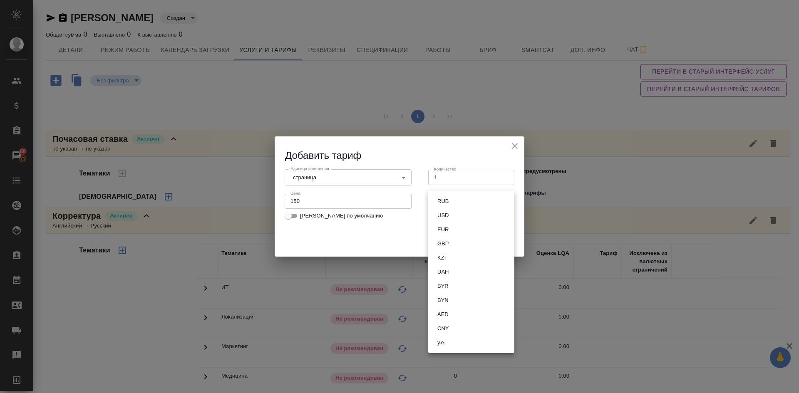
click at [459, 202] on li "RUB" at bounding box center [471, 201] width 86 height 14
type input "RUB"
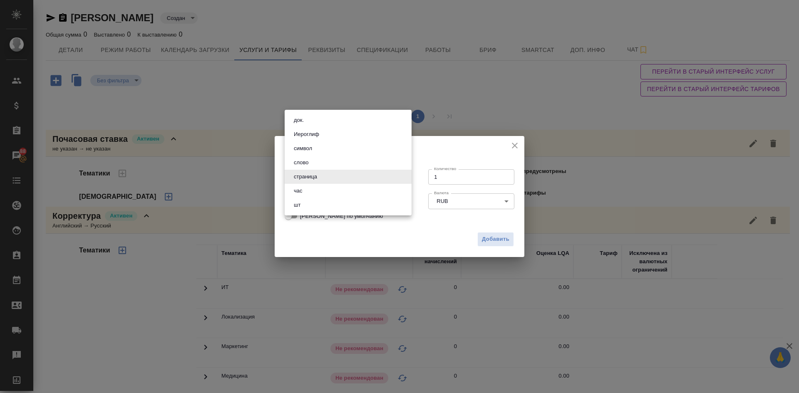
click at [327, 181] on body "🙏 .cls-1 fill:#fff; AWATERA [PERSON_NAME] Спецификации Заказы 88 Чаты Todo Прое…" at bounding box center [399, 196] width 799 height 393
click at [308, 191] on li "час" at bounding box center [348, 191] width 127 height 14
type input "5a8b1489cc6b4906c91bfd93"
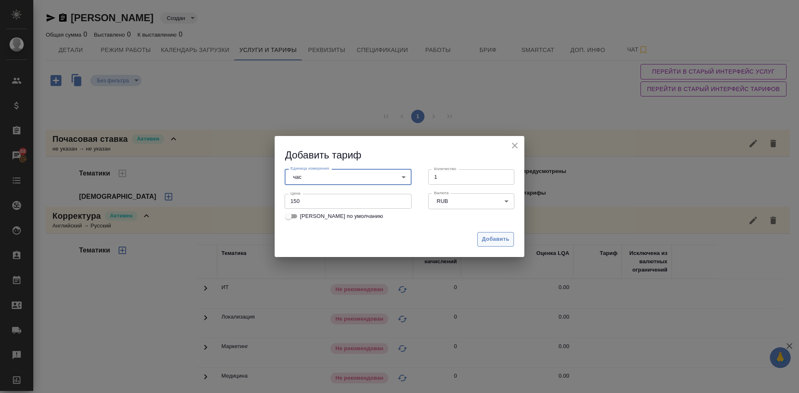
click at [492, 238] on span "Добавить" at bounding box center [495, 240] width 27 height 10
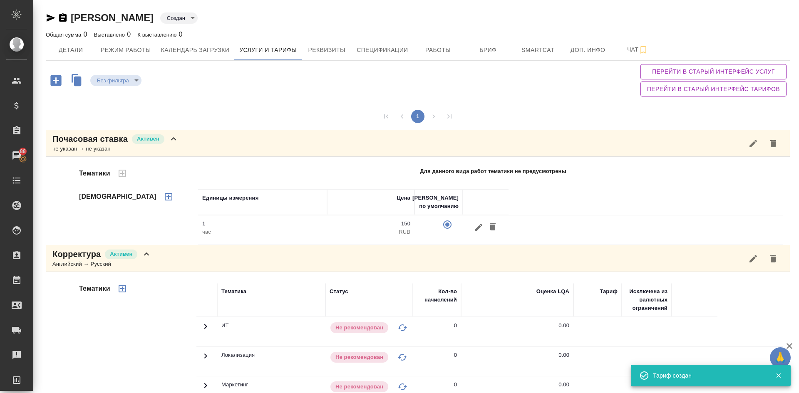
click at [51, 15] on icon "button" at bounding box center [51, 18] width 10 height 10
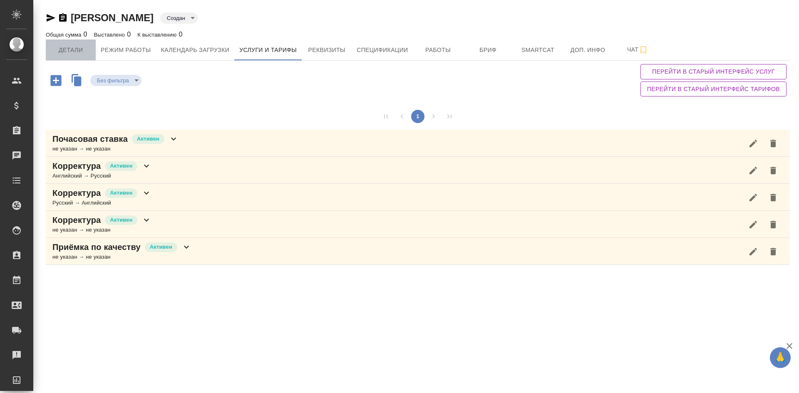
click at [65, 49] on span "Детали" at bounding box center [71, 50] width 40 height 10
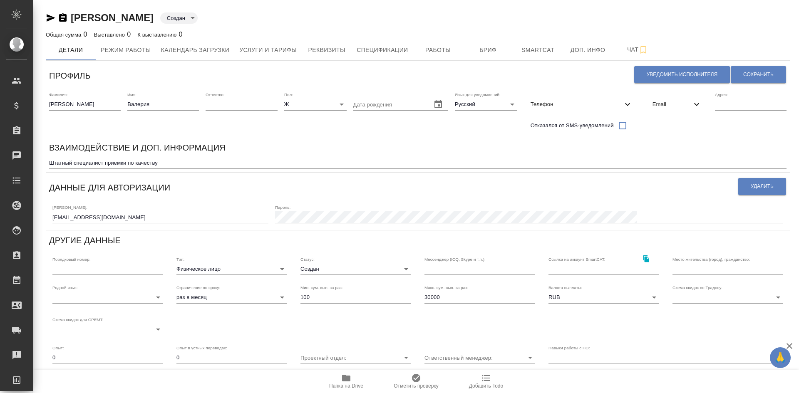
scroll to position [110, 0]
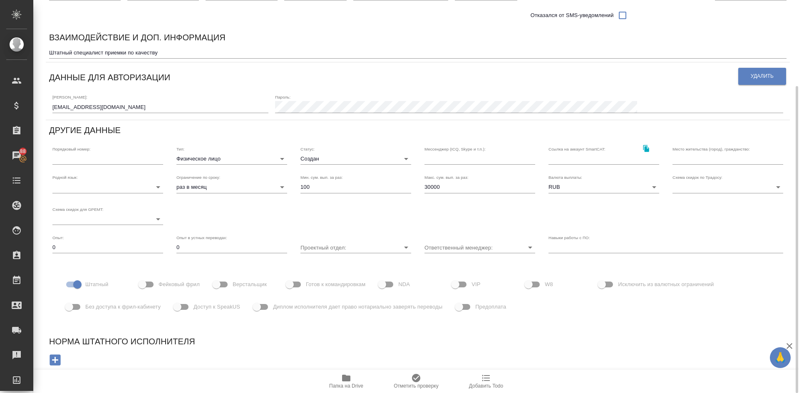
click at [318, 161] on body "🙏 .cls-1 fill:#fff; AWATERA Demidova Tatyana Клиенты Спецификации Заказы 88 Чат…" at bounding box center [399, 196] width 799 height 393
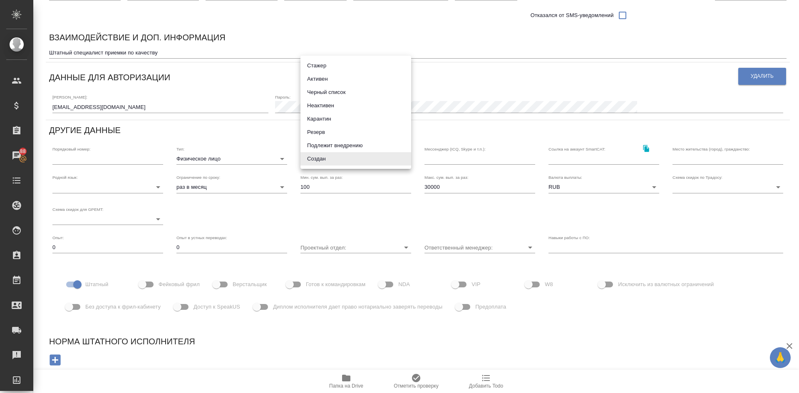
click at [318, 79] on li "Активен" at bounding box center [355, 78] width 111 height 13
type input "active"
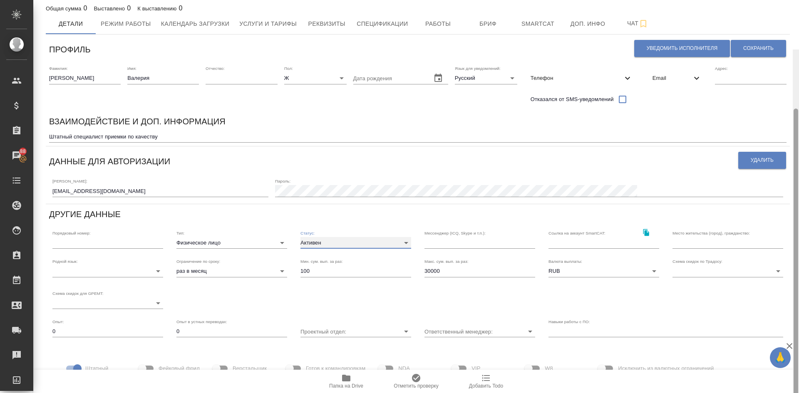
drag, startPoint x: 797, startPoint y: 93, endPoint x: 798, endPoint y: 54, distance: 39.1
click at [798, 54] on div at bounding box center [796, 246] width 6 height 393
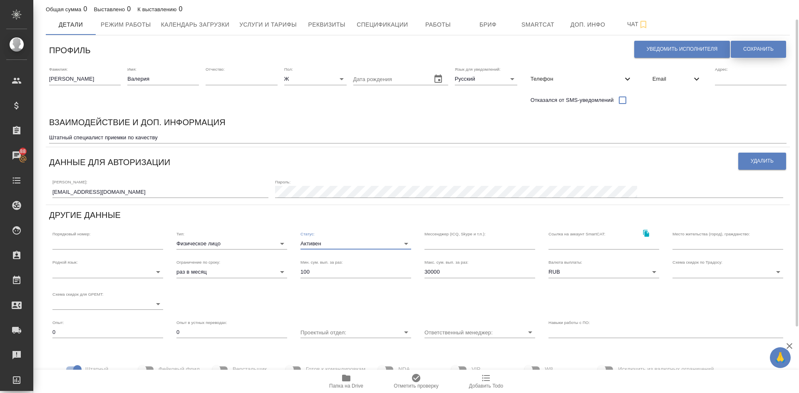
click at [761, 49] on span "Сохранить" at bounding box center [758, 49] width 30 height 7
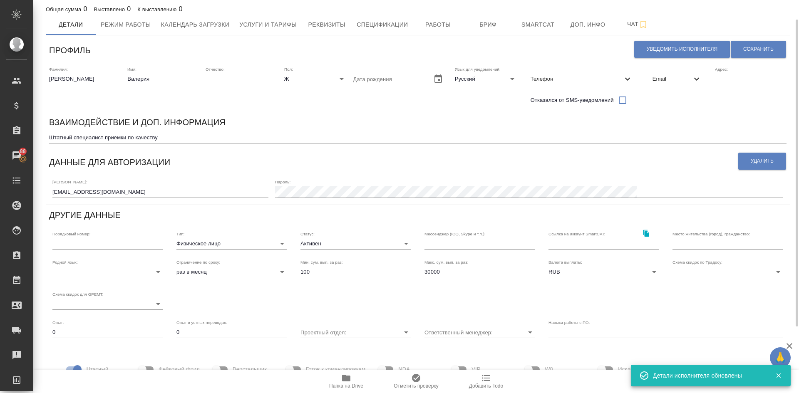
click at [657, 76] on span "Email" at bounding box center [671, 79] width 39 height 8
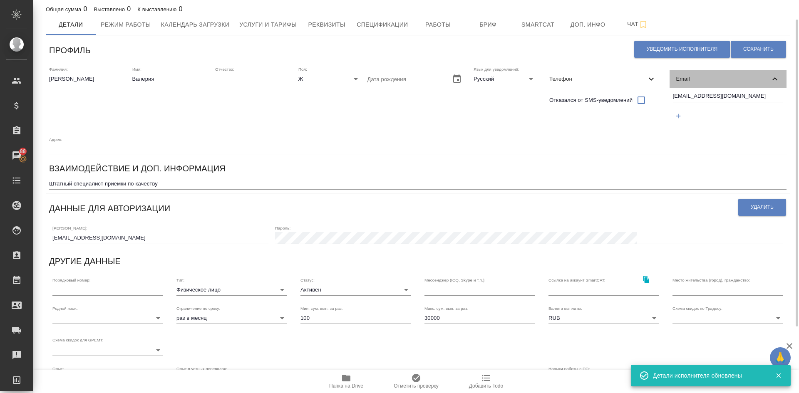
click at [670, 76] on div "Email" at bounding box center [727, 79] width 117 height 18
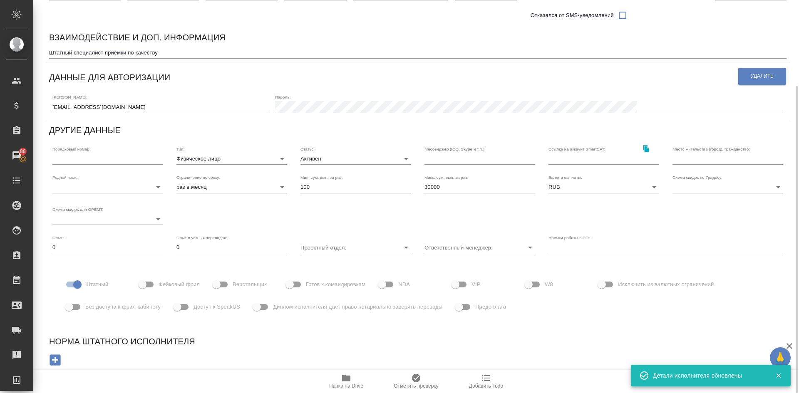
scroll to position [0, 0]
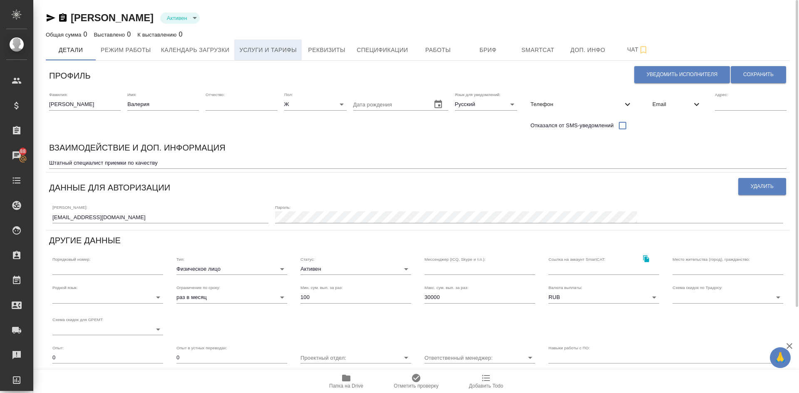
click at [258, 52] on span "Услуги и тарифы" at bounding box center [267, 50] width 57 height 10
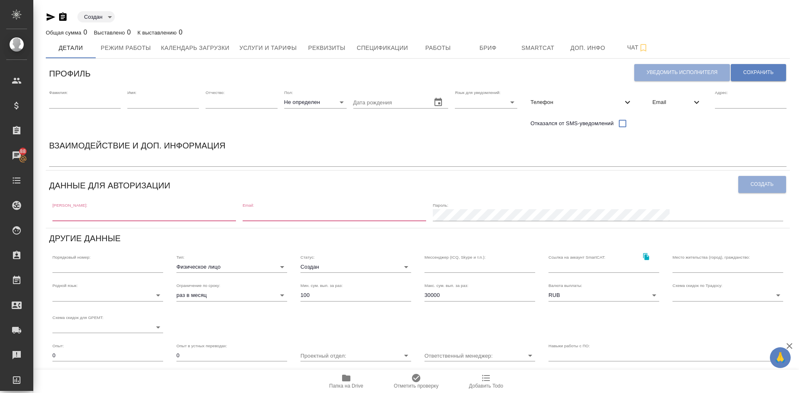
paste input "yamada@pjl-inc.co.jp"
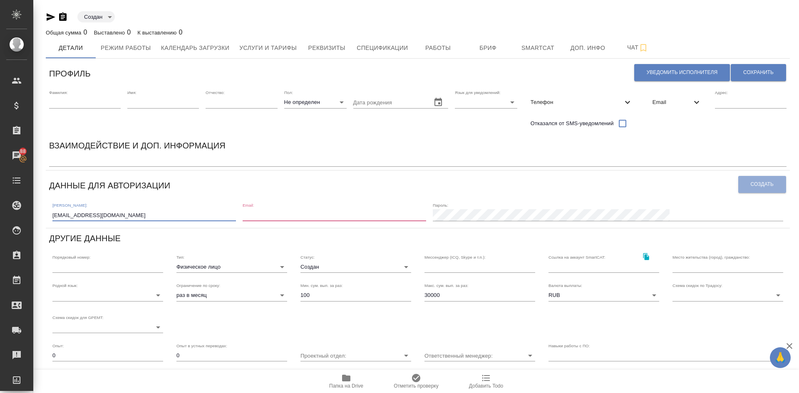
type input "yamada@pjl-inc.co.jp"
click at [337, 214] on input "email" at bounding box center [334, 215] width 183 height 12
paste input "yamada@pjl-inc.co.jp"
type input "yamada@pjl-inc.co.jp"
click at [563, 205] on div "Пароль:" at bounding box center [608, 212] width 350 height 18
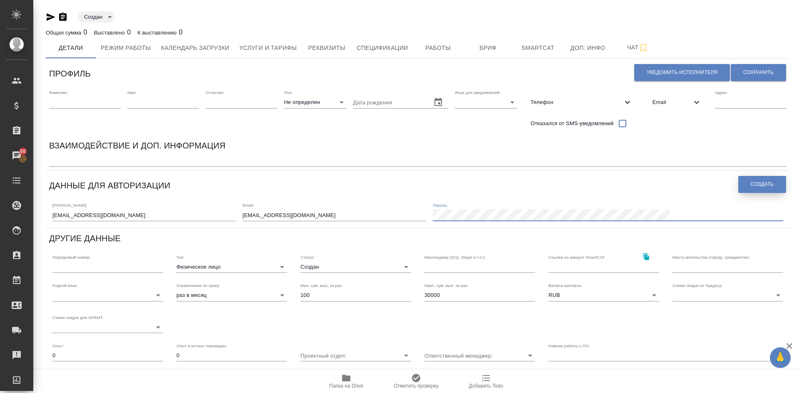
click at [761, 185] on span "Создать" at bounding box center [762, 184] width 23 height 7
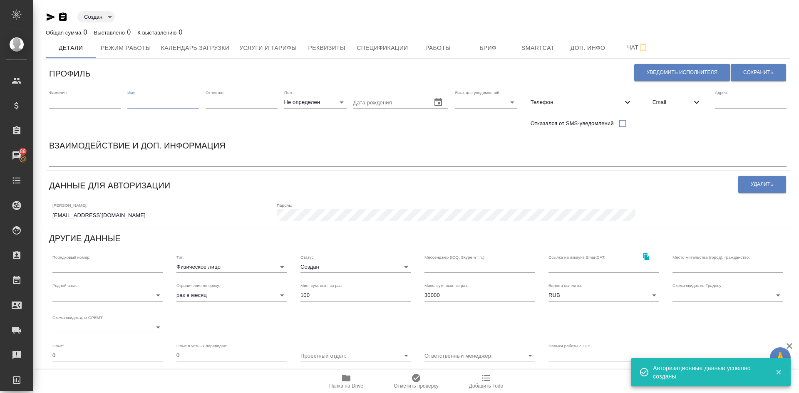
click at [164, 104] on input "text" at bounding box center [163, 103] width 72 height 12
paste input "Норико"
type input "Норико"
click at [77, 108] on input "text" at bounding box center [85, 103] width 72 height 12
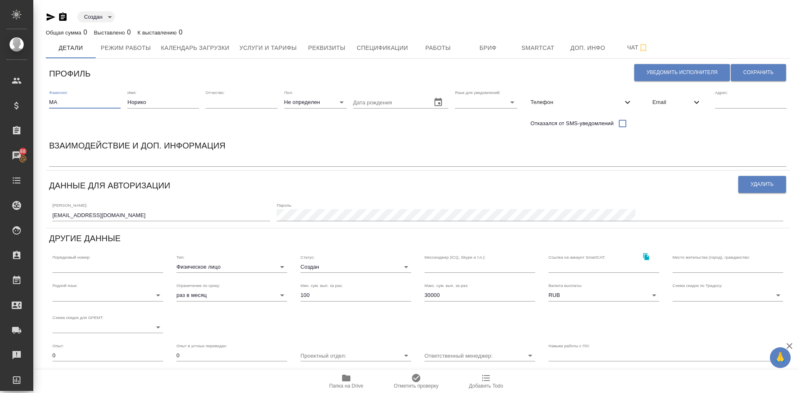
type input "М"
type input "Ямада"
click at [743, 71] on span "Сохранить" at bounding box center [758, 72] width 30 height 7
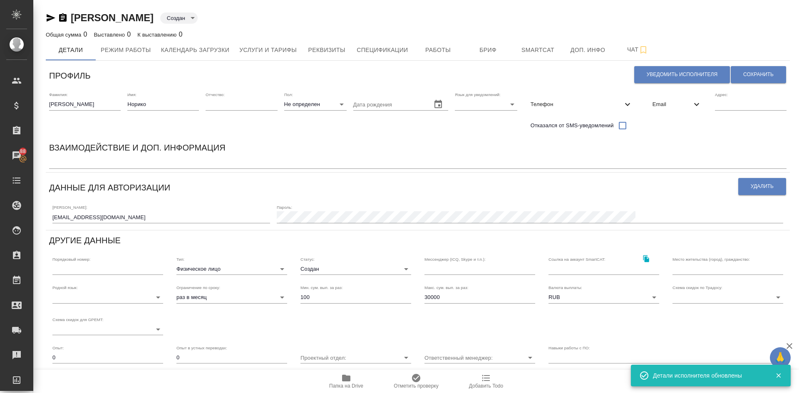
click at [654, 102] on span "Email" at bounding box center [671, 104] width 39 height 8
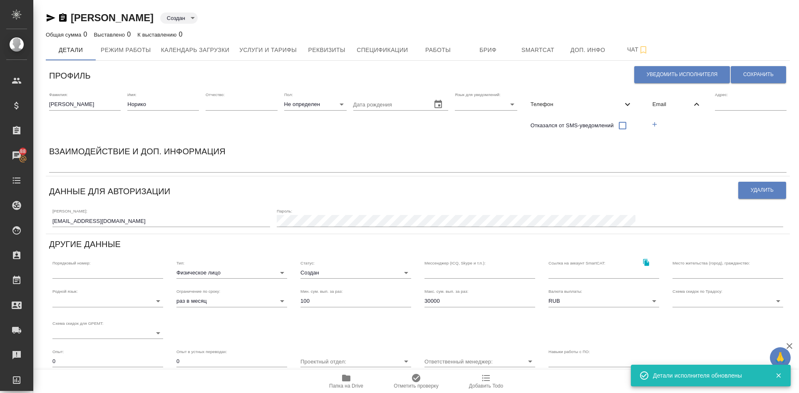
drag, startPoint x: 654, startPoint y: 124, endPoint x: 649, endPoint y: 124, distance: 4.2
click at [654, 124] on button "button" at bounding box center [654, 124] width 17 height 17
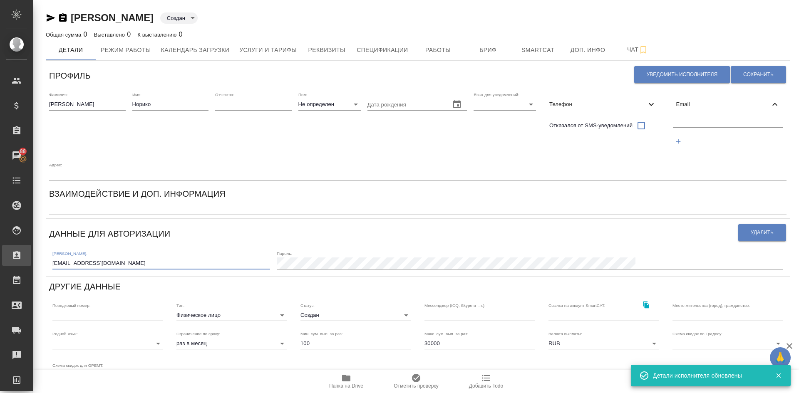
drag, startPoint x: 134, startPoint y: 264, endPoint x: 0, endPoint y: 255, distance: 133.8
click at [0, 255] on div ".cls-1 fill:#fff; AWATERA Demidova Tatyana Клиенты Спецификации Заказы 88 Чаты …" at bounding box center [399, 196] width 799 height 393
click at [680, 122] on input "text" at bounding box center [728, 122] width 111 height 10
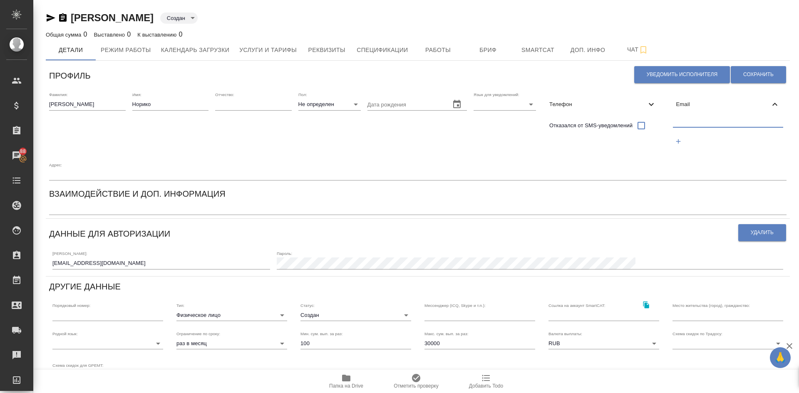
paste input "yamada@pjl-inc.co.jp"
type input "yamada@pjl-inc.co.jp"
click at [749, 72] on span "Сохранить" at bounding box center [758, 74] width 30 height 7
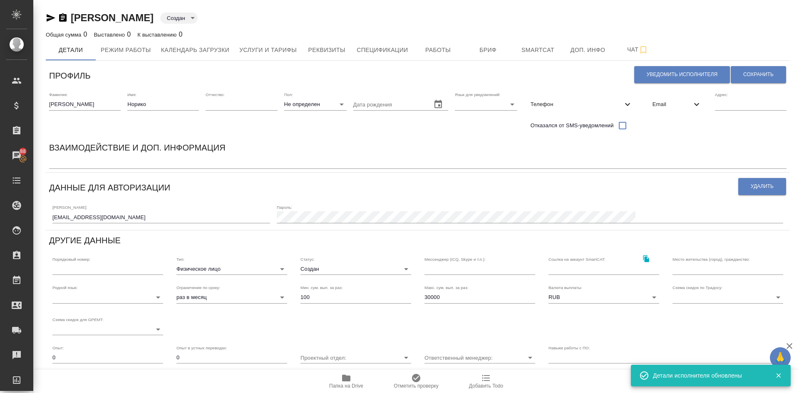
click at [80, 162] on textarea at bounding box center [417, 163] width 737 height 6
type textarea "к"
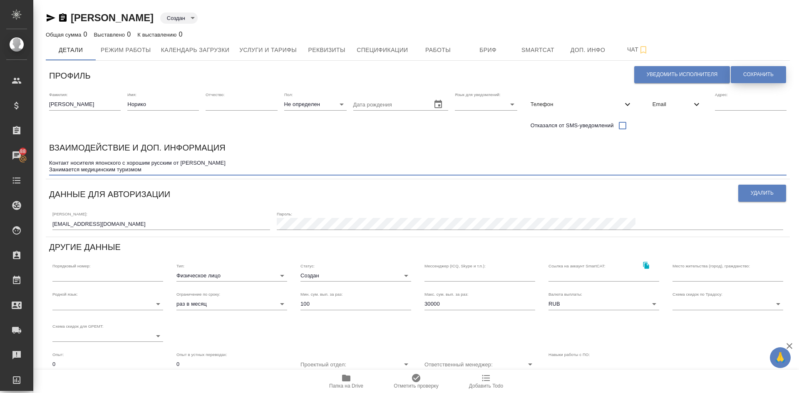
type textarea "Контакт носителя японского с хорошим русским от Ибрахим Инги Занимается медицин…"
click at [752, 73] on span "Сохранить" at bounding box center [758, 74] width 30 height 7
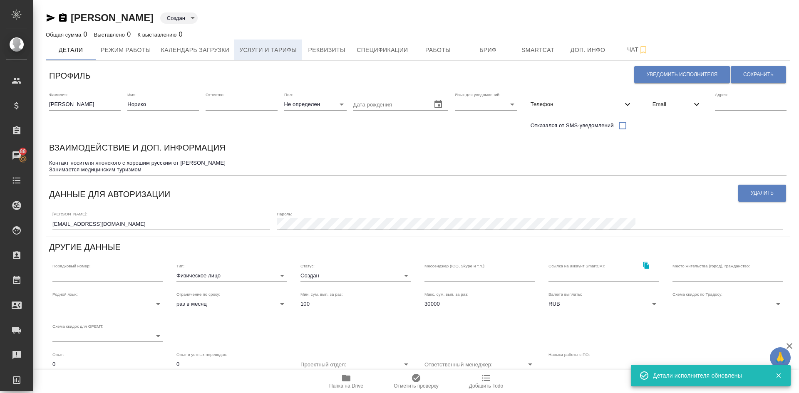
click at [261, 55] on span "Услуги и тарифы" at bounding box center [267, 50] width 57 height 10
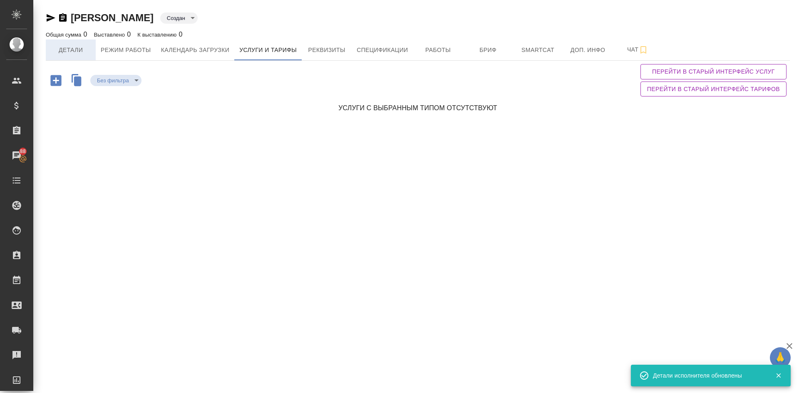
click at [69, 47] on span "Детали" at bounding box center [71, 50] width 40 height 10
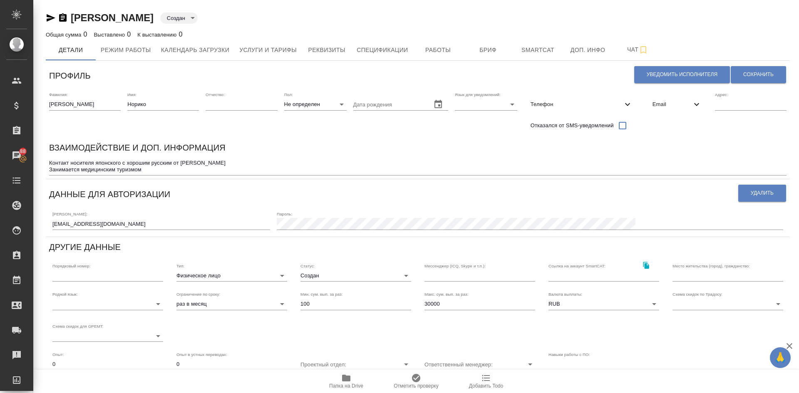
click at [192, 169] on textarea "Контакт носителя японского с хорошим русским от Ибрахим Инги Занимается медицин…" at bounding box center [417, 166] width 737 height 13
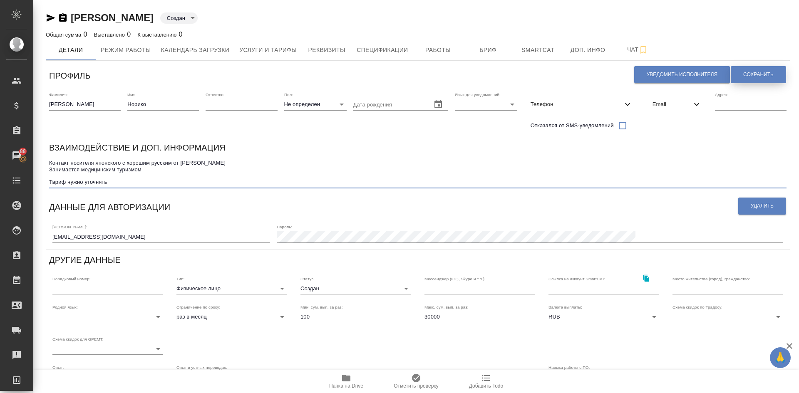
type textarea "Контакт носителя японского с хорошим русским от Ибрахим Инги Занимается медицин…"
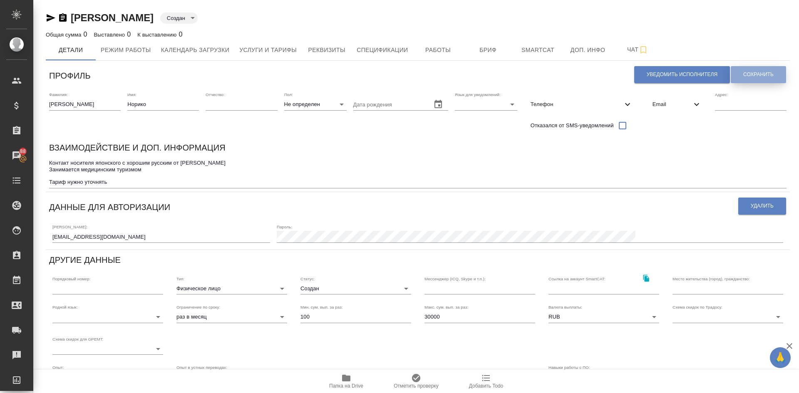
click at [747, 78] on span "Сохранить" at bounding box center [758, 74] width 30 height 7
